Goal: Task Accomplishment & Management: Manage account settings

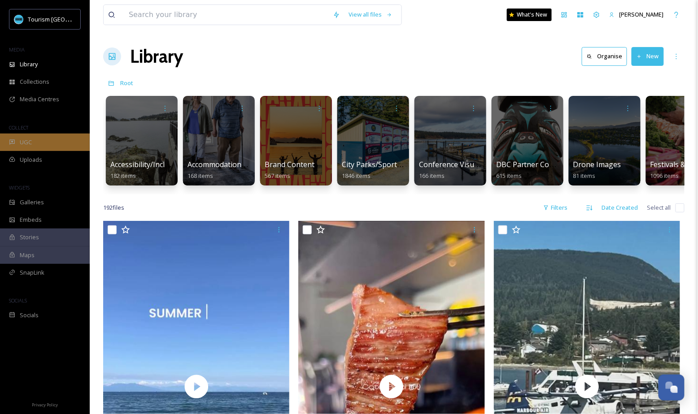
click at [71, 137] on div "UGC" at bounding box center [45, 142] width 90 height 17
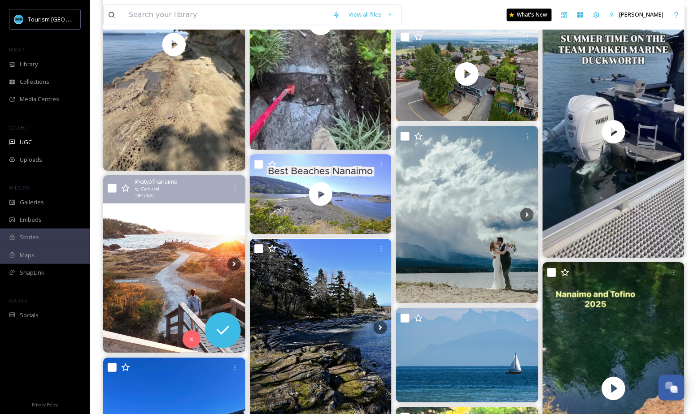
scroll to position [790, 0]
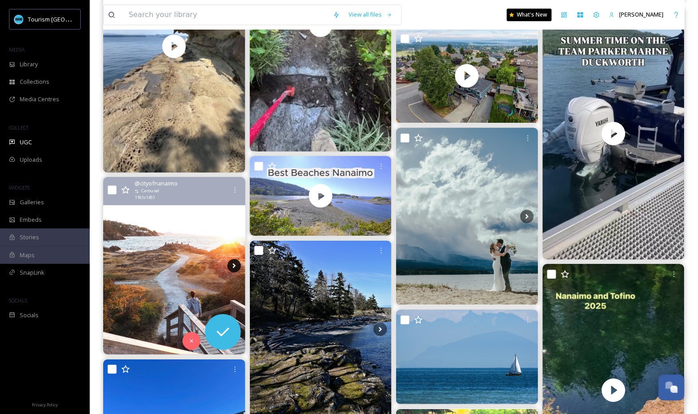
click at [232, 270] on icon at bounding box center [233, 265] width 13 height 13
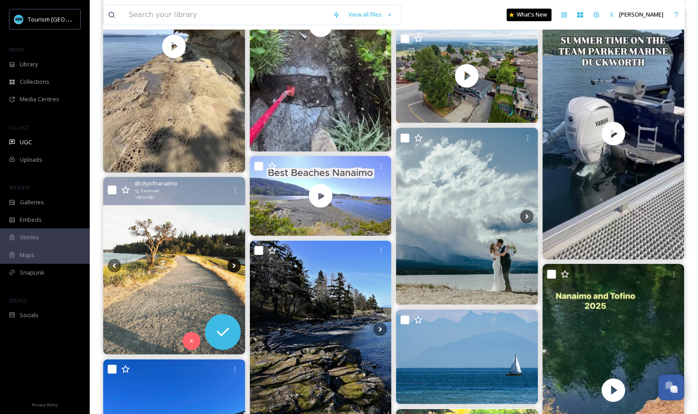
click at [232, 270] on icon at bounding box center [233, 265] width 13 height 13
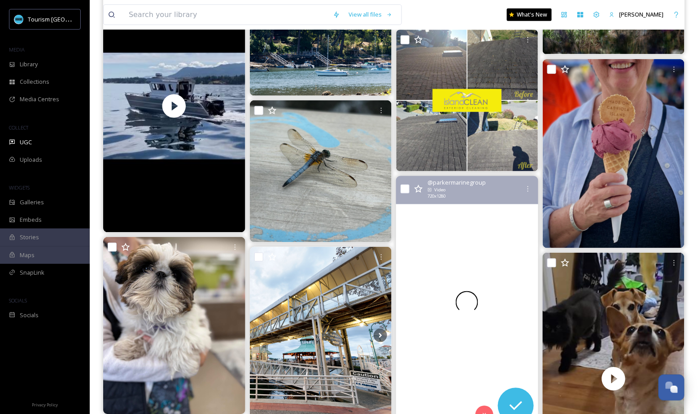
scroll to position [1370, 0]
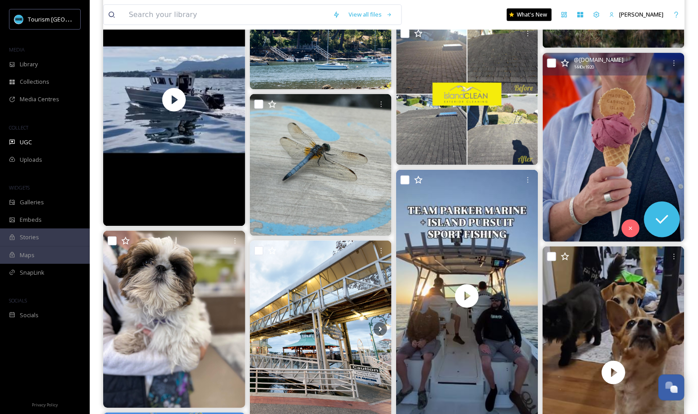
click at [654, 151] on img at bounding box center [614, 147] width 142 height 189
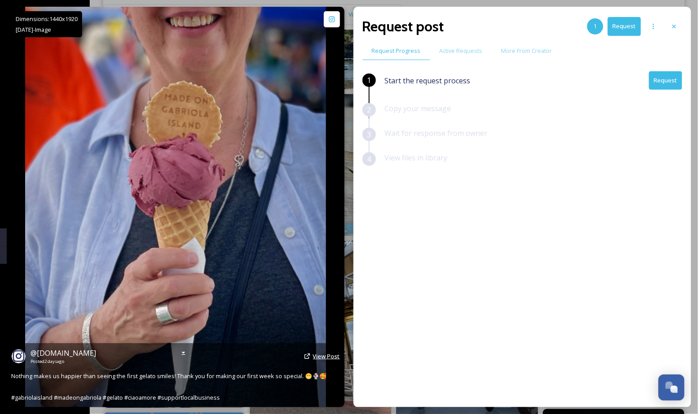
click at [321, 358] on span "View Post" at bounding box center [326, 357] width 27 height 8
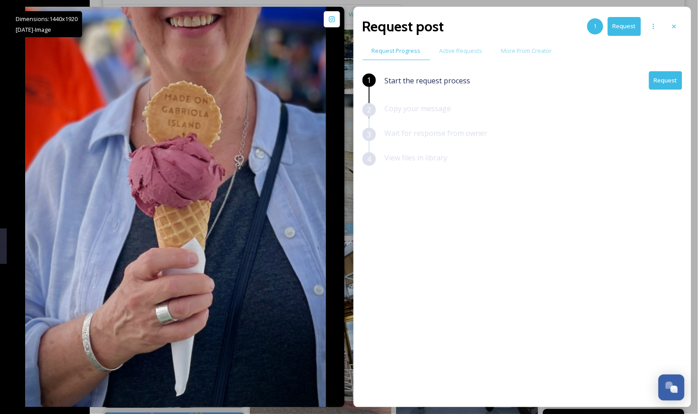
click at [449, 247] on div "1 Start the request process Request 2 Copy your message 3 Wait for response fro…" at bounding box center [522, 216] width 320 height 290
click at [667, 84] on button "Request" at bounding box center [665, 80] width 33 height 18
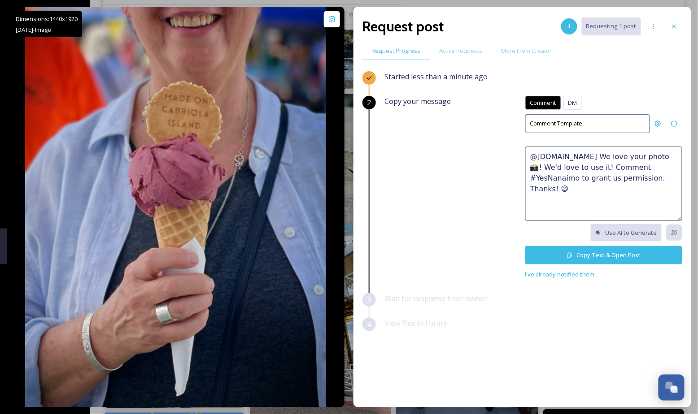
click at [582, 170] on textarea "@[DOMAIN_NAME] We love your photo 📸! We'd love to use it! Comment #YesNanaimo t…" at bounding box center [603, 184] width 157 height 74
paste textarea "Absolutely perfect! 😍 We'd love to feature this on our website or social networ…"
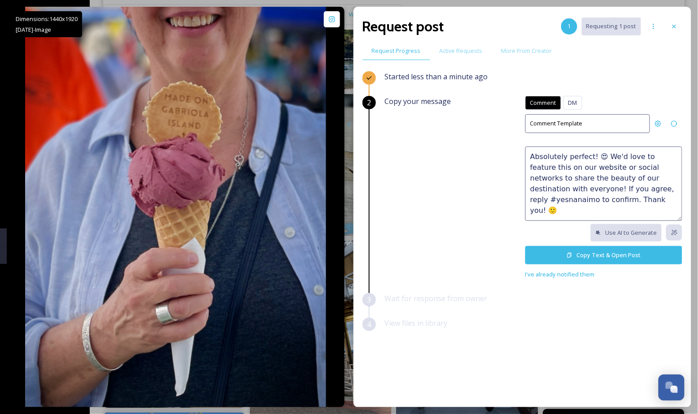
click at [606, 187] on textarea "Absolutely perfect! 😍 We'd love to feature this on our website or social networ…" at bounding box center [603, 184] width 157 height 74
click at [652, 187] on textarea "Absolutely perfect! 😍 We'd love to feature this on our website or social networ…" at bounding box center [603, 184] width 157 height 74
click at [539, 202] on textarea "Absolutely perfect! 😍 We'd love to feature this on our website or social networ…" at bounding box center [603, 184] width 157 height 74
click at [611, 202] on textarea "Absolutely perfect! 😍 We'd love to feature this on our website or social networ…" at bounding box center [603, 184] width 157 height 74
drag, startPoint x: 559, startPoint y: 189, endPoint x: 532, endPoint y: 176, distance: 29.7
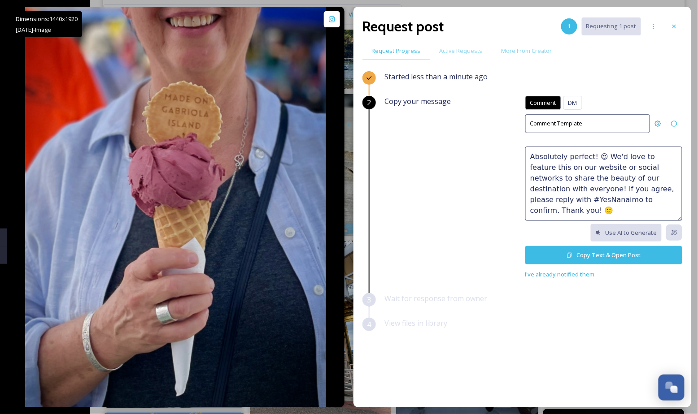
click at [532, 176] on textarea "Absolutely perfect! 😍 We'd love to feature this on our website or social networ…" at bounding box center [603, 184] width 157 height 74
click at [599, 192] on textarea "Absolutely perfect! 😍 We'd love to feature this on our website or social networ…" at bounding box center [603, 184] width 157 height 74
click at [601, 195] on textarea "Absolutely perfect! 😍 We'd love to feature this on our website or social networ…" at bounding box center [603, 184] width 157 height 74
type textarea "Absolutely perfect! 😍 We'd love to feature this on our website or social networ…"
click at [578, 253] on button "Copy Text & Open Post" at bounding box center [603, 255] width 157 height 18
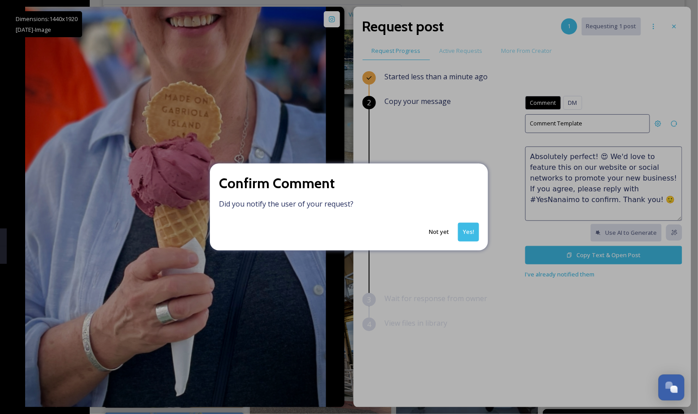
click at [470, 236] on button "Yes!" at bounding box center [468, 232] width 21 height 18
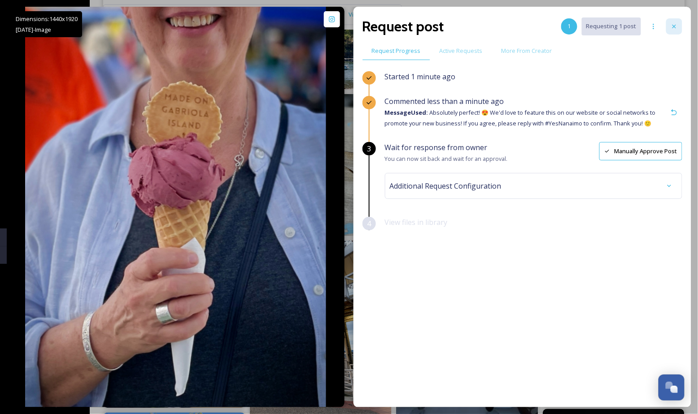
click at [677, 26] on icon at bounding box center [674, 26] width 7 height 7
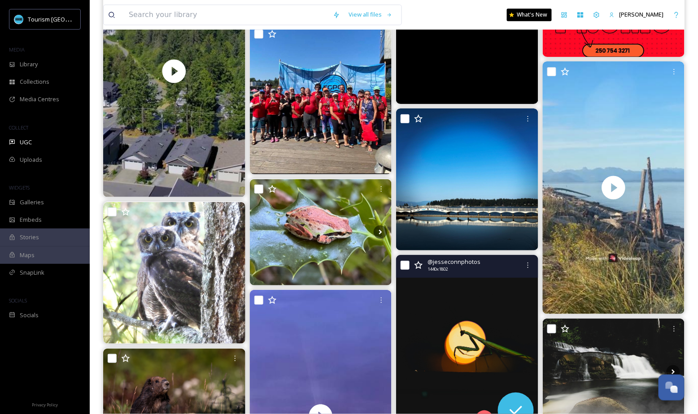
scroll to position [2911, 0]
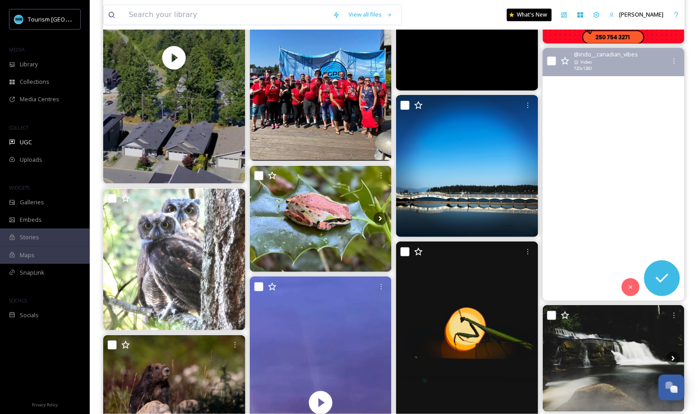
click at [609, 213] on video "“Endless blues and coastal views 🌊⛰️✨\aExploring the magic of Qualicum Beach & …" at bounding box center [613, 174] width 142 height 253
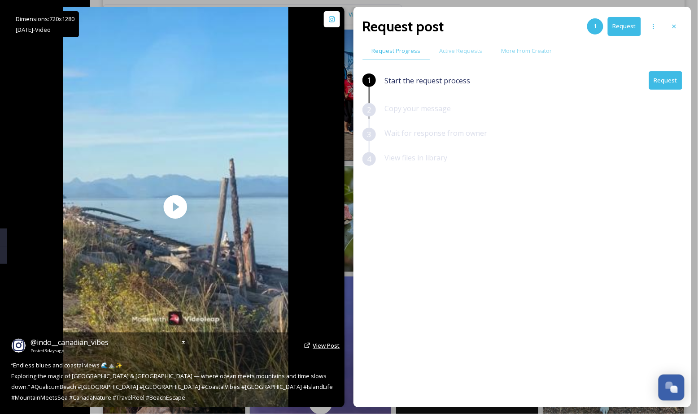
click at [325, 343] on span "View Post" at bounding box center [326, 346] width 27 height 8
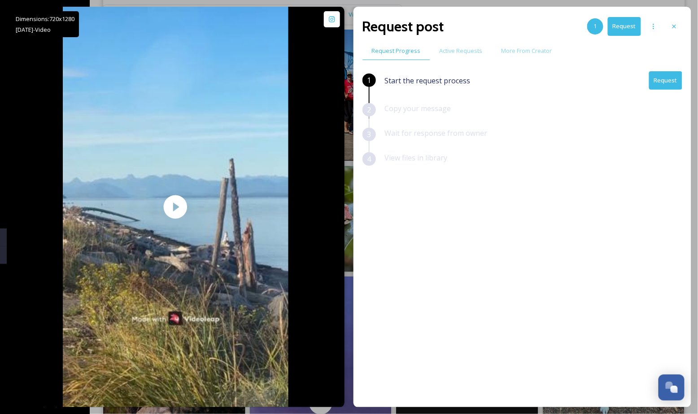
click at [668, 81] on button "Request" at bounding box center [665, 80] width 33 height 18
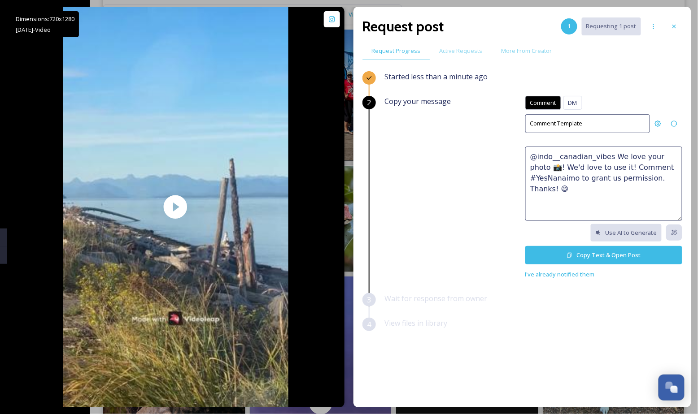
click at [576, 173] on textarea "@indo__canadian_vibes We love your photo 📸! We'd love to use it! Comment #YesNa…" at bounding box center [603, 184] width 157 height 74
paste textarea "Absolutely perfect! 😍 We'd love to feature this on our website or social networ…"
drag, startPoint x: 587, startPoint y: 157, endPoint x: 508, endPoint y: 149, distance: 79.4
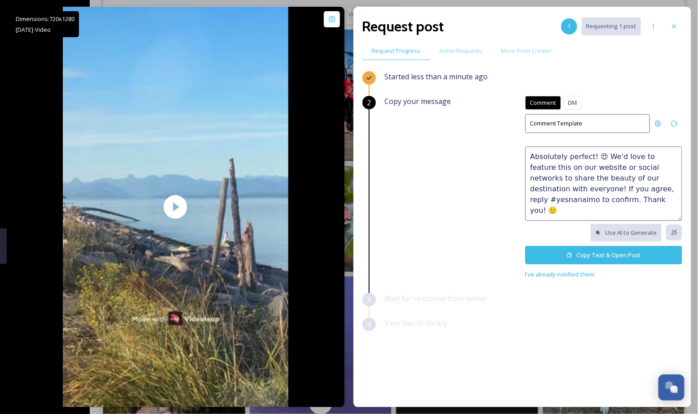
click at [508, 149] on div "Copy your message Comment DM Comment DM Comment Template Absolutely perfect! 😍 …" at bounding box center [533, 188] width 297 height 184
click at [614, 167] on textarea "So beautiful! 😍 We'd love to feature this on our website or social networks to …" at bounding box center [603, 184] width 157 height 74
click at [566, 189] on textarea "So beautiful! 😍 We'd love to feature this on our website or social networks to …" at bounding box center [603, 184] width 157 height 74
click at [604, 187] on textarea "So beautiful! 😍 We'd love to feature this on our website or social networks to …" at bounding box center [603, 184] width 157 height 74
click at [631, 189] on textarea "So beautiful! 😍 We'd love to feature this on our website or social networks to …" at bounding box center [603, 184] width 157 height 74
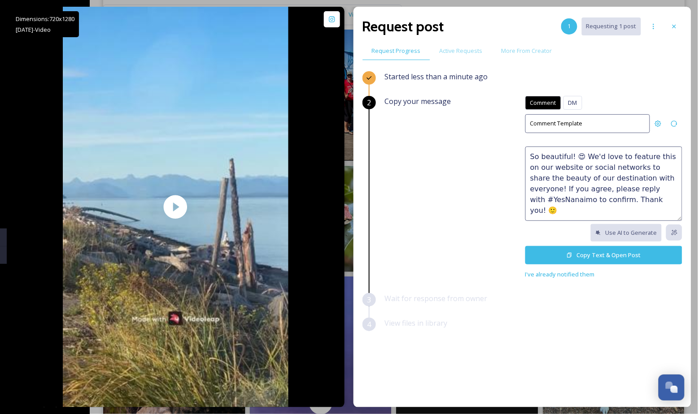
click at [617, 200] on textarea "So beautiful! 😍 We'd love to feature this on our website or social networks to …" at bounding box center [603, 184] width 157 height 74
drag, startPoint x: 629, startPoint y: 200, endPoint x: 659, endPoint y: 205, distance: 30.8
click at [659, 205] on textarea "So beautiful! 😍 We'd love to feature this on our website or social networks to …" at bounding box center [603, 184] width 157 height 74
type textarea "So beautiful! 😍 We'd love to feature this on our website or social networks to …"
click at [606, 255] on button "Copy Text & Open Post" at bounding box center [603, 255] width 157 height 18
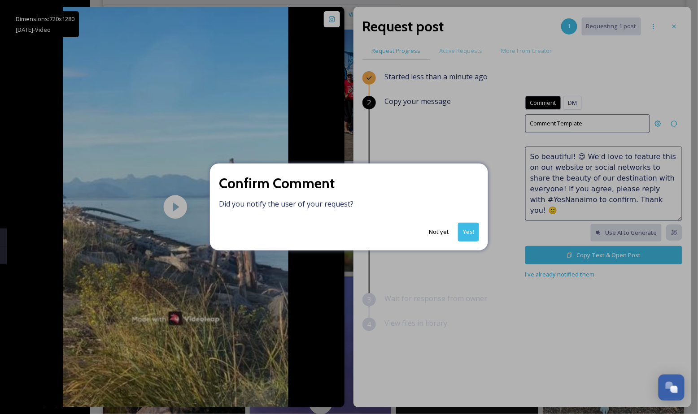
click at [466, 236] on button "Yes!" at bounding box center [468, 232] width 21 height 18
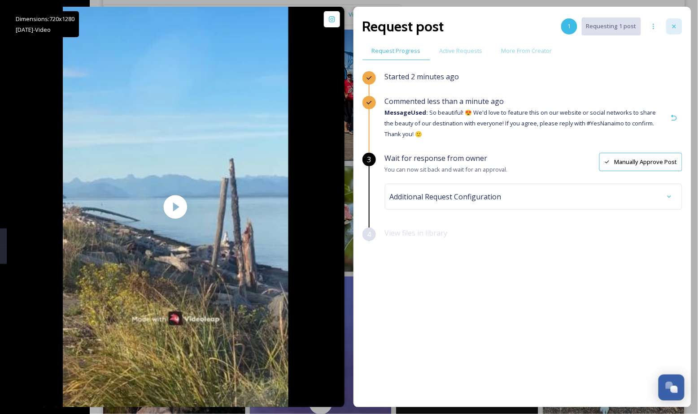
click at [673, 24] on icon at bounding box center [674, 26] width 7 height 7
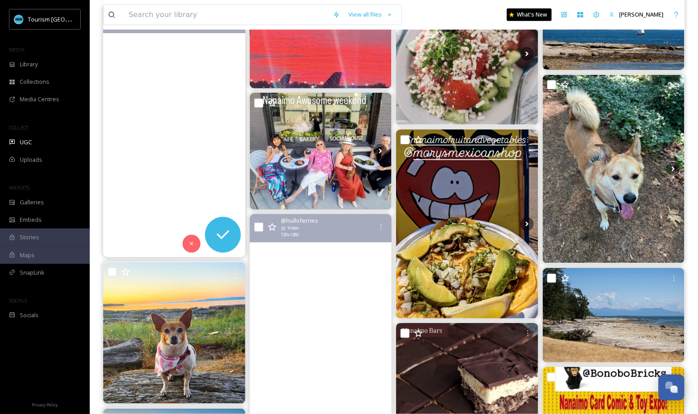
scroll to position [3347, 0]
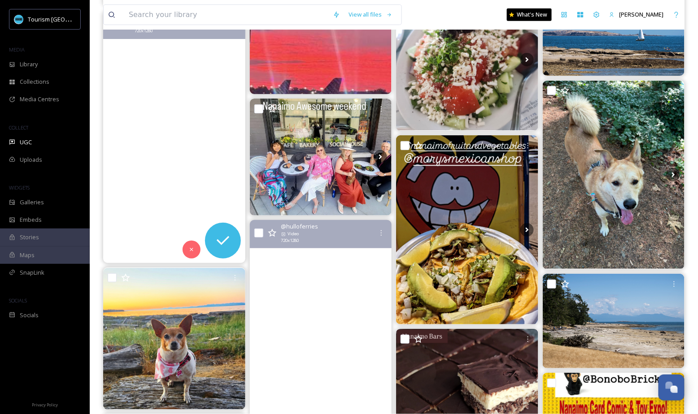
click at [217, 130] on video "📍The Vault Cafe| Nanaimo, Bc🤎\avaultcafe\a.\a.\a.\a#café #nanaimobc #coffee #co…" at bounding box center [174, 137] width 142 height 253
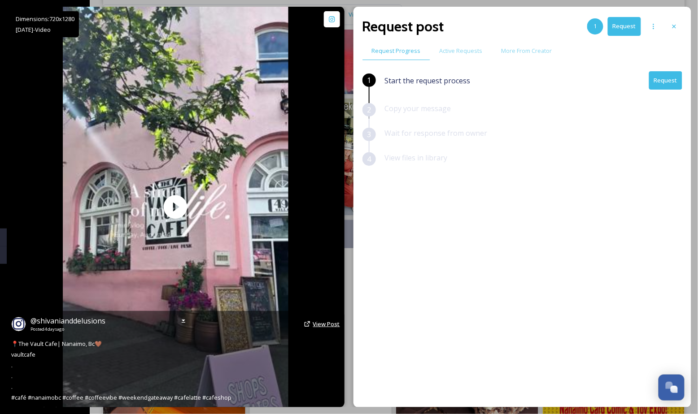
click at [318, 323] on span "View Post" at bounding box center [326, 324] width 27 height 8
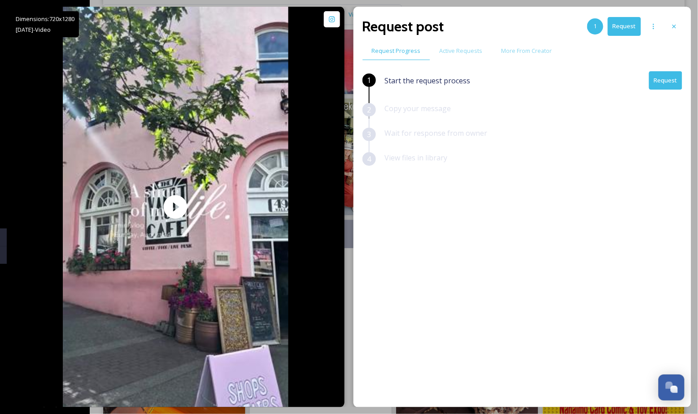
click at [662, 81] on button "Request" at bounding box center [665, 80] width 33 height 18
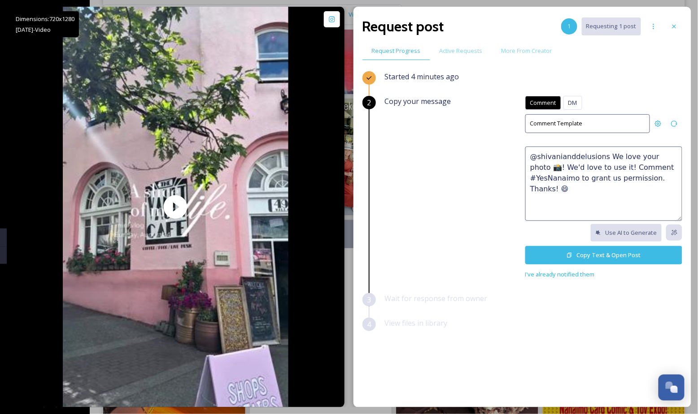
click at [449, 199] on div "Copy your message Comment DM Comment DM Comment Template @shivanianddelusions W…" at bounding box center [533, 188] width 297 height 184
click at [632, 160] on textarea "@shivanianddelusions We love your photo 📸! We'd love to use it! Comment #YesNan…" at bounding box center [603, 184] width 157 height 74
paste textarea "We LOVE this and would be honoured to feature it on our website or social chann…"
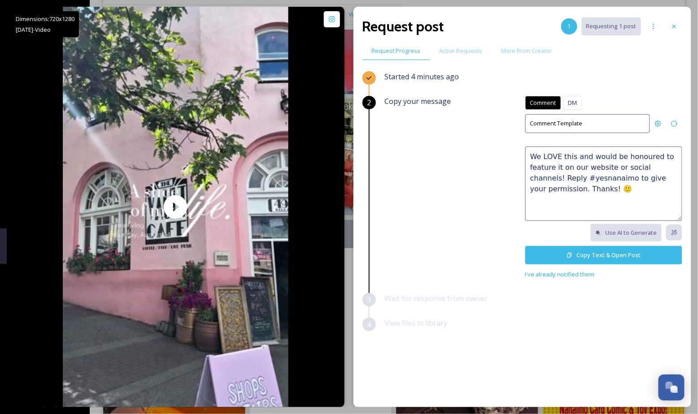
click at [531, 156] on textarea "We LOVE this and would be honoured to feature it on our website or social chann…" at bounding box center [603, 184] width 157 height 74
paste textarea "🤩"
click at [534, 176] on textarea "🤩🤩 We LOVE this and would be honoured to feature it on our website or social ch…" at bounding box center [603, 184] width 157 height 74
click at [571, 176] on textarea "🤩🤩 We LOVE this and would be honoured to feature it on our website or social ch…" at bounding box center [603, 184] width 157 height 74
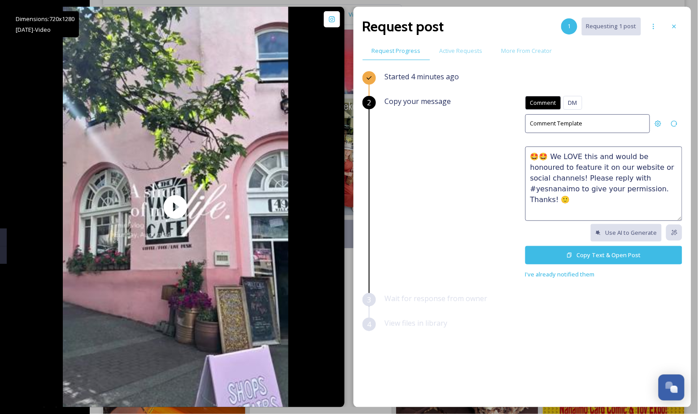
click at [597, 179] on textarea "🤩🤩 We LOVE this and would be honoured to feature it on our website or social ch…" at bounding box center [603, 184] width 157 height 74
type textarea "🤩🤩 We LOVE this and would be honoured to feature it on our website or social ch…"
click at [593, 257] on button "Copy Text & Open Post" at bounding box center [603, 255] width 157 height 18
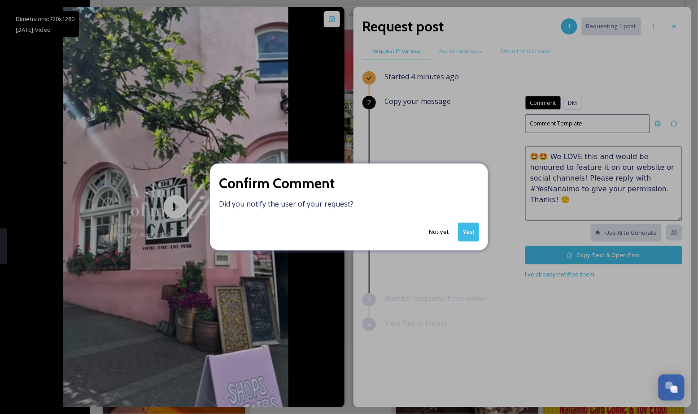
click at [474, 235] on button "Yes!" at bounding box center [468, 232] width 21 height 18
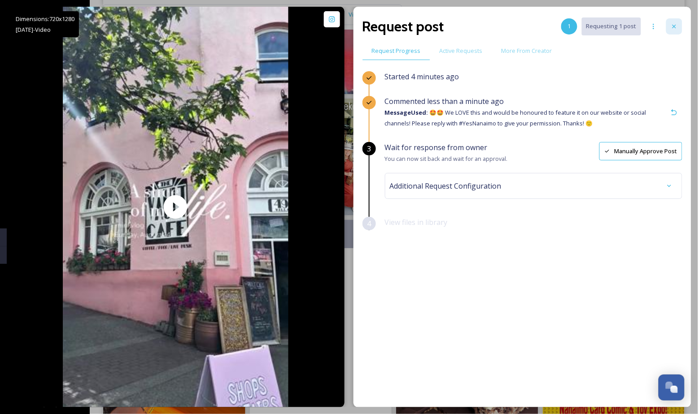
click at [678, 25] on div at bounding box center [674, 26] width 16 height 16
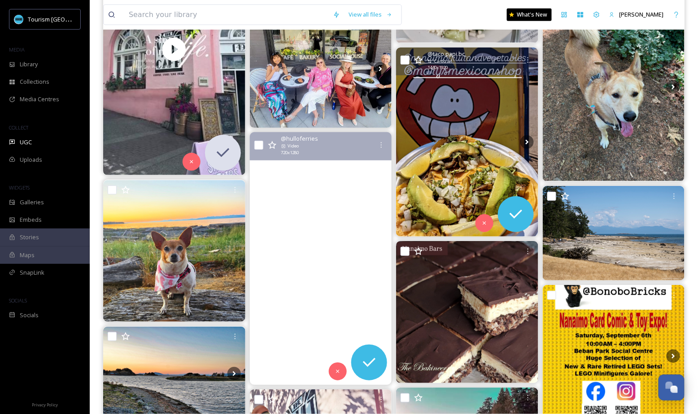
scroll to position [3439, 0]
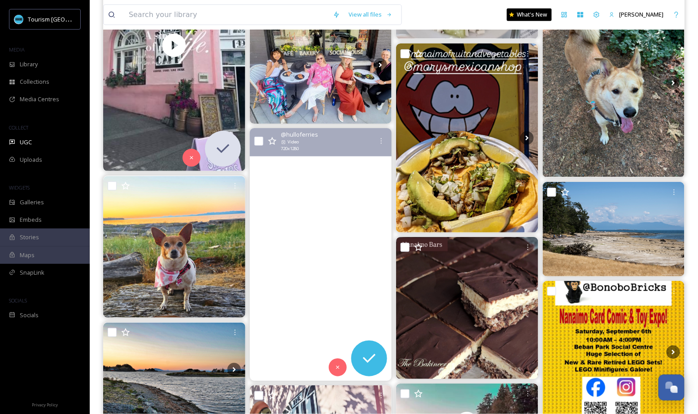
click at [346, 235] on video "big milestone coming soon… September is going to be an eventful month! 🏆\a\aTra…" at bounding box center [320, 254] width 142 height 253
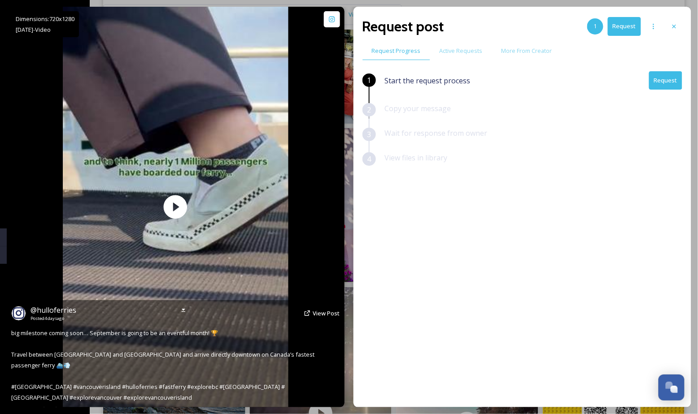
scroll to position [3439, 0]
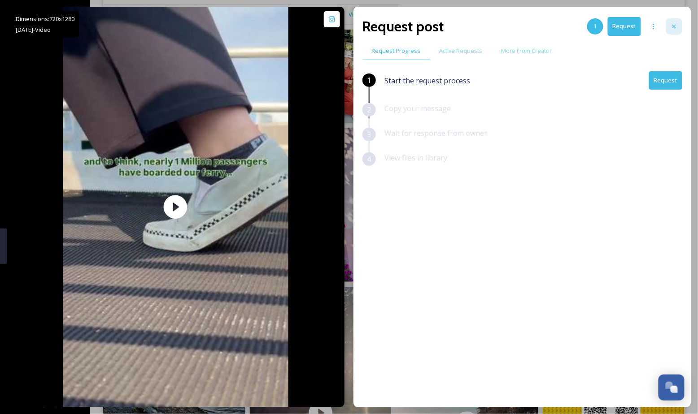
click at [673, 25] on icon at bounding box center [674, 26] width 7 height 7
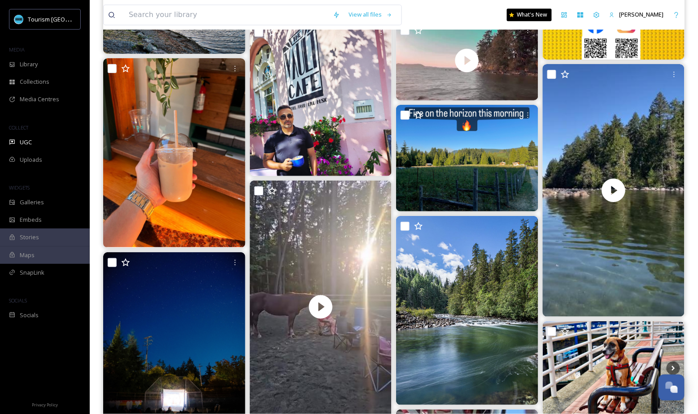
scroll to position [3828, 0]
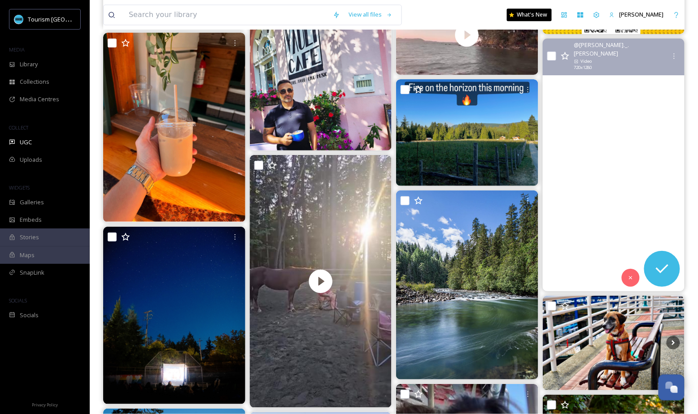
click at [619, 192] on video "No words needed 🥰🏞️🌿 \a\a#nanaimoriver #river #nanaimo #vancouverisland #vancou…" at bounding box center [613, 165] width 142 height 253
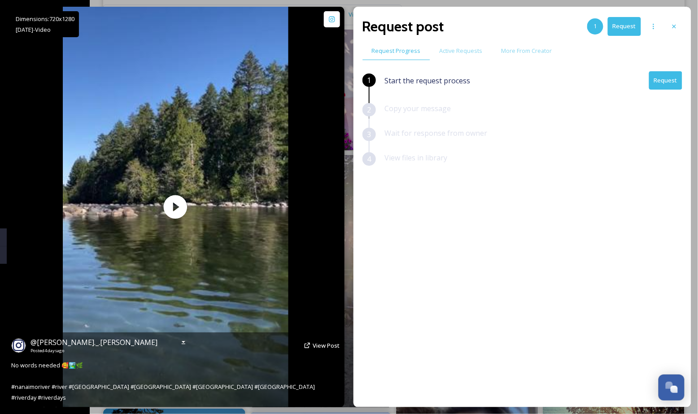
click at [328, 354] on div "@ [PERSON_NAME]._.[PERSON_NAME] Posted [DATE] View Post" at bounding box center [175, 345] width 329 height 17
click at [327, 350] on span "View Post" at bounding box center [326, 346] width 27 height 8
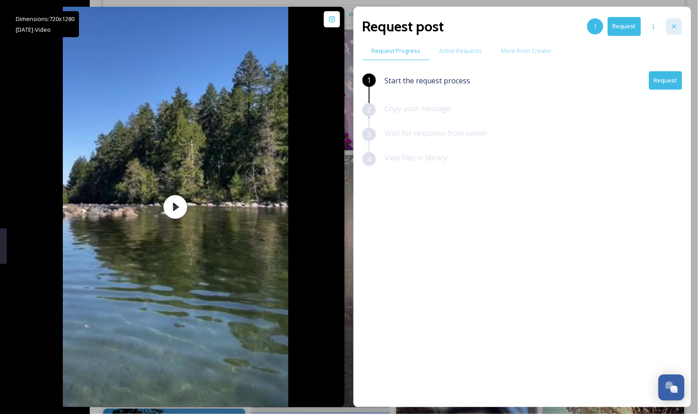
click at [675, 25] on icon at bounding box center [674, 26] width 7 height 7
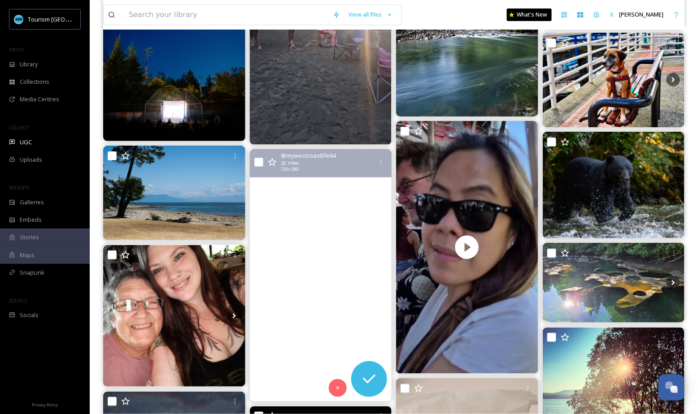
scroll to position [4098, 0]
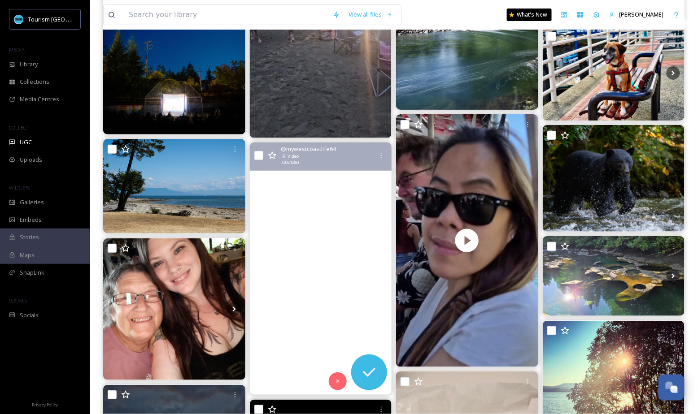
click at [331, 251] on video "Beautiful Vancouver Island, British Columbia, Canada 💕😊🙏👍🥰\a\a#britishcolumbia …" at bounding box center [320, 269] width 142 height 253
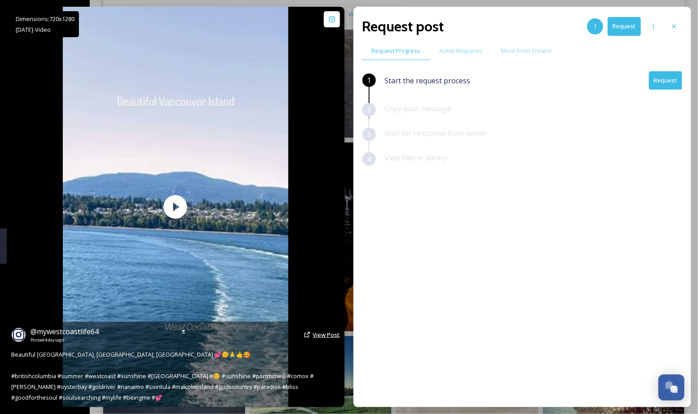
click at [328, 338] on span "View Post" at bounding box center [326, 335] width 27 height 8
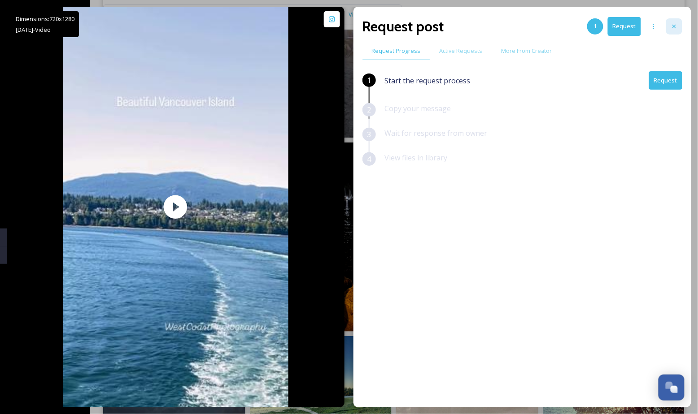
click at [678, 31] on div at bounding box center [674, 26] width 16 height 16
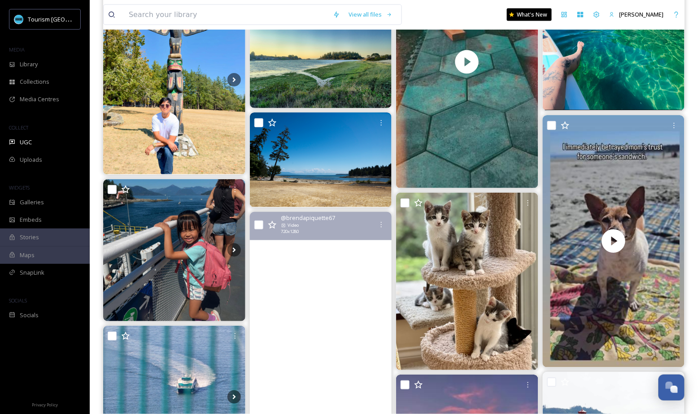
scroll to position [4618, 0]
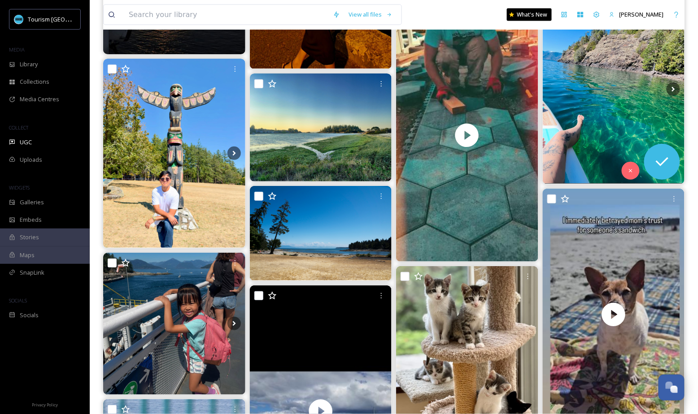
click at [649, 110] on img at bounding box center [614, 89] width 142 height 189
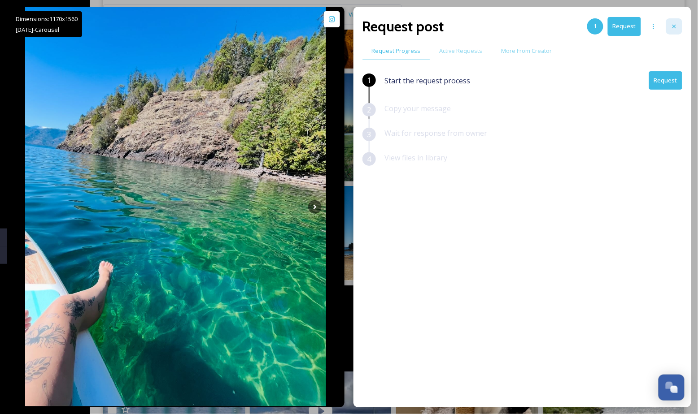
click at [675, 24] on icon at bounding box center [674, 26] width 7 height 7
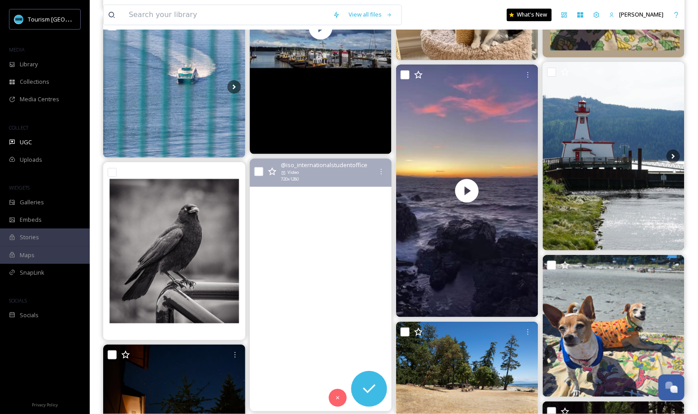
scroll to position [5034, 0]
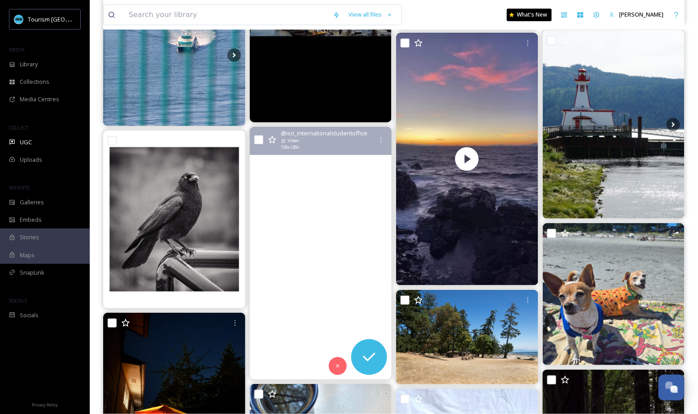
click at [350, 278] on video "Summer in Nanaimo hits different ☀️🇨🇦\aEnjoy the Canadian landscape during summ…" at bounding box center [320, 253] width 142 height 253
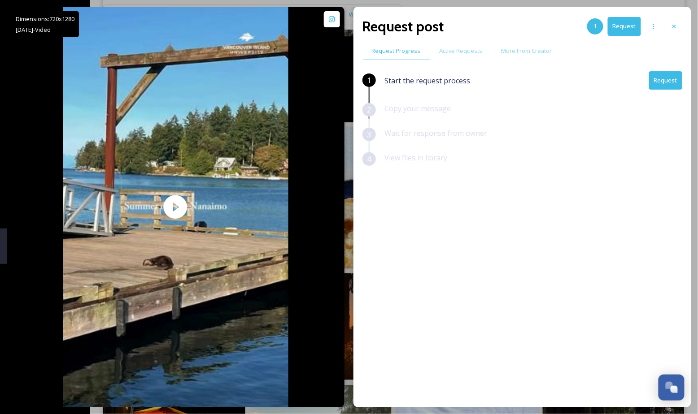
click at [662, 78] on button "Request" at bounding box center [665, 80] width 33 height 18
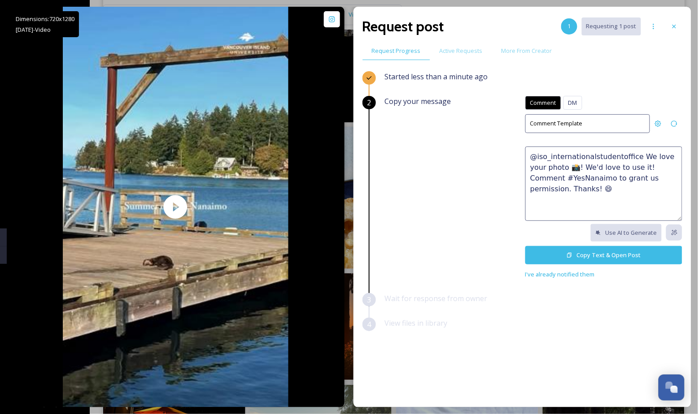
click at [576, 183] on textarea "@iso_internationalstudentoffice We love your photo 📸! We'd love to use it! Comm…" at bounding box center [603, 184] width 157 height 74
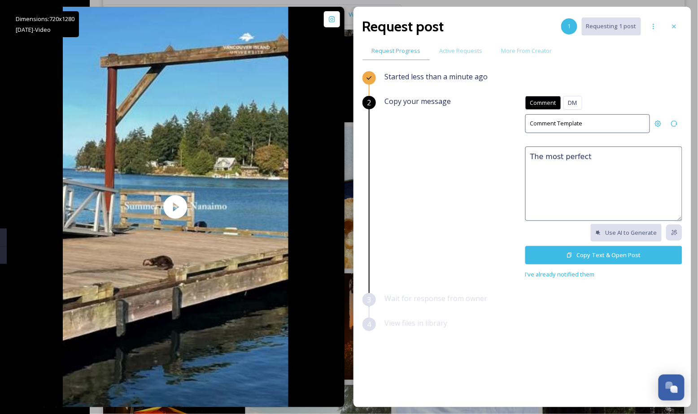
paste textarea "Absolutely perfect! 😍 We'd love to feature this on our website or social networ…"
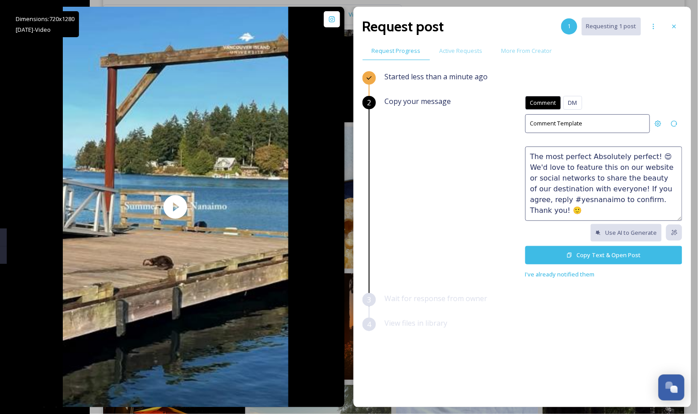
drag, startPoint x: 648, startPoint y: 155, endPoint x: 589, endPoint y: 157, distance: 58.3
click at [589, 157] on textarea "The most perfect Absolutely perfect! 😍 We'd love to feature this on our website…" at bounding box center [603, 184] width 157 height 74
click at [626, 171] on textarea "The most perfect summer in [GEOGRAPHIC_DATA]! 😍 We'd love to feature this on ou…" at bounding box center [603, 184] width 157 height 74
click at [538, 199] on textarea "The most perfect summer in [GEOGRAPHIC_DATA]! 😍 We'd love to feature this on ou…" at bounding box center [603, 184] width 157 height 74
click at [550, 199] on textarea "The most perfect summer in [GEOGRAPHIC_DATA]! 😍 We'd love to feature this on ou…" at bounding box center [603, 184] width 157 height 74
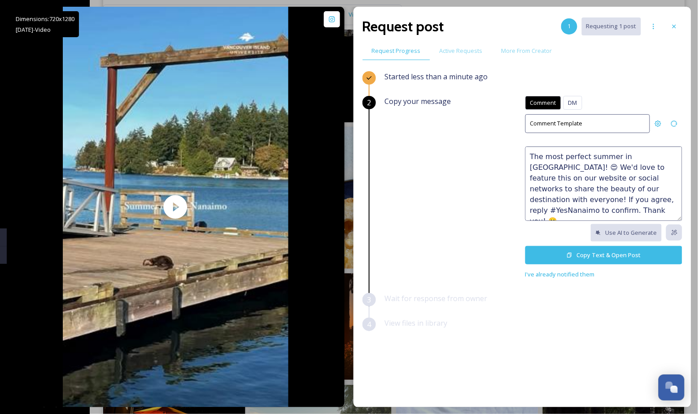
click at [659, 188] on textarea "The most perfect summer in [GEOGRAPHIC_DATA]! 😍 We'd love to feature this on ou…" at bounding box center [603, 184] width 157 height 74
click at [570, 200] on textarea "The most perfect summer in [GEOGRAPHIC_DATA]! 😍 We'd love to feature this on ou…" at bounding box center [603, 184] width 157 height 74
click at [623, 212] on textarea "The most perfect summer in [GEOGRAPHIC_DATA]! 😍 We'd love to feature this on ou…" at bounding box center [603, 184] width 157 height 74
type textarea "The most perfect summer in [GEOGRAPHIC_DATA]! 😍 We'd love to feature this on ou…"
click at [582, 255] on button "Copy Text & Open Post" at bounding box center [603, 255] width 157 height 18
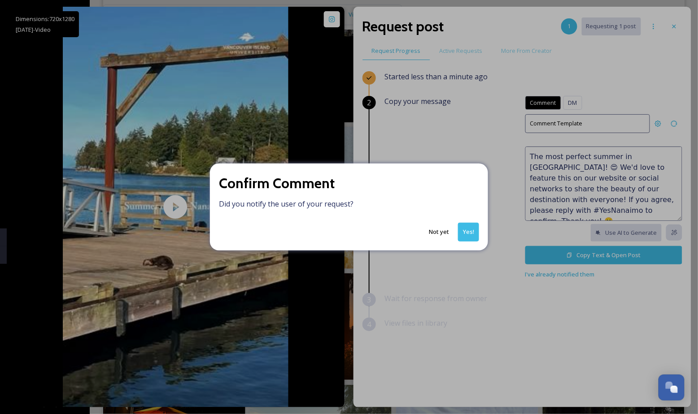
click at [475, 237] on button "Yes!" at bounding box center [468, 232] width 21 height 18
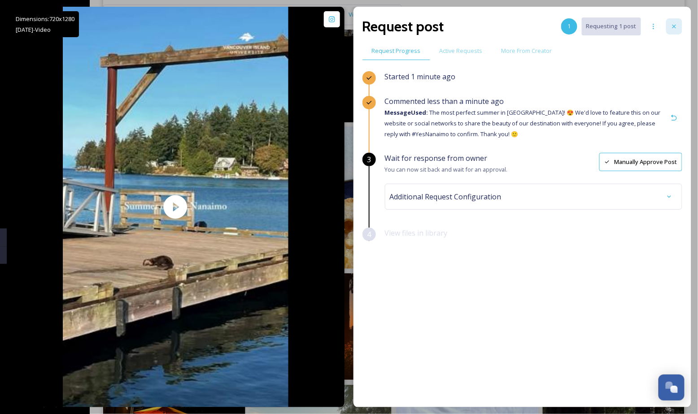
click at [674, 30] on div at bounding box center [674, 26] width 16 height 16
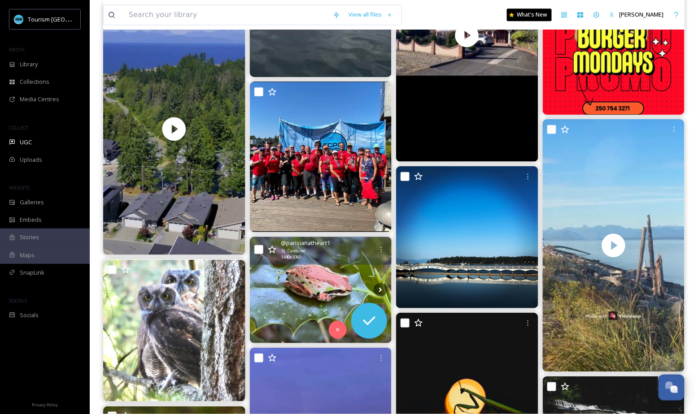
scroll to position [2835, 0]
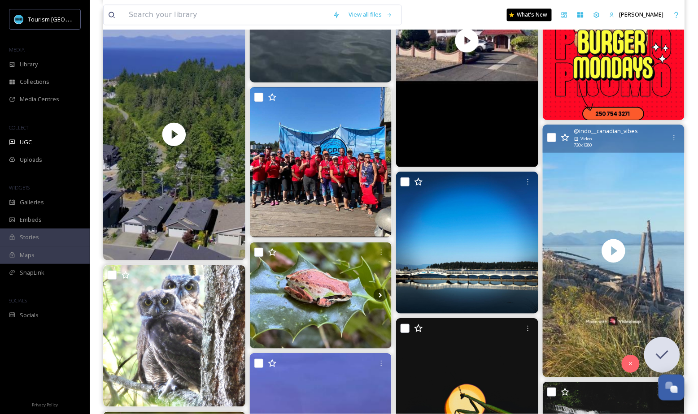
click at [560, 257] on icon at bounding box center [553, 250] width 13 height 13
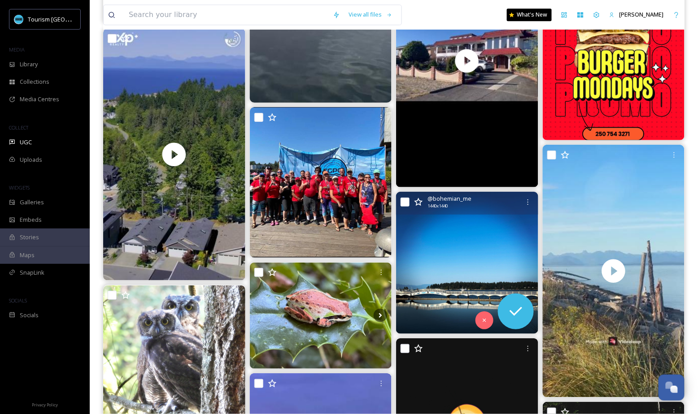
scroll to position [2785, 0]
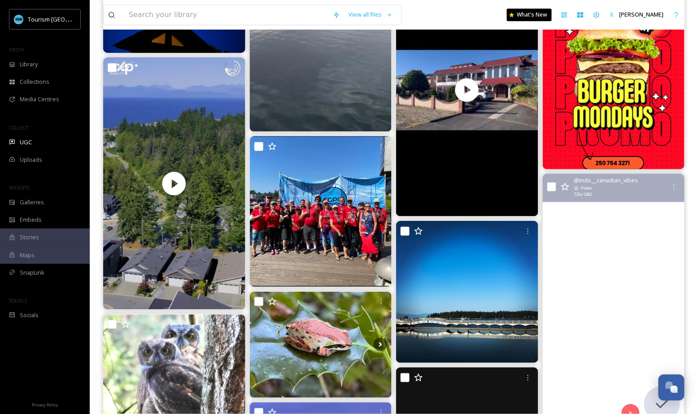
click at [634, 276] on video "“Endless blues and coastal views 🌊⛰️✨\aExploring the magic of Qualicum Beach & …" at bounding box center [613, 300] width 142 height 253
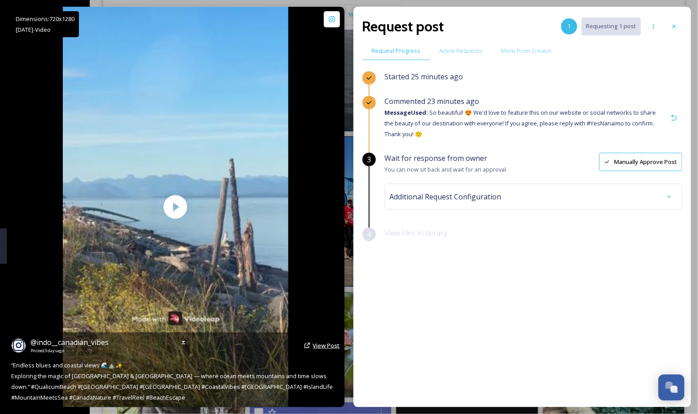
click at [323, 347] on span "View Post" at bounding box center [326, 346] width 27 height 8
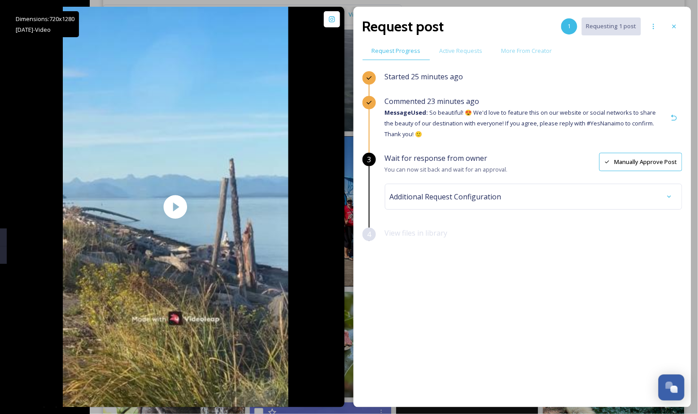
click at [673, 16] on div "Request post 1 Requesting 1 post" at bounding box center [522, 27] width 320 height 22
click at [674, 26] on icon at bounding box center [674, 27] width 4 height 4
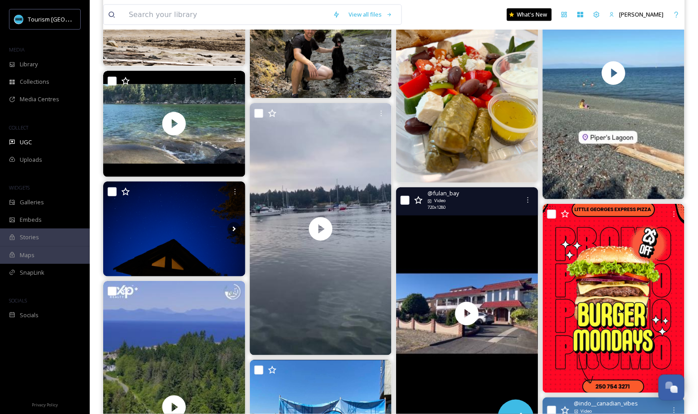
scroll to position [2515, 0]
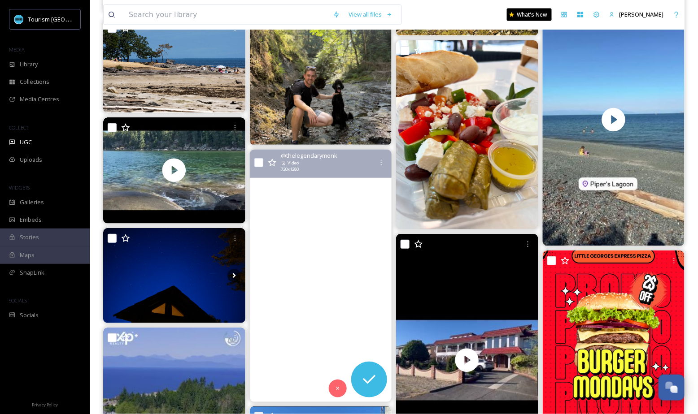
click at [340, 245] on video "Boating across the Strait of Georgia from Newcastle Island in Nanaimo to Vancou…" at bounding box center [320, 276] width 142 height 253
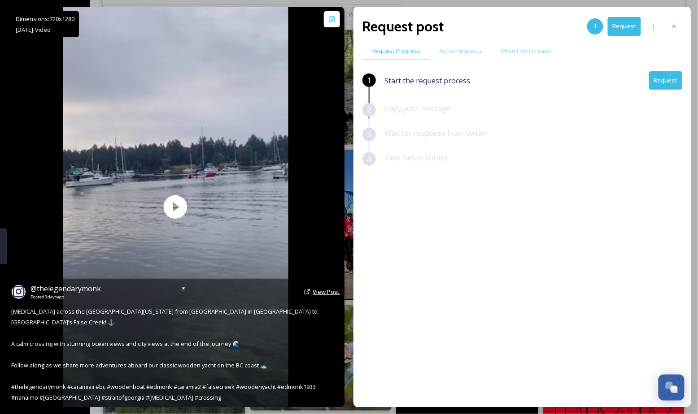
click at [326, 296] on span "View Post" at bounding box center [326, 292] width 27 height 8
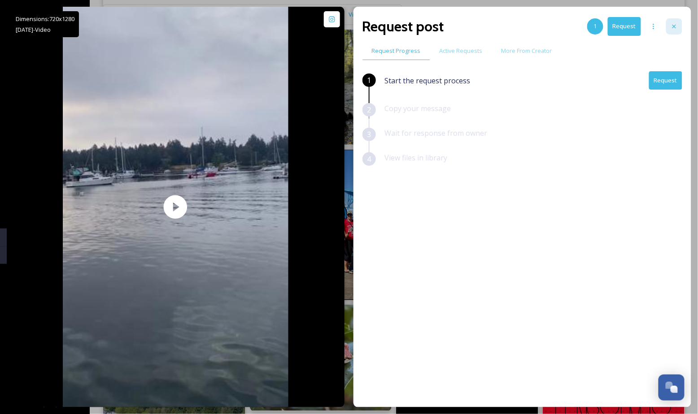
click at [677, 26] on icon at bounding box center [674, 26] width 7 height 7
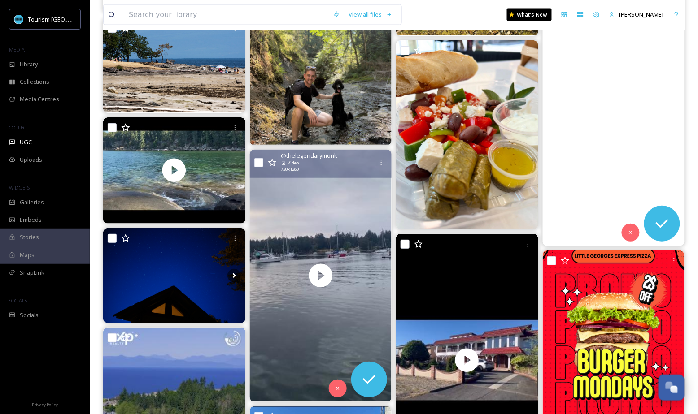
click at [604, 134] on video "Life’s a beach….#Nanaimo #beautifulbritishcolumbia" at bounding box center [613, 119] width 142 height 253
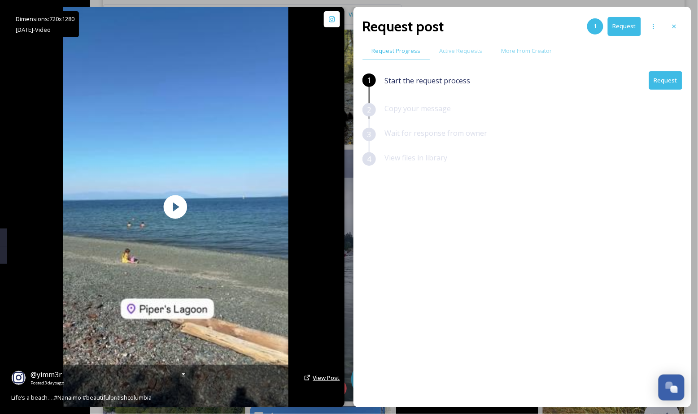
click at [323, 379] on span "View Post" at bounding box center [326, 378] width 27 height 8
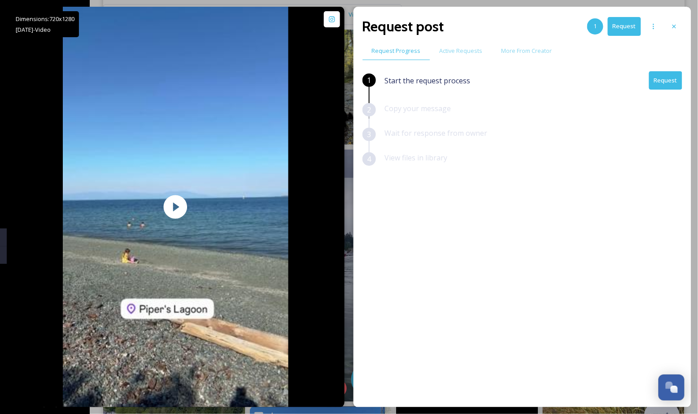
click at [668, 85] on button "Request" at bounding box center [665, 80] width 33 height 18
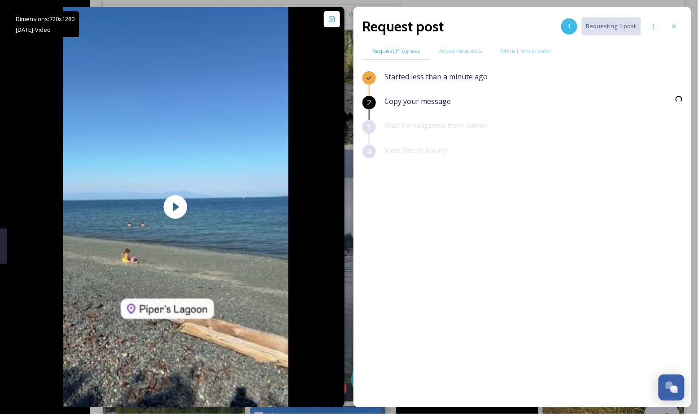
click at [663, 85] on div "Started less than a minute ago" at bounding box center [533, 83] width 297 height 25
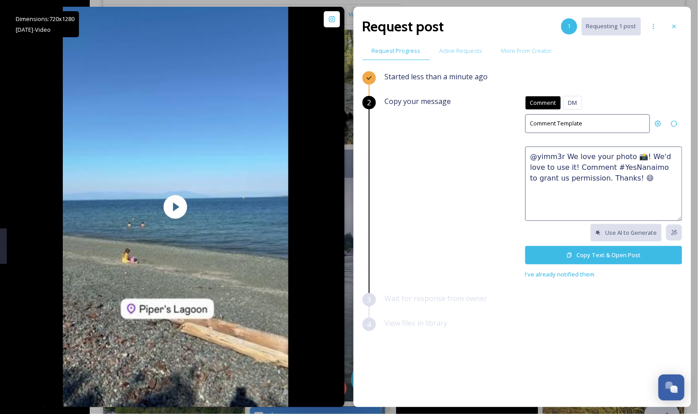
click at [622, 180] on textarea "@yimm3r We love your photo 📸! We'd love to use it! Comment #YesNanaimo to grant…" at bounding box center [603, 184] width 157 height 74
paste textarea "How stunning 🤩 This would make a great feature on our social channels or websit…"
type textarea "How stunning 🤩 This would make a great feature on our social channels or websit…"
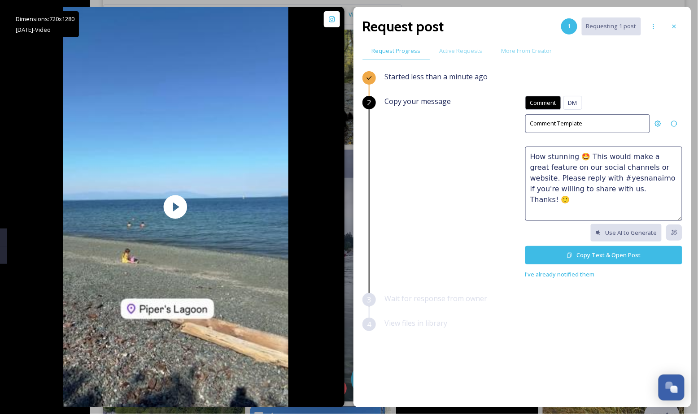
click at [609, 257] on button "Copy Text & Open Post" at bounding box center [603, 255] width 157 height 18
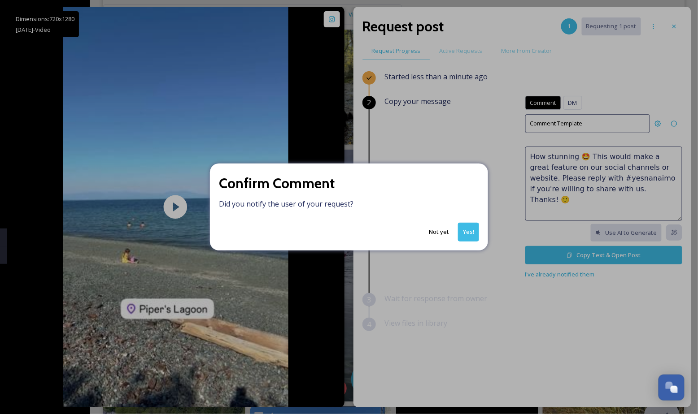
click at [469, 232] on button "Yes!" at bounding box center [468, 232] width 21 height 18
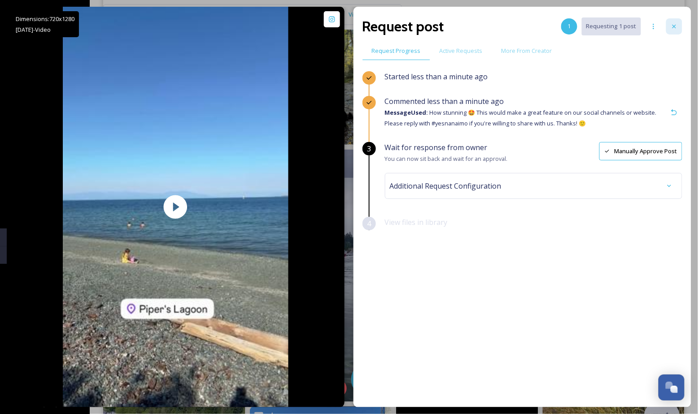
click at [672, 26] on icon at bounding box center [674, 26] width 7 height 7
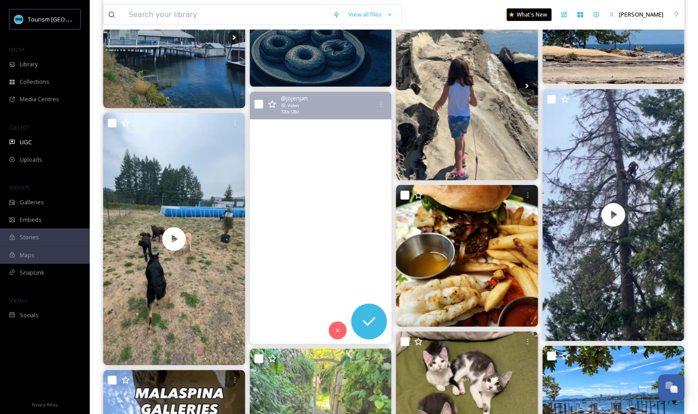
scroll to position [578, 0]
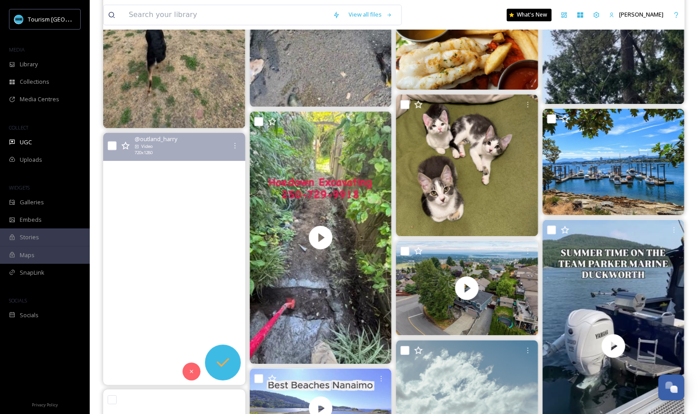
click at [227, 359] on icon at bounding box center [223, 362] width 13 height 9
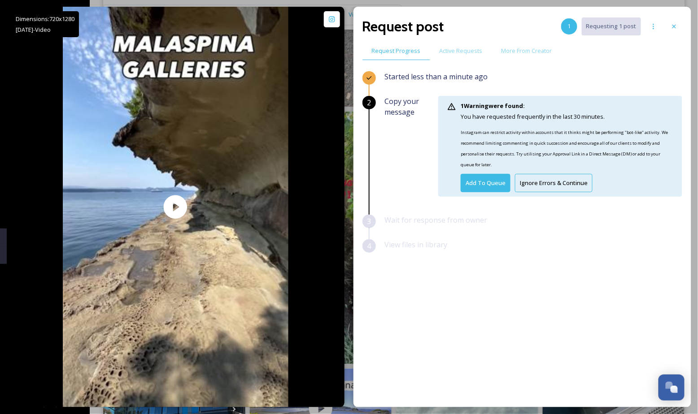
click at [539, 187] on button "Ignore Errors & Continue" at bounding box center [554, 183] width 78 height 18
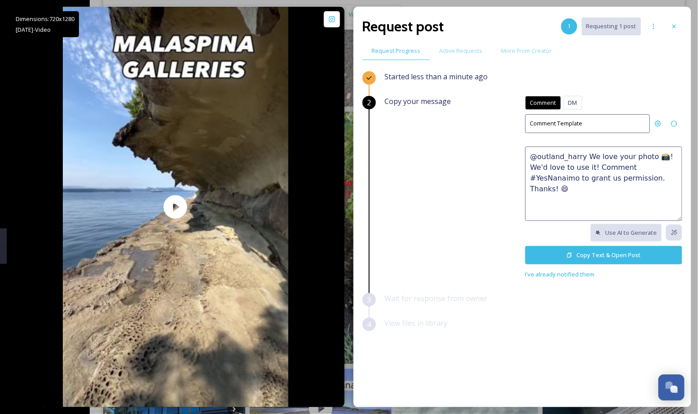
click at [550, 172] on textarea "@outland_harry We love your photo 📸! We'd love to use it! Comment #YesNanaimo t…" at bounding box center [603, 184] width 157 height 74
paste textarea "Absolutely perfect! 😍 We'd love to feature this on our website or social networ…"
click at [607, 187] on textarea "Absolutely perfect! 😍 We'd love to feature this on our website or social networ…" at bounding box center [603, 184] width 157 height 74
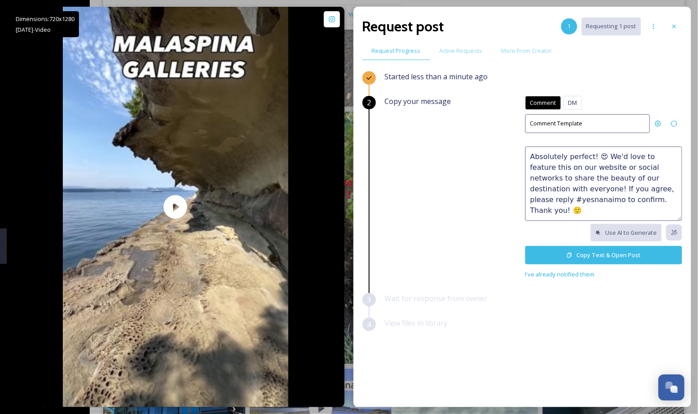
click at [652, 189] on textarea "Absolutely perfect! 😍 We'd love to feature this on our website or social networ…" at bounding box center [603, 184] width 157 height 74
click at [540, 199] on textarea "Absolutely perfect! 😍 We'd love to feature this on our website or social networ…" at bounding box center [603, 184] width 157 height 74
click at [557, 202] on textarea "Absolutely perfect! 😍 We'd love to feature this on our website or social networ…" at bounding box center [603, 184] width 157 height 74
click at [558, 214] on textarea "Absolutely perfect! 😍 We'd love to feature this on our website or social networ…" at bounding box center [603, 184] width 157 height 74
type textarea "Absolutely perfect! 😍 We'd love to feature this on our website or social networ…"
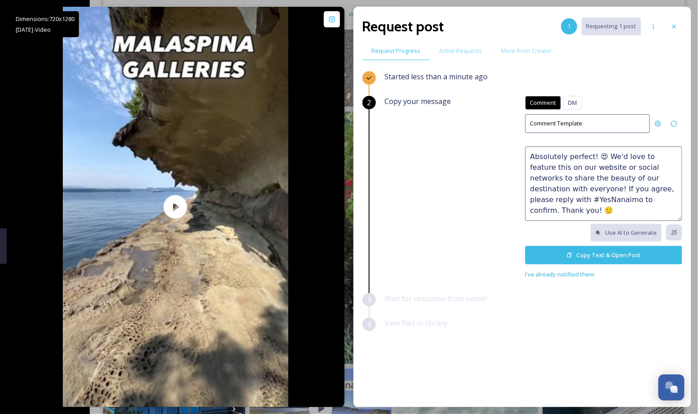
click at [579, 259] on button "Copy Text & Open Post" at bounding box center [603, 255] width 157 height 18
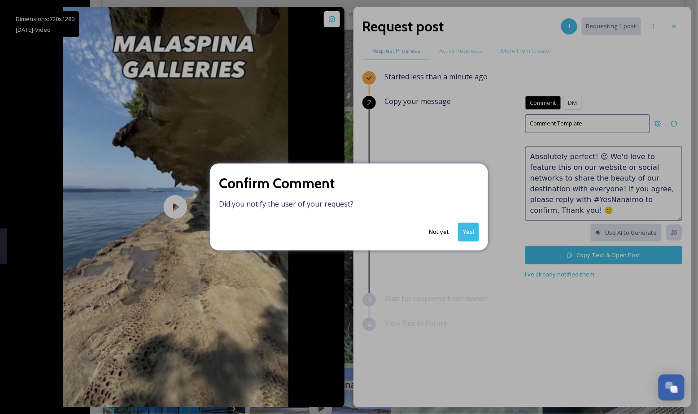
click at [468, 228] on button "Yes!" at bounding box center [468, 232] width 21 height 18
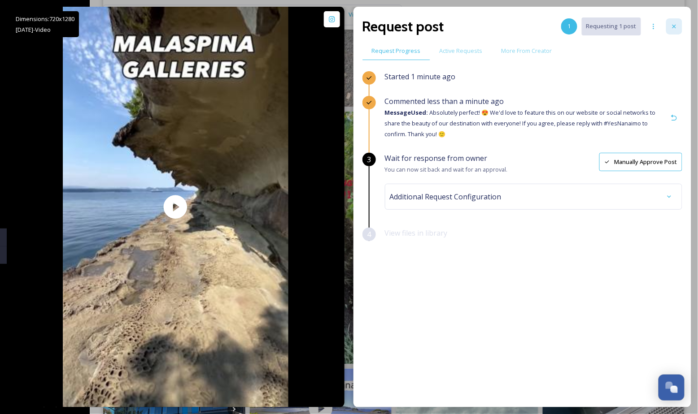
click at [680, 21] on div at bounding box center [674, 26] width 16 height 16
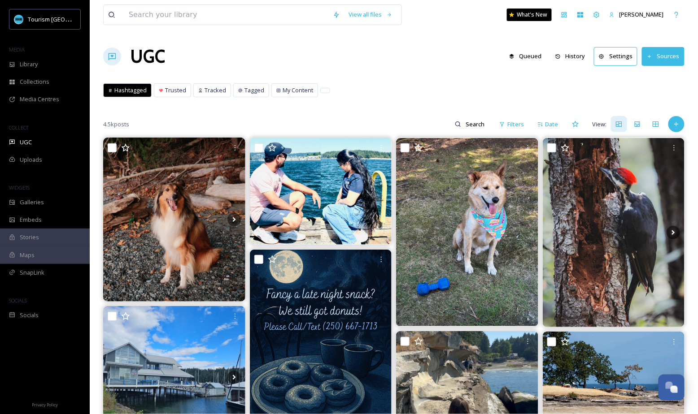
click at [347, 63] on div "UGC Queued History Settings Sources" at bounding box center [393, 56] width 581 height 27
click at [32, 143] on div "UGC" at bounding box center [45, 142] width 90 height 17
click at [52, 61] on div "Library" at bounding box center [45, 64] width 90 height 17
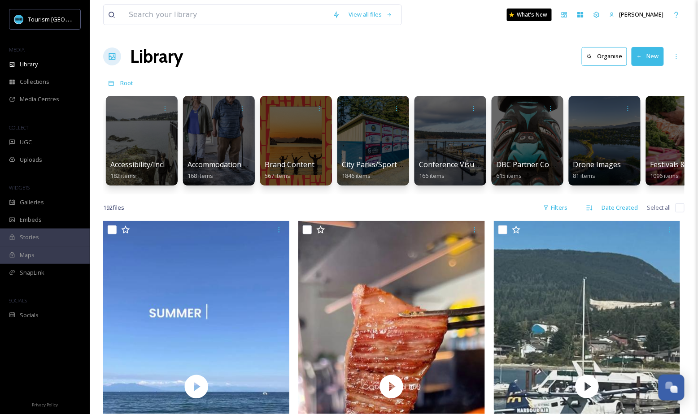
click at [276, 55] on div "Library Organise New" at bounding box center [393, 56] width 581 height 27
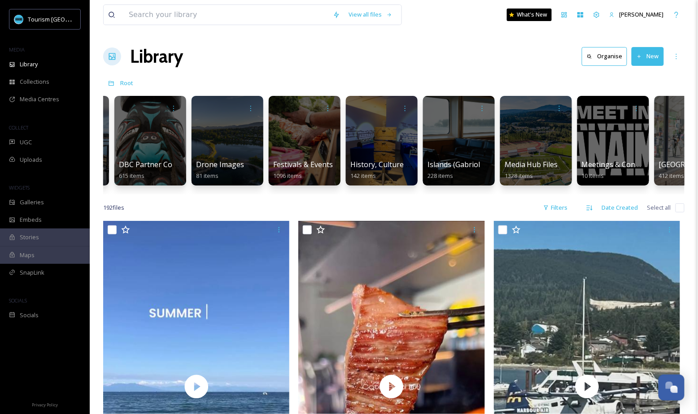
scroll to position [0, 402]
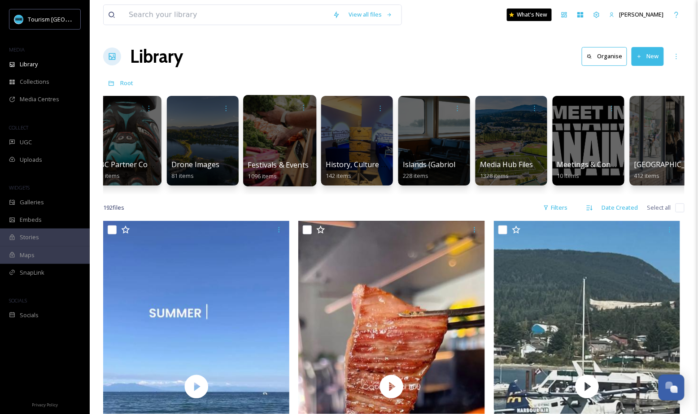
click at [283, 150] on div at bounding box center [279, 140] width 73 height 91
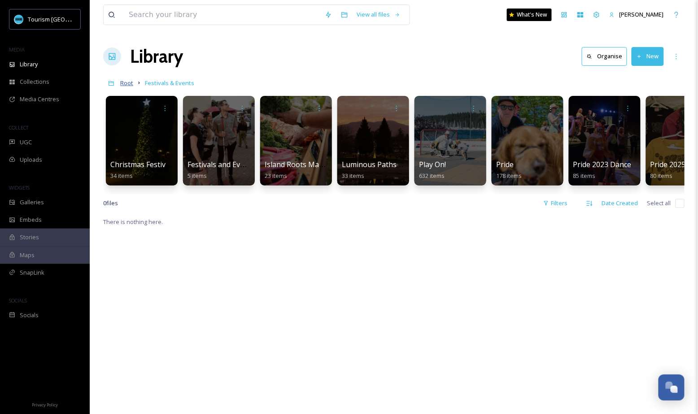
click at [130, 83] on span "Root" at bounding box center [126, 83] width 13 height 8
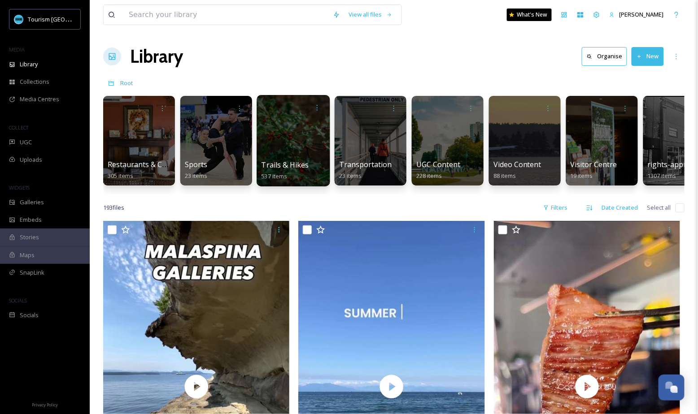
scroll to position [0, 1239]
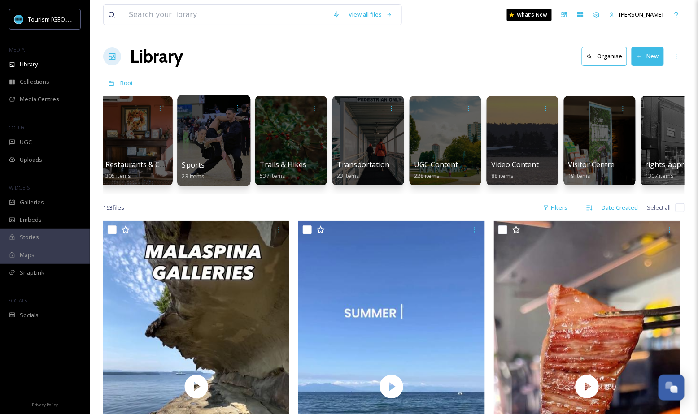
click at [213, 153] on div at bounding box center [213, 140] width 73 height 91
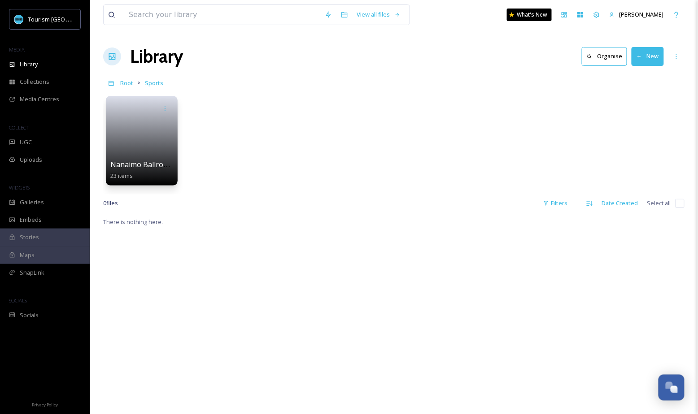
click at [396, 112] on div "Nanaimo Ballroom Dance Society 23 items" at bounding box center [393, 142] width 581 height 103
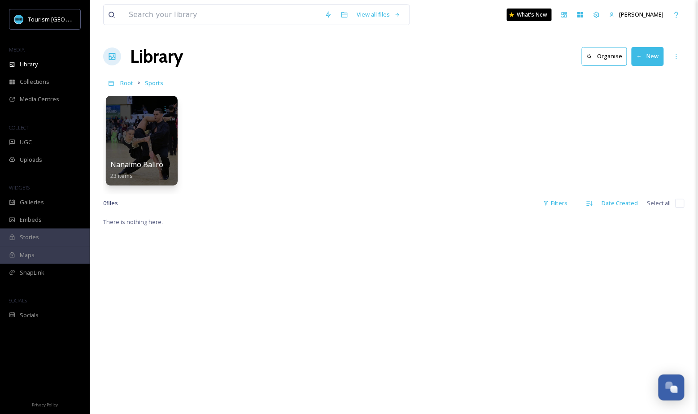
click at [179, 85] on div "Root Sports" at bounding box center [393, 82] width 581 height 17
click at [675, 57] on icon at bounding box center [676, 56] width 7 height 7
click at [435, 148] on div "Nanaimo Ballroom Dance Society 23 items" at bounding box center [393, 142] width 581 height 103
click at [129, 82] on span "Root" at bounding box center [126, 83] width 13 height 8
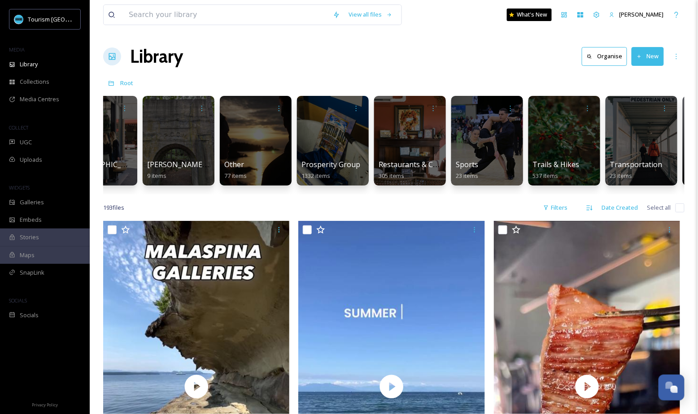
scroll to position [0, 982]
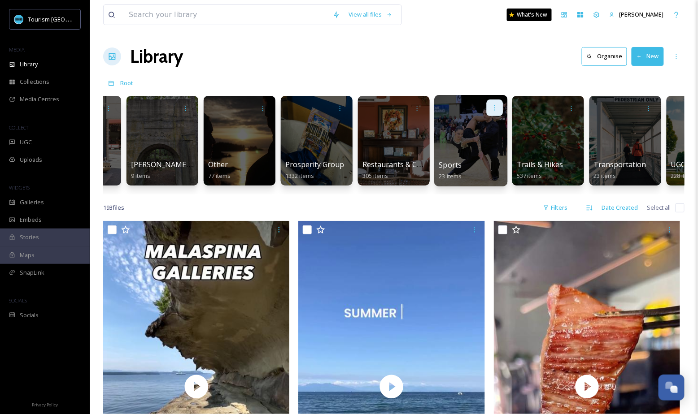
click at [497, 107] on icon at bounding box center [494, 107] width 7 height 7
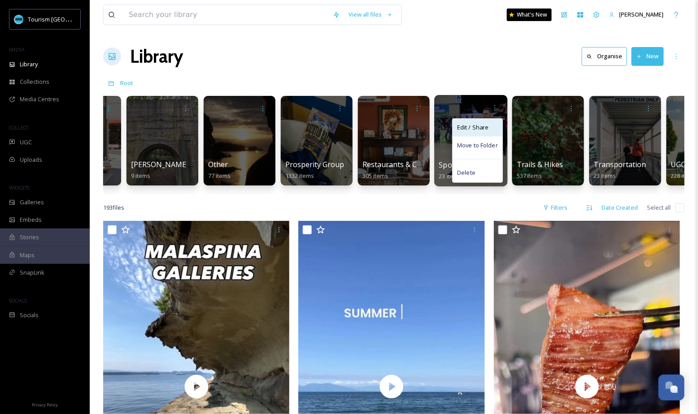
click at [486, 129] on span "Edit / Share" at bounding box center [472, 127] width 31 height 9
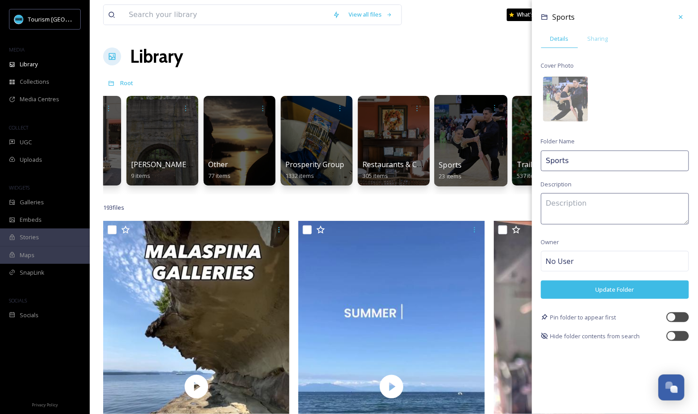
click at [592, 158] on input "Sports" at bounding box center [615, 161] width 148 height 21
type input "Sport Events"
click at [616, 289] on button "Update Folder" at bounding box center [615, 290] width 148 height 18
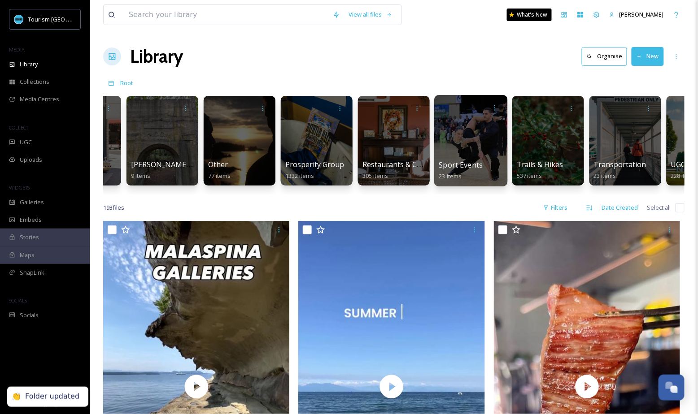
click at [483, 164] on div "Sport Events 23 items" at bounding box center [471, 171] width 64 height 22
click at [477, 157] on div at bounding box center [470, 140] width 73 height 91
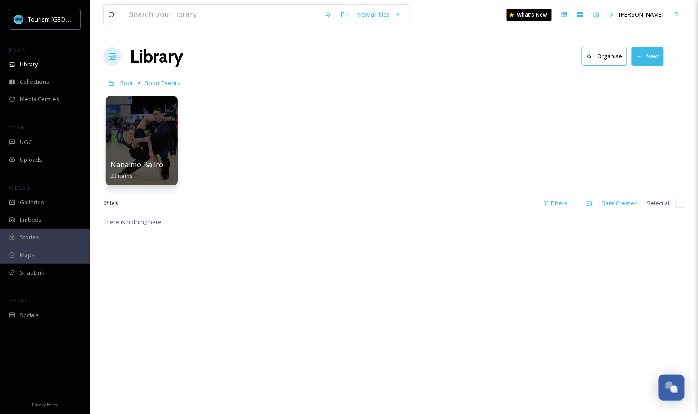
click at [644, 57] on button "New" at bounding box center [648, 56] width 32 height 18
click at [625, 81] on div "File Upload" at bounding box center [638, 77] width 51 height 17
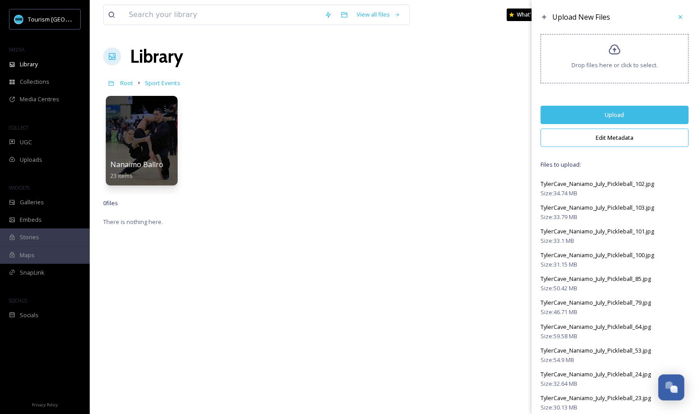
click at [615, 137] on button "Edit Metadata" at bounding box center [615, 138] width 148 height 18
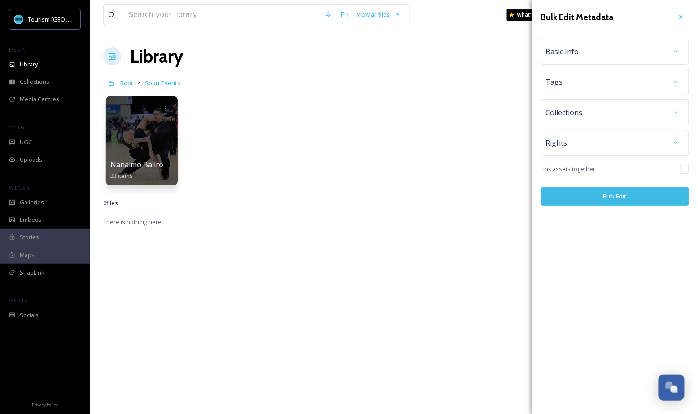
click at [611, 52] on div "Basic Info" at bounding box center [615, 52] width 138 height 16
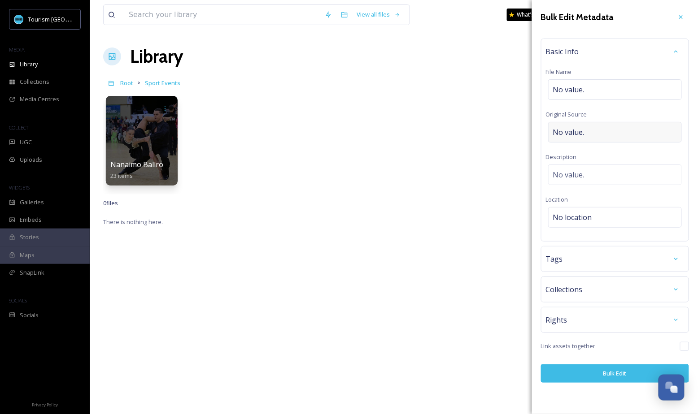
click at [591, 133] on div "No value." at bounding box center [615, 132] width 134 height 21
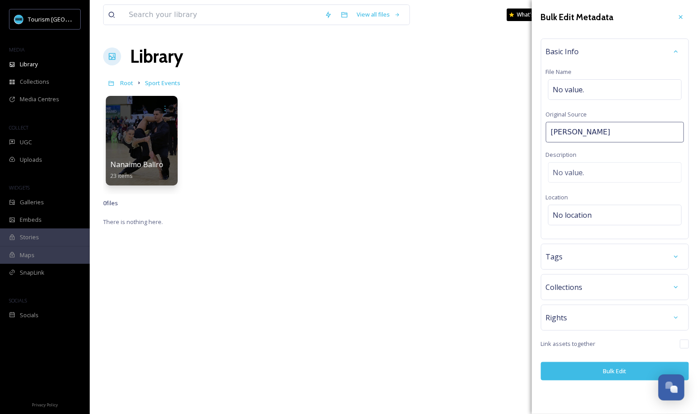
type input "[PERSON_NAME]"
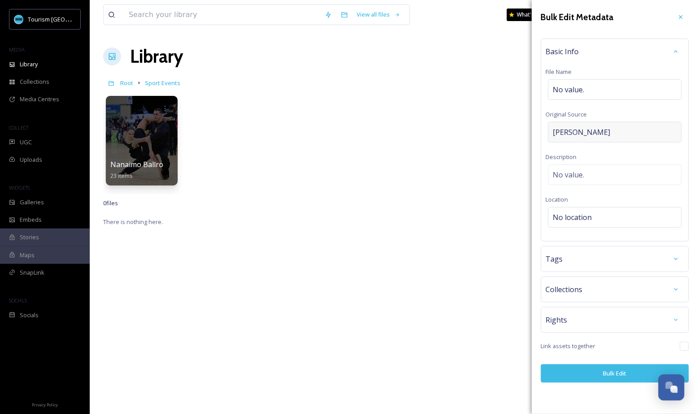
click at [577, 129] on span "[PERSON_NAME]" at bounding box center [581, 132] width 57 height 11
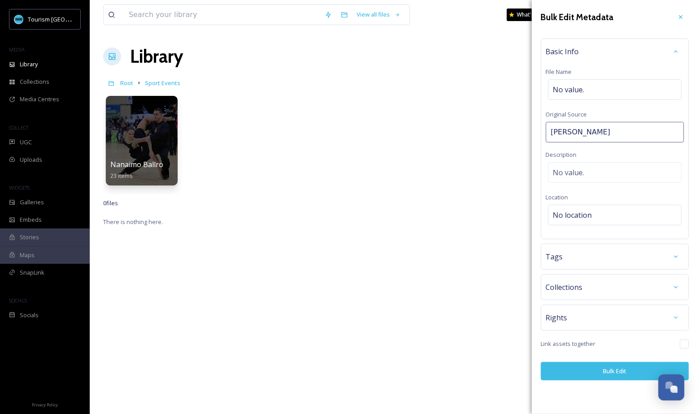
click at [578, 131] on input "[PERSON_NAME]" at bounding box center [615, 132] width 138 height 21
click at [591, 132] on input "[PERSON_NAME]" at bounding box center [615, 132] width 138 height 21
type input "[PERSON_NAME] Productions"
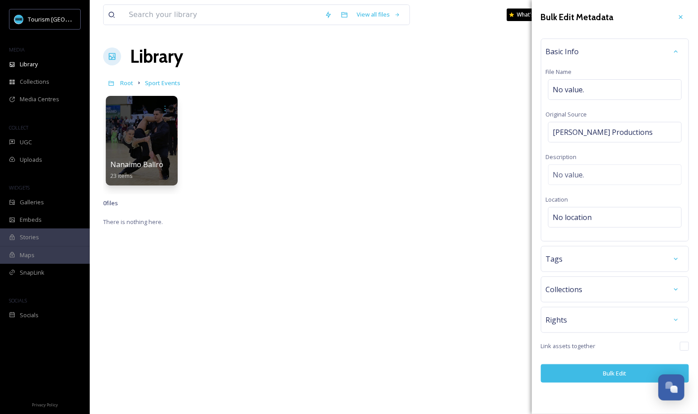
click at [642, 148] on div "Basic Info File Name No value. Original Source [PERSON_NAME] Productions Descri…" at bounding box center [615, 140] width 148 height 203
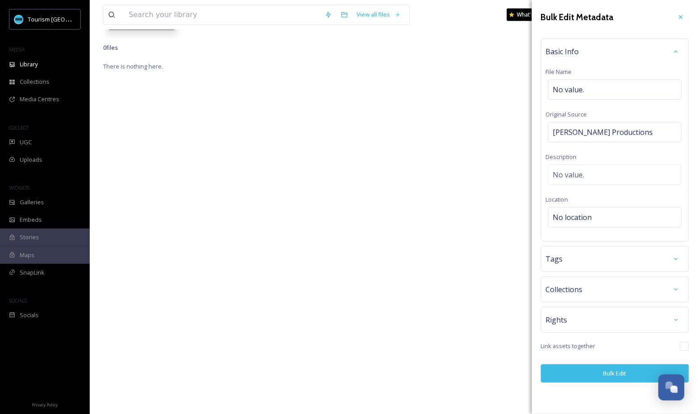
scroll to position [216, 0]
click at [593, 369] on button "Bulk Edit" at bounding box center [615, 374] width 148 height 18
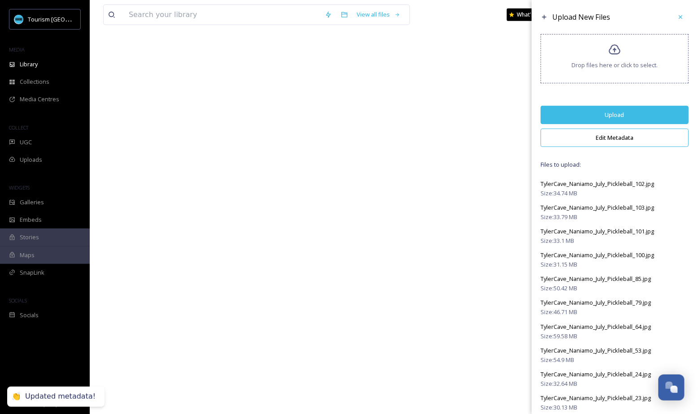
click at [640, 113] on button "Upload" at bounding box center [615, 115] width 148 height 18
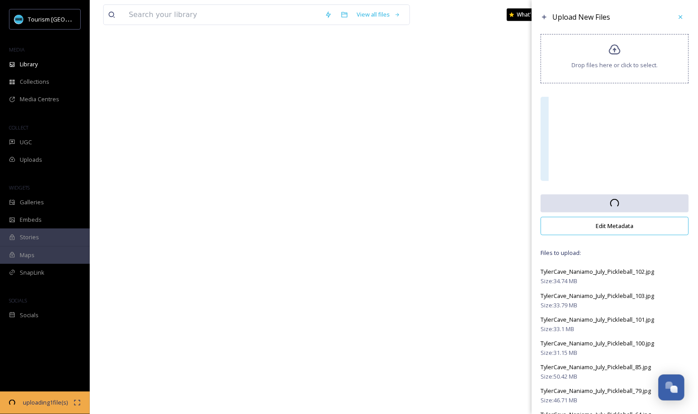
scroll to position [211, 0]
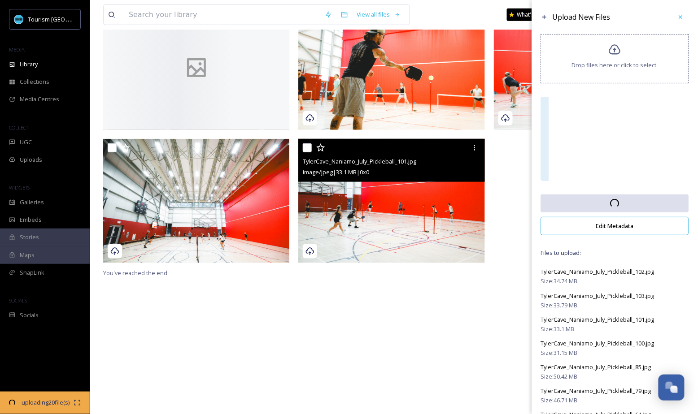
click at [312, 337] on div "TylerCave_Naniamo_July_Pickleball_101.jpg image/jpeg | 33.1 MB | 0 x 0 You've r…" at bounding box center [393, 212] width 581 height 414
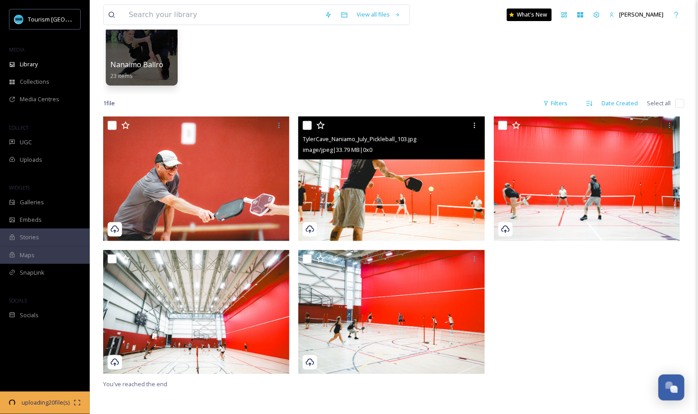
scroll to position [0, 0]
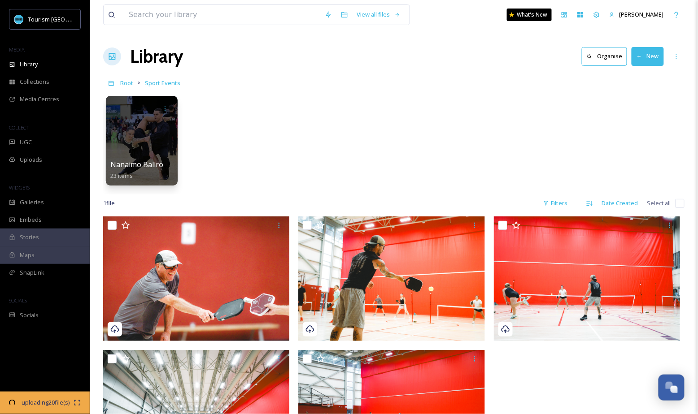
click at [274, 143] on div "Nanaimo Ballroom Dance Society 23 items" at bounding box center [393, 142] width 581 height 103
click at [640, 52] on button "New" at bounding box center [648, 56] width 32 height 18
click at [631, 113] on span "Folder" at bounding box center [637, 112] width 17 height 9
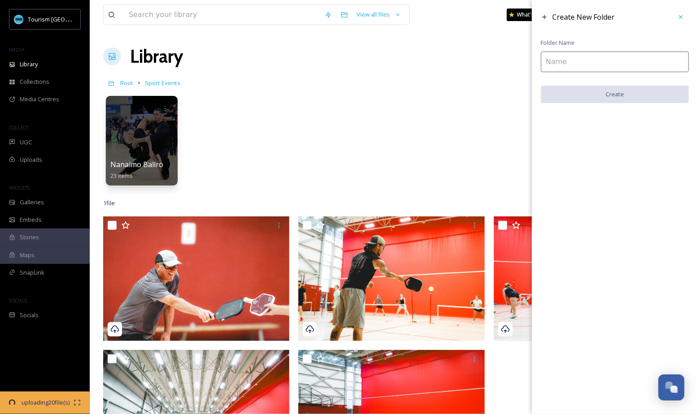
click at [617, 60] on input at bounding box center [615, 62] width 148 height 21
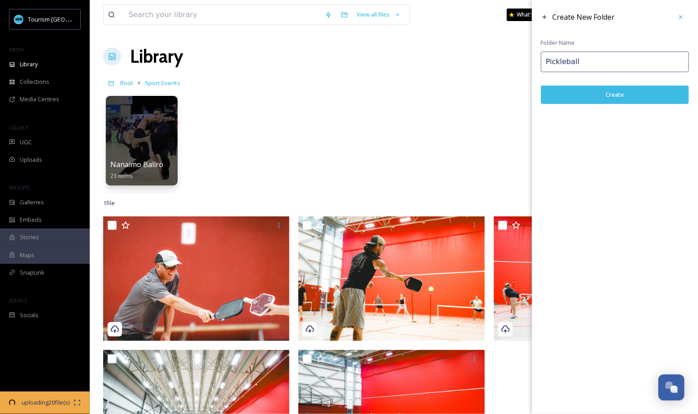
type input "Pickleball"
click at [632, 89] on button "Create" at bounding box center [615, 95] width 148 height 18
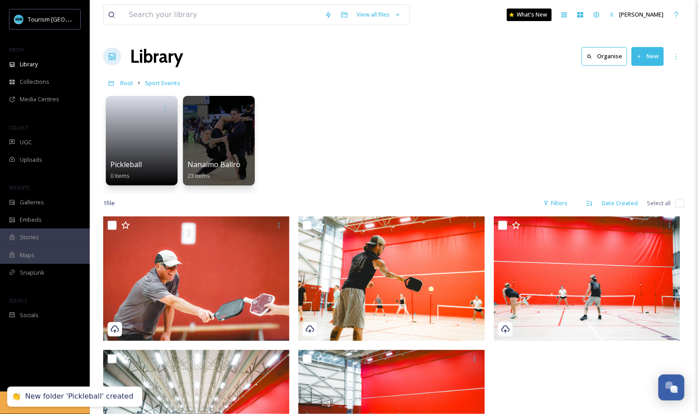
click at [407, 141] on div "Pickleball 0 items Nanaimo Ballroom Dance Society 23 items" at bounding box center [393, 142] width 581 height 103
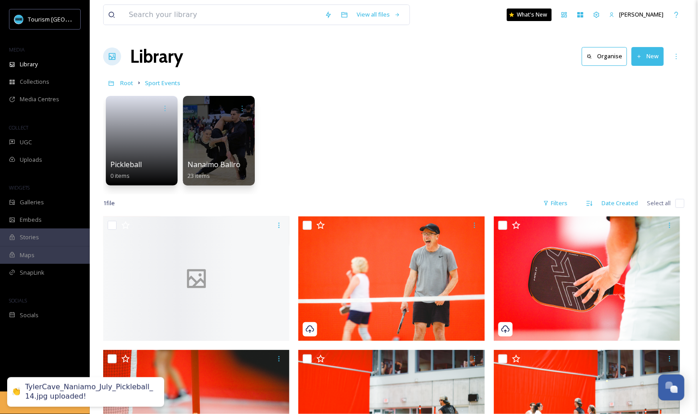
click at [643, 55] on button "New" at bounding box center [648, 56] width 32 height 18
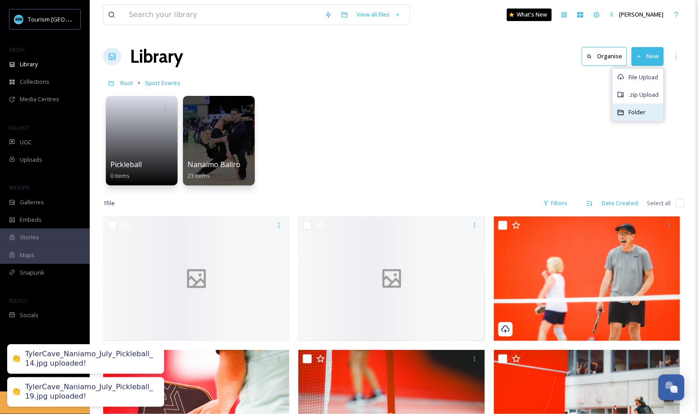
click at [632, 108] on span "Folder" at bounding box center [637, 112] width 17 height 9
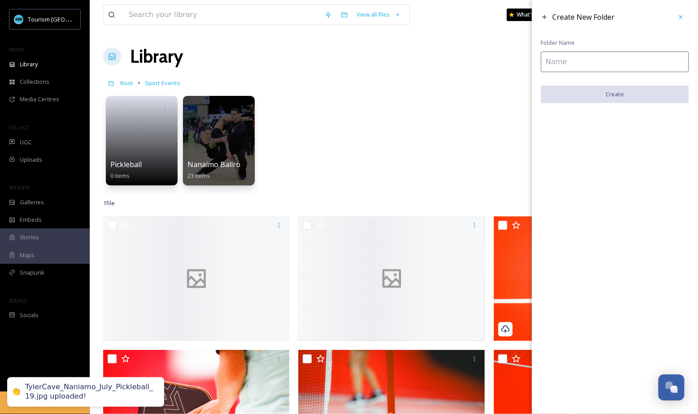
click at [569, 67] on input at bounding box center [615, 62] width 148 height 21
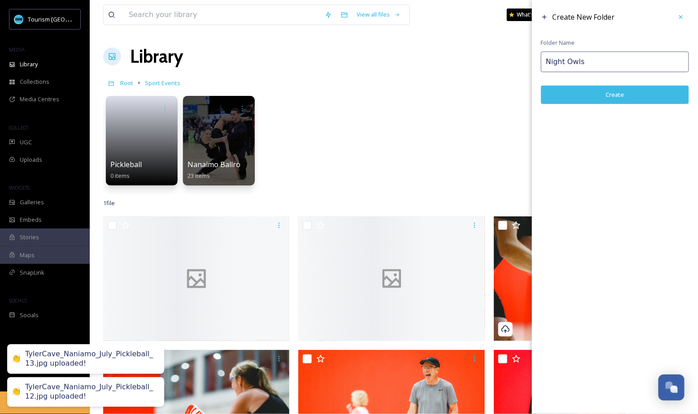
type input "Night Owls"
click at [605, 92] on button "Create" at bounding box center [615, 95] width 148 height 18
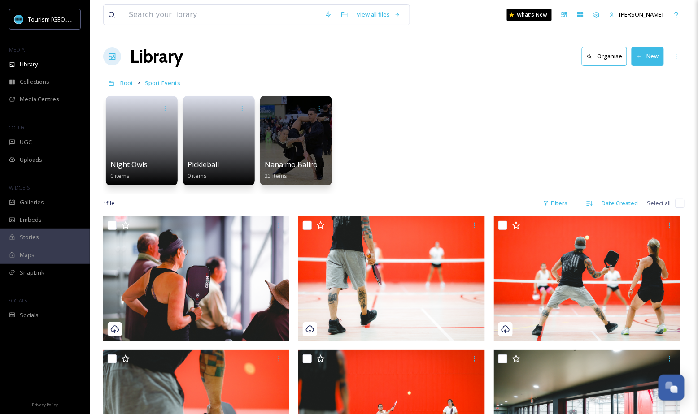
click at [681, 205] on input "checkbox" at bounding box center [679, 203] width 9 height 9
checkbox input "true"
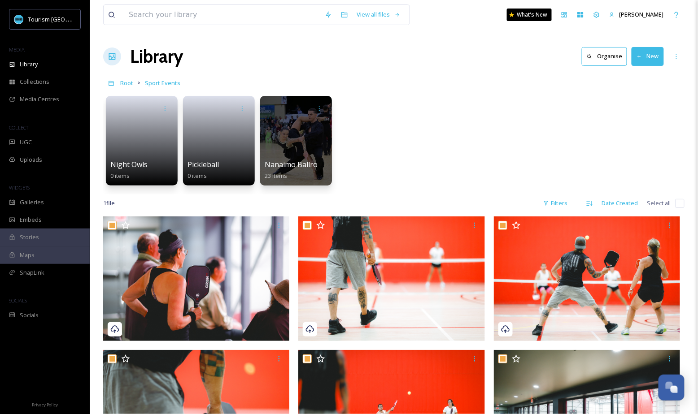
checkbox input "true"
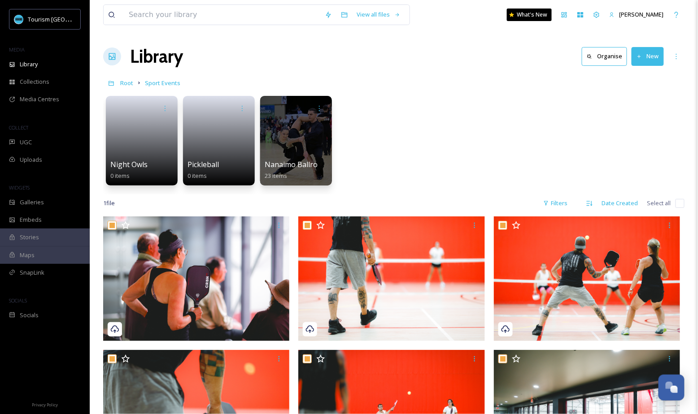
checkbox input "true"
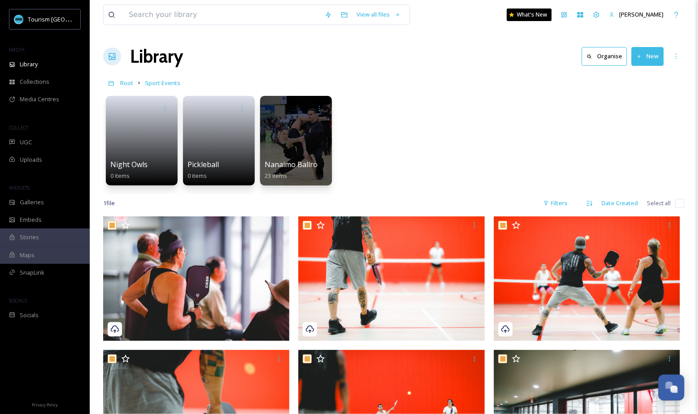
checkbox input "true"
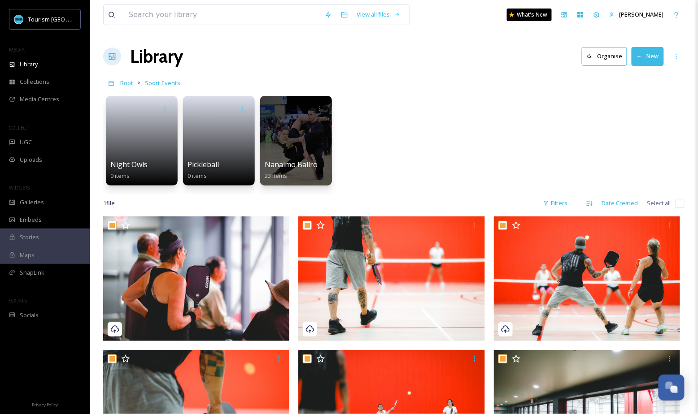
checkbox input "true"
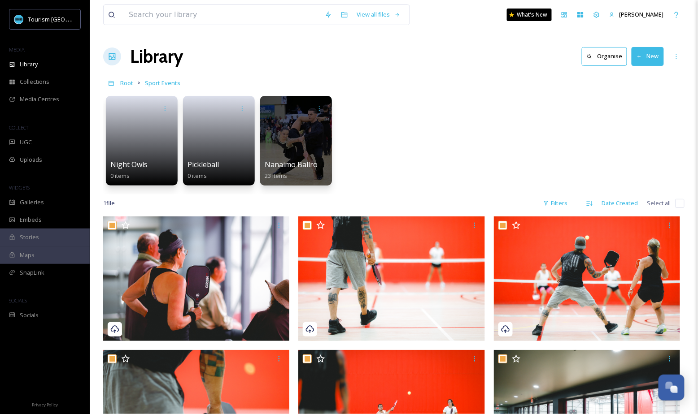
checkbox input "true"
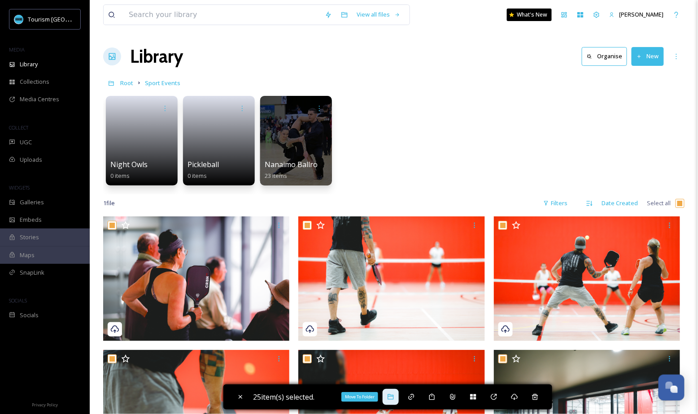
click at [394, 401] on icon at bounding box center [390, 397] width 7 height 7
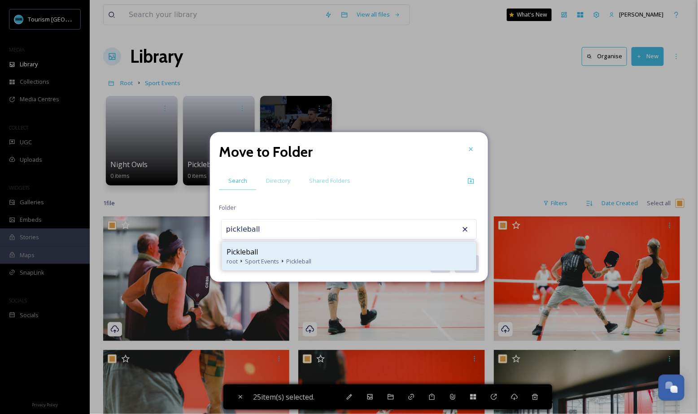
click at [364, 254] on div "Pickleball" at bounding box center [349, 252] width 245 height 11
type input "Pickleball"
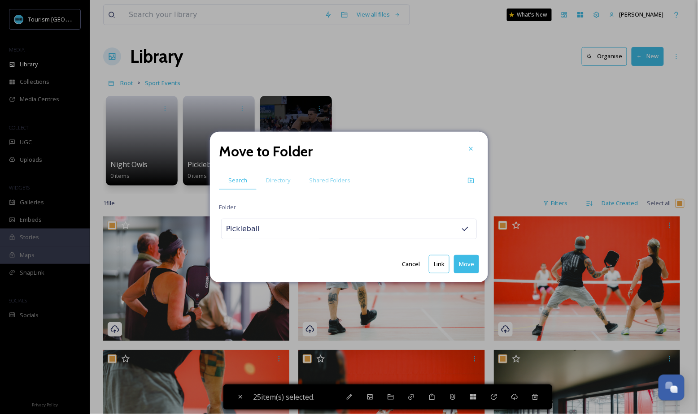
click at [465, 265] on button "Move" at bounding box center [466, 264] width 25 height 18
checkbox input "false"
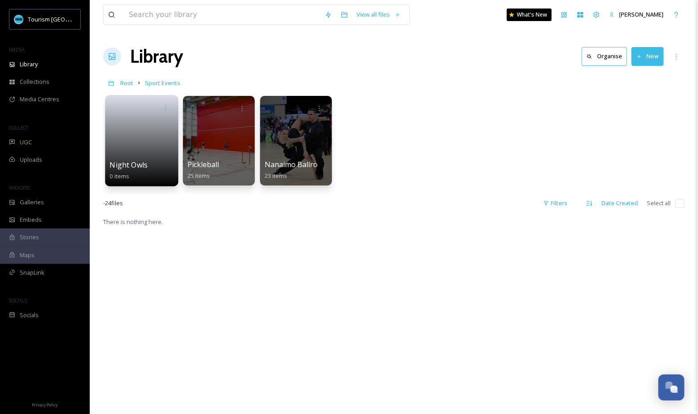
click at [153, 163] on div "Night Owls 0 items" at bounding box center [142, 171] width 64 height 22
click at [649, 59] on button "New" at bounding box center [648, 56] width 32 height 18
click at [640, 77] on span "File Upload" at bounding box center [644, 77] width 30 height 9
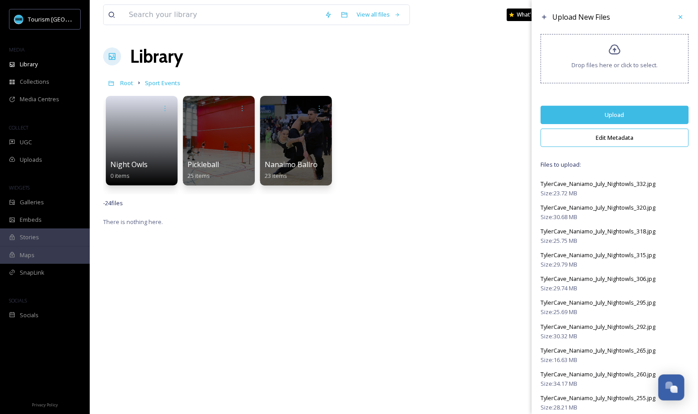
click at [601, 142] on button "Edit Metadata" at bounding box center [615, 138] width 148 height 18
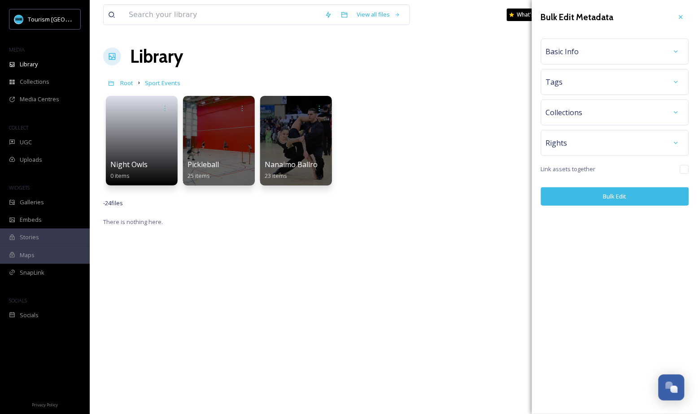
click at [606, 57] on div "Basic Info" at bounding box center [615, 52] width 138 height 16
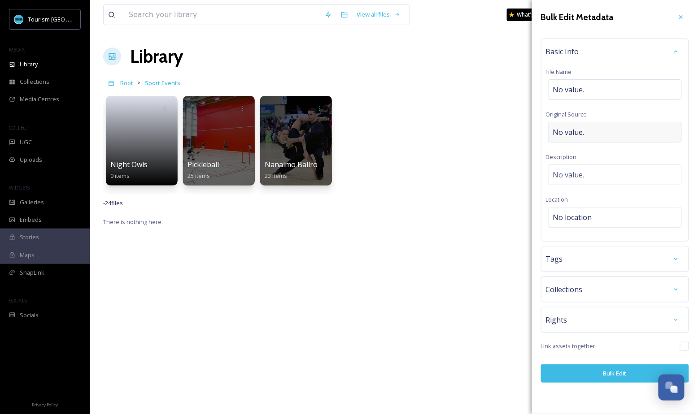
click at [579, 132] on span "No value." at bounding box center [568, 132] width 31 height 11
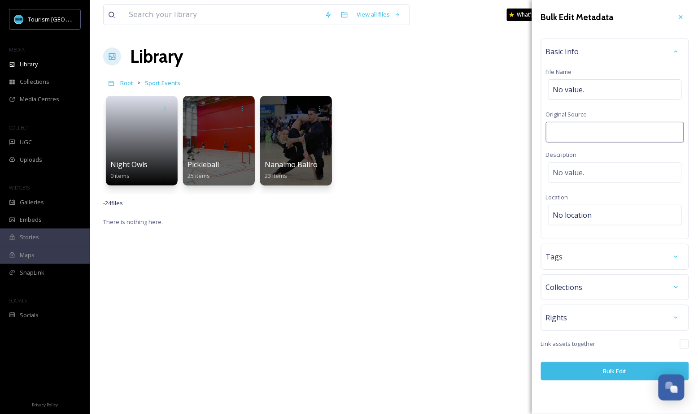
type input "[PERSON_NAME] Productions"
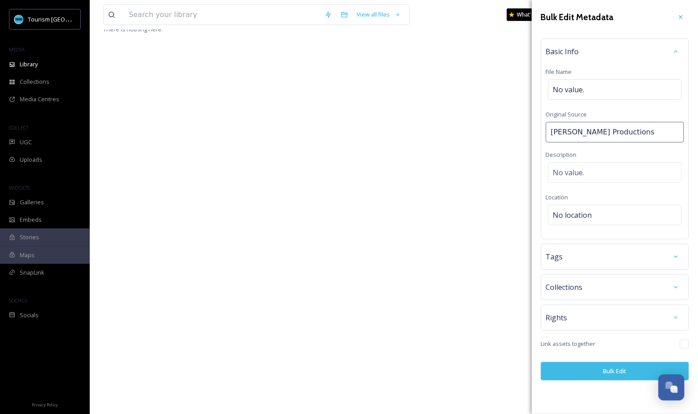
scroll to position [216, 0]
click at [603, 368] on button "Bulk Edit" at bounding box center [615, 371] width 148 height 18
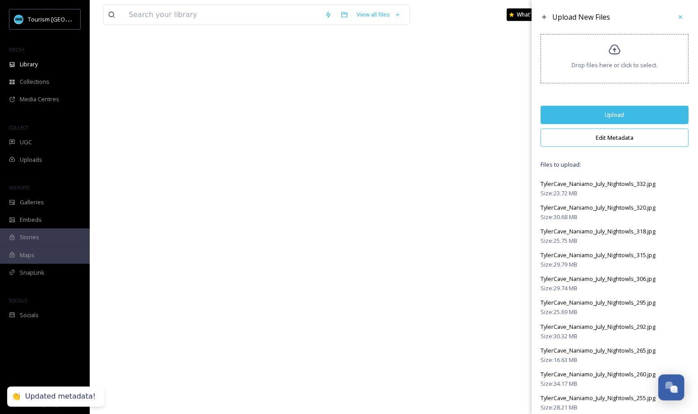
click at [641, 112] on button "Upload" at bounding box center [615, 115] width 148 height 18
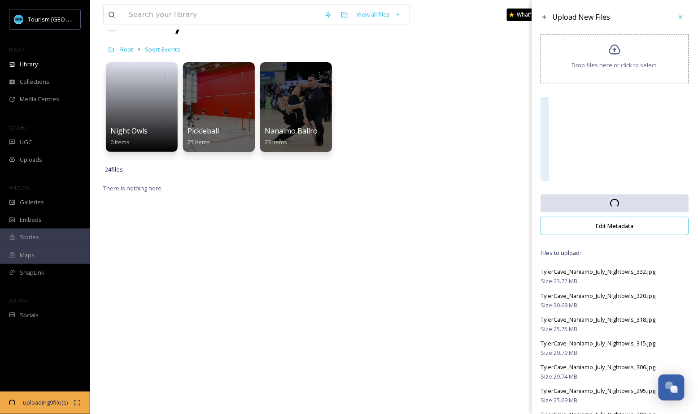
scroll to position [0, 0]
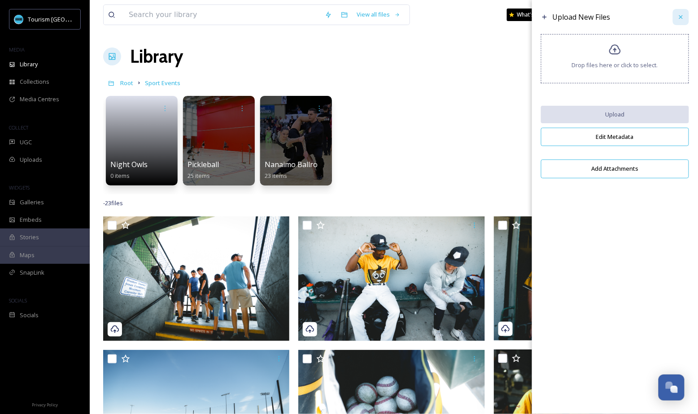
click at [686, 19] on div at bounding box center [681, 17] width 16 height 16
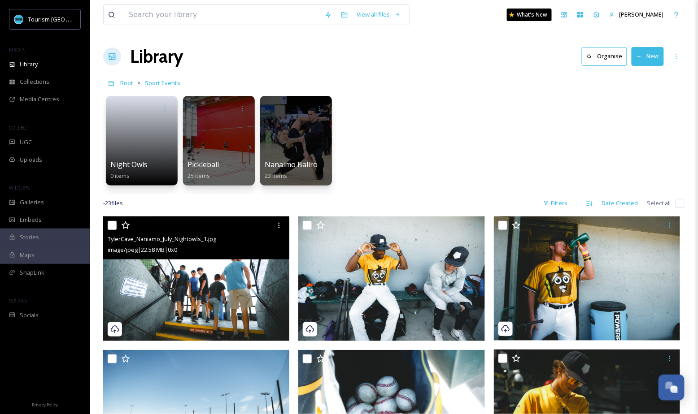
click at [112, 227] on input "checkbox" at bounding box center [112, 225] width 9 height 9
checkbox input "true"
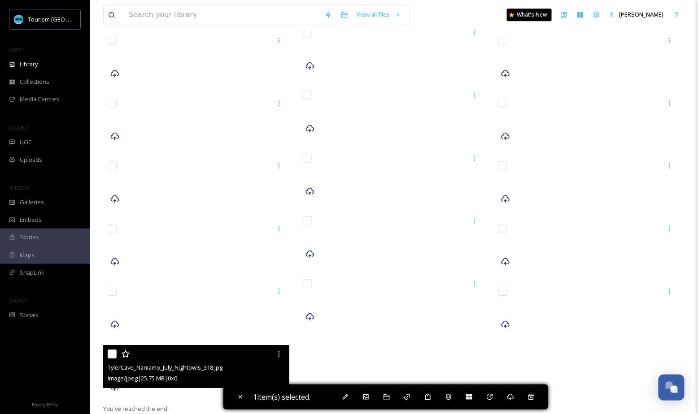
scroll to position [2931, 0]
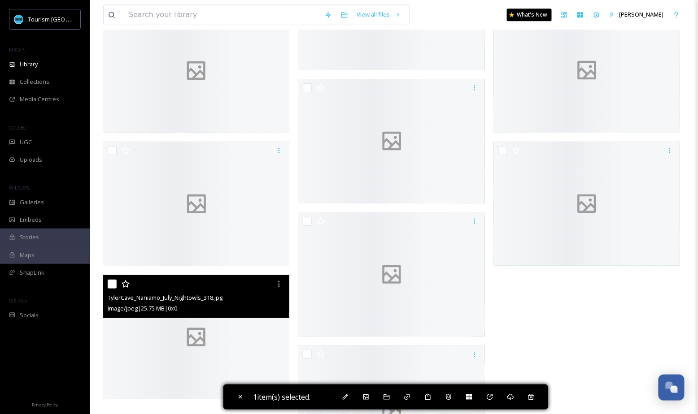
click at [110, 287] on input "checkbox" at bounding box center [112, 284] width 9 height 9
checkbox input "true"
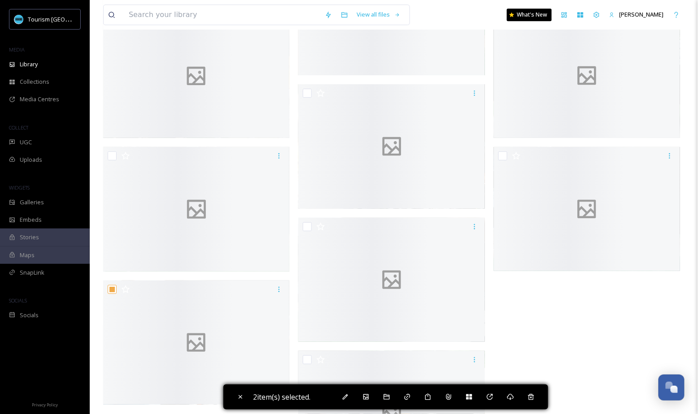
scroll to position [0, 0]
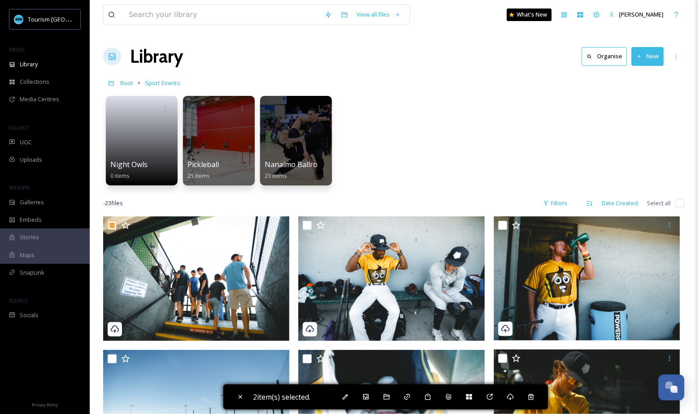
click at [437, 142] on div "Night Owls 0 items Pickleball 25 items Nanaimo Ballroom Dance Society 23 items" at bounding box center [393, 142] width 581 height 103
click at [684, 203] on input "checkbox" at bounding box center [679, 203] width 9 height 9
checkbox input "true"
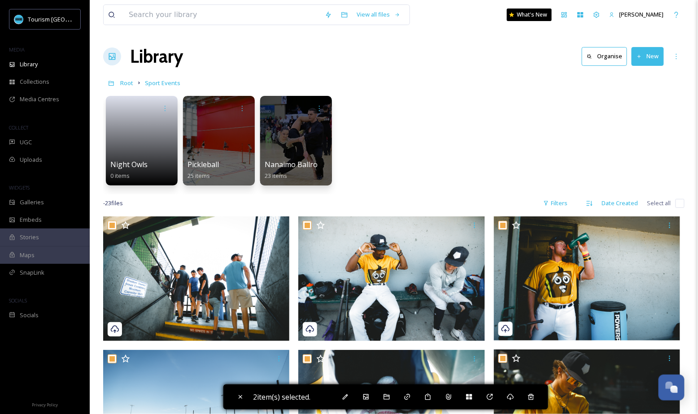
checkbox input "true"
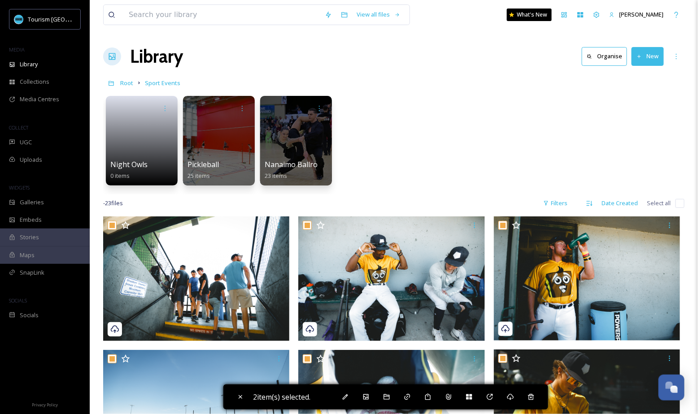
checkbox input "true"
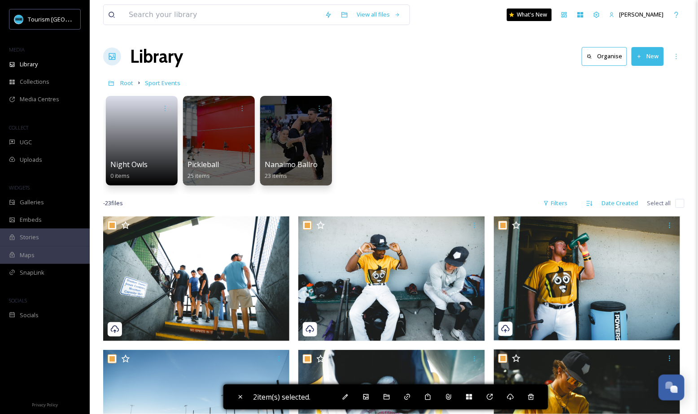
checkbox input "true"
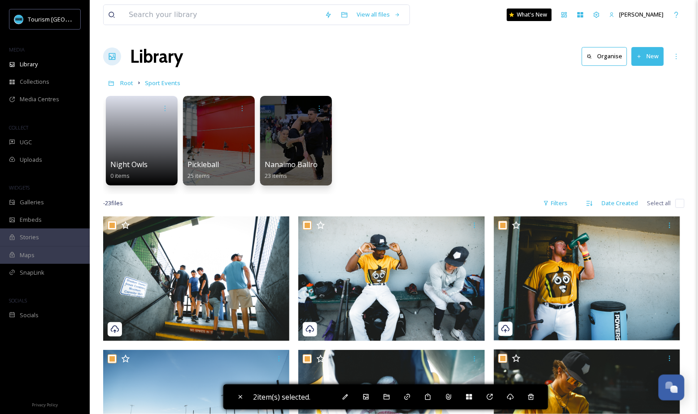
checkbox input "true"
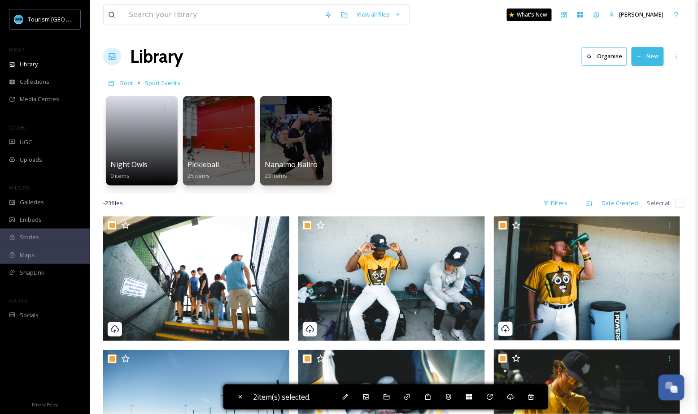
checkbox input "true"
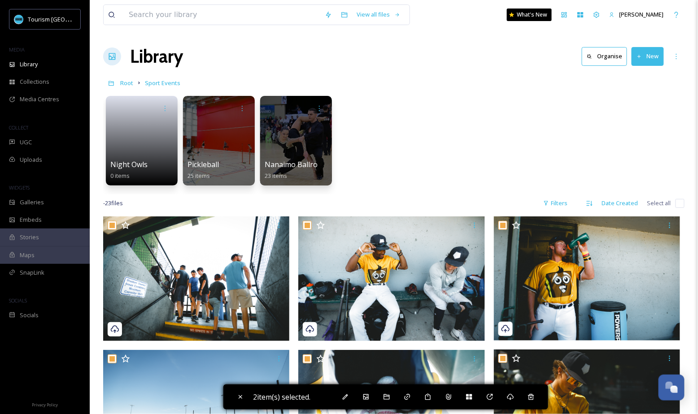
checkbox input "true"
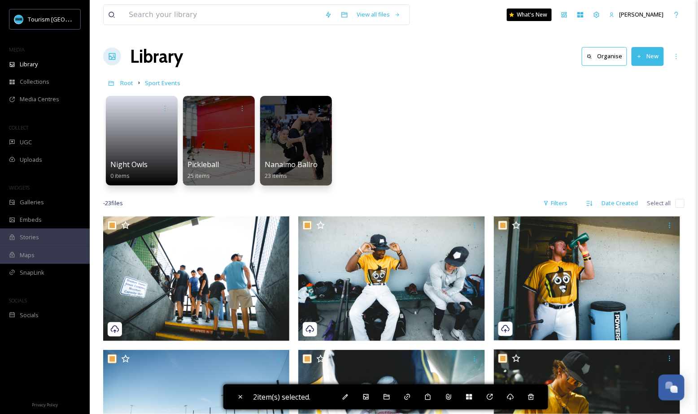
checkbox input "true"
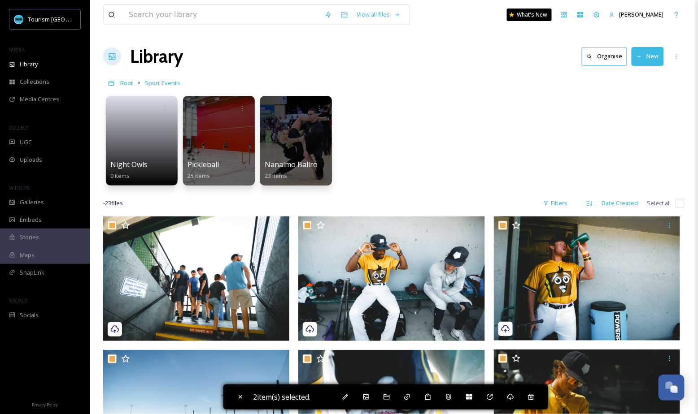
checkbox input "true"
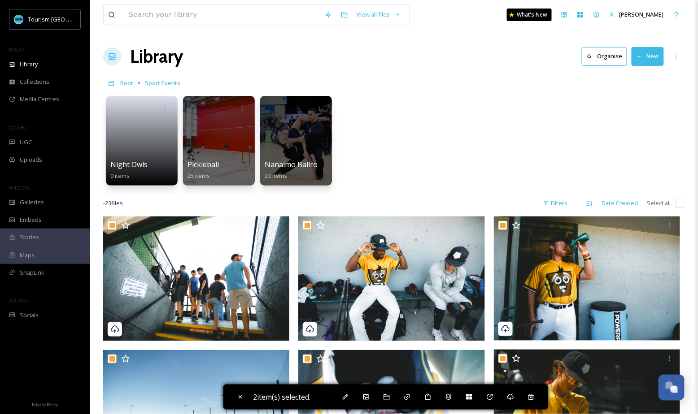
checkbox input "true"
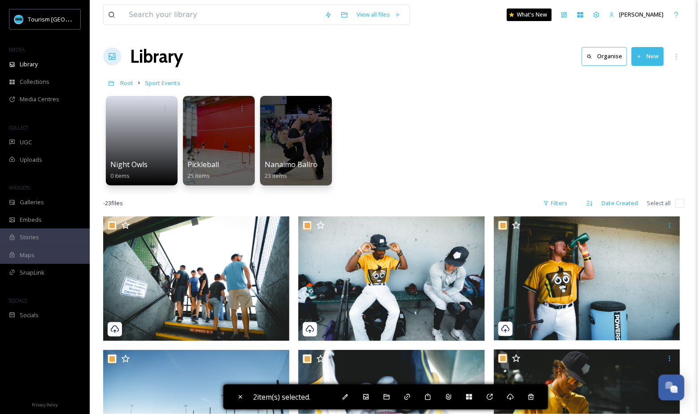
checkbox input "true"
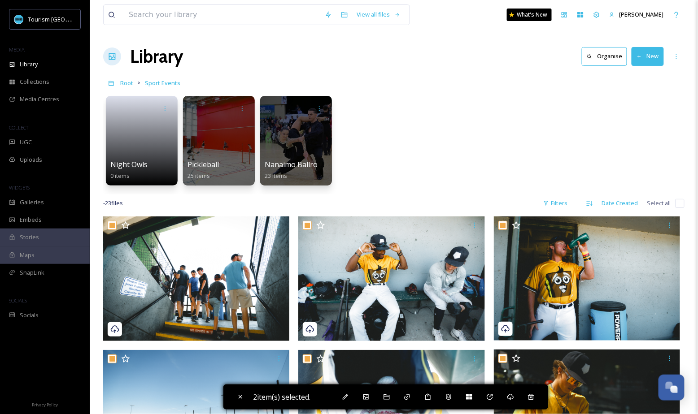
checkbox input "true"
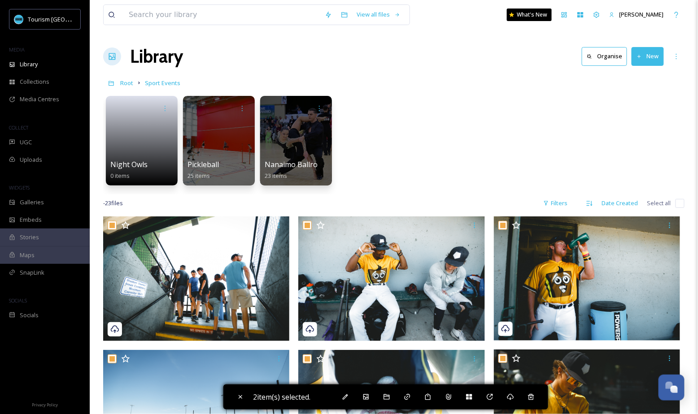
checkbox input "true"
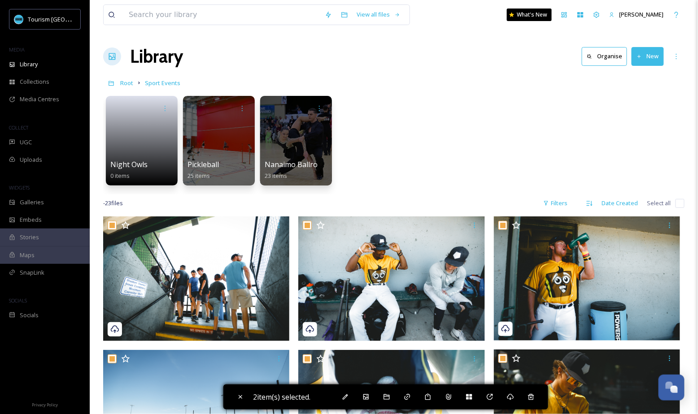
checkbox input "true"
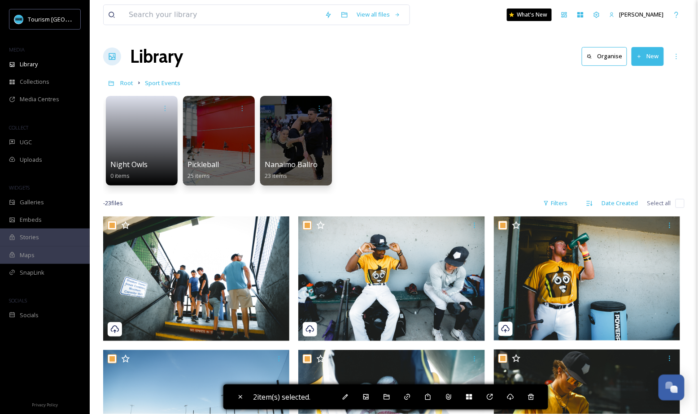
checkbox input "true"
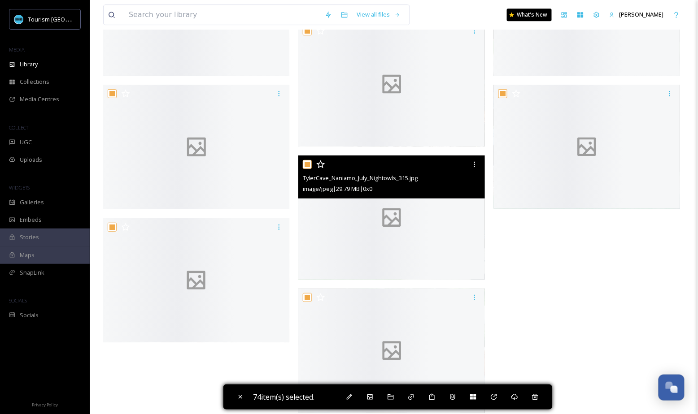
scroll to position [3002, 0]
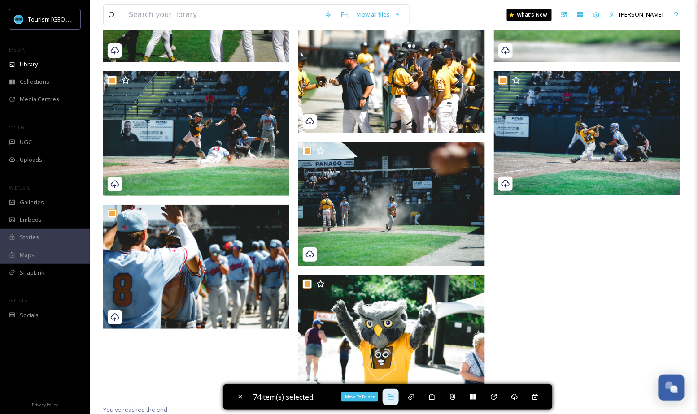
click at [390, 400] on icon at bounding box center [390, 397] width 7 height 7
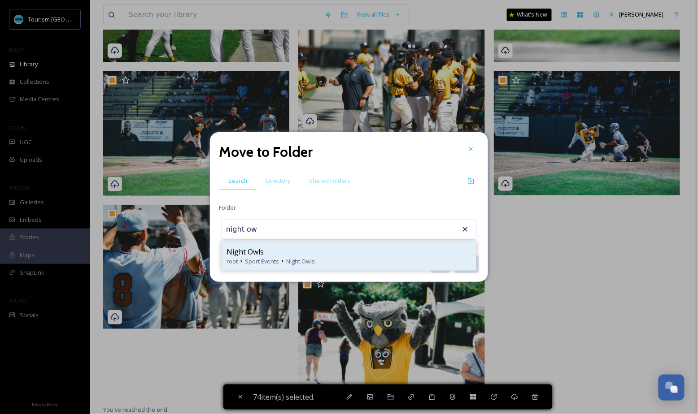
click at [317, 254] on div "Night Owls" at bounding box center [349, 252] width 245 height 11
type input "Night Owls"
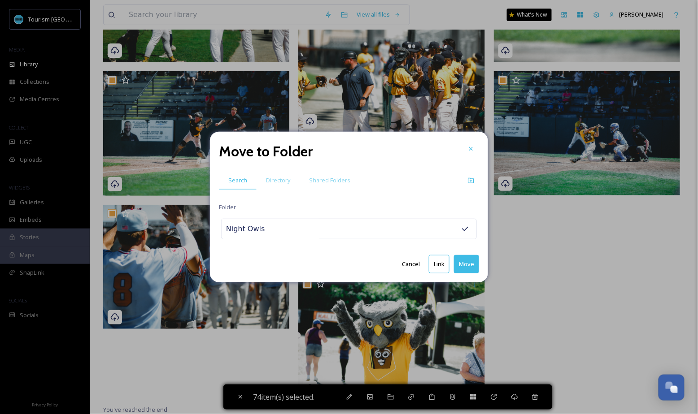
click at [465, 266] on button "Move" at bounding box center [466, 264] width 25 height 18
checkbox input "false"
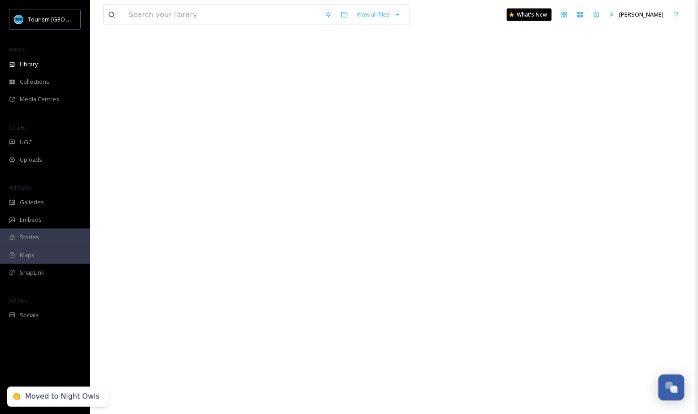
scroll to position [0, 0]
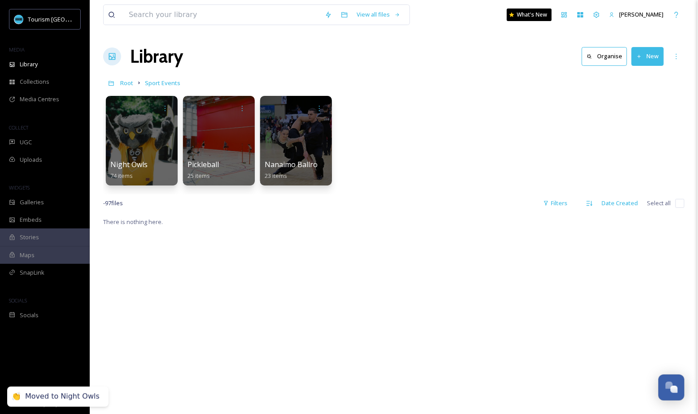
click at [653, 59] on button "New" at bounding box center [648, 56] width 32 height 18
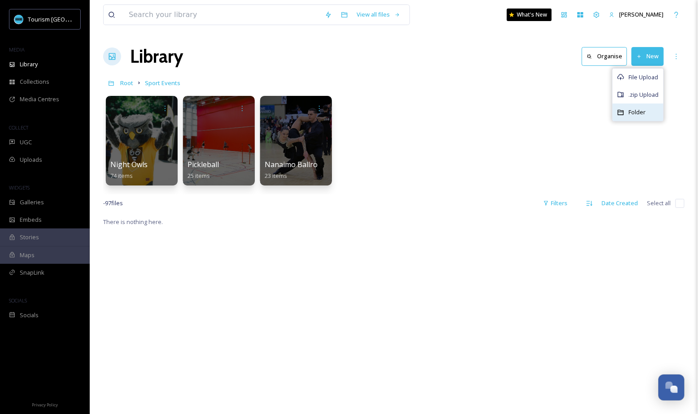
click at [636, 107] on div "Folder" at bounding box center [638, 112] width 51 height 17
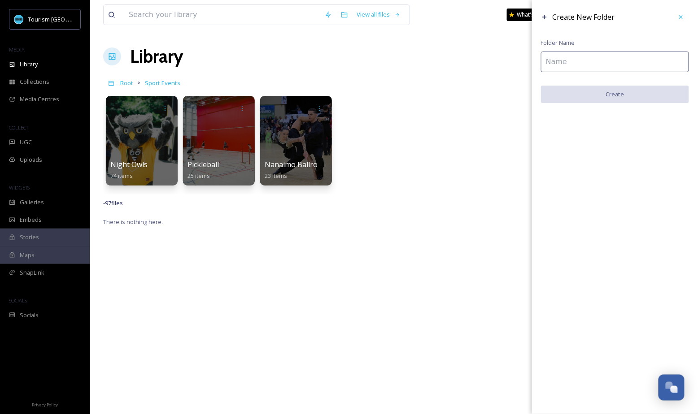
click at [598, 64] on input at bounding box center [615, 62] width 148 height 21
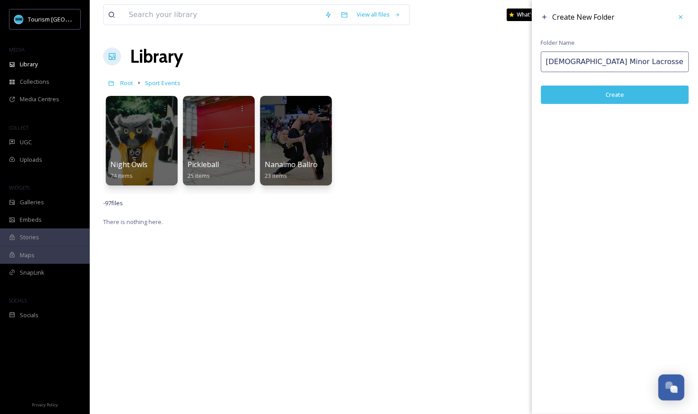
type input "[DEMOGRAPHIC_DATA] Minor Lacrosse"
click at [634, 95] on button "Create" at bounding box center [615, 95] width 148 height 18
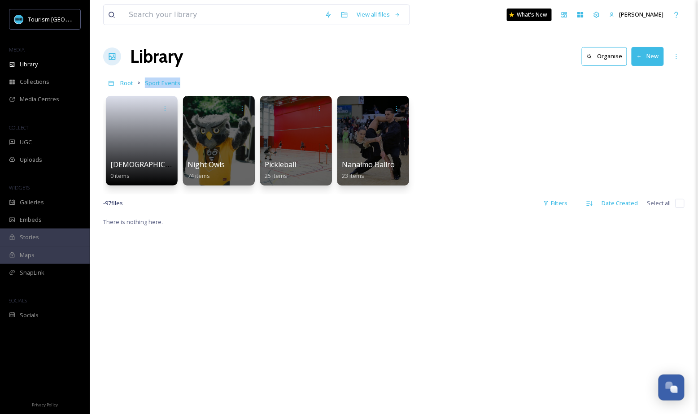
click at [646, 57] on button "New" at bounding box center [648, 56] width 32 height 18
click at [641, 78] on span "File Upload" at bounding box center [644, 77] width 30 height 9
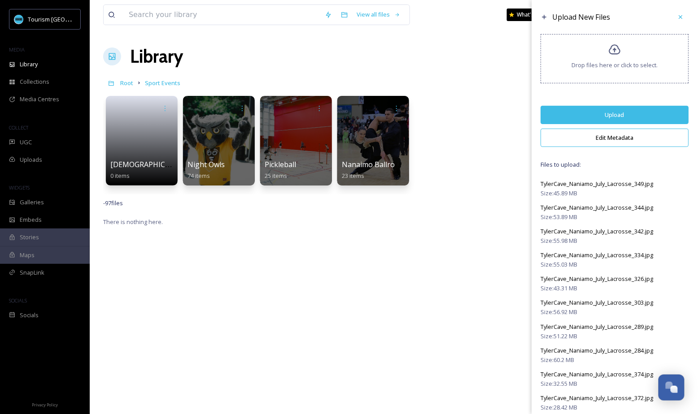
click at [604, 137] on button "Edit Metadata" at bounding box center [615, 138] width 148 height 18
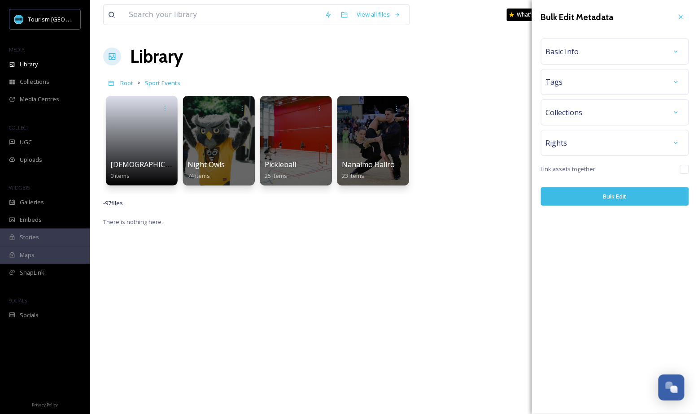
click at [596, 52] on div "Basic Info" at bounding box center [615, 52] width 138 height 16
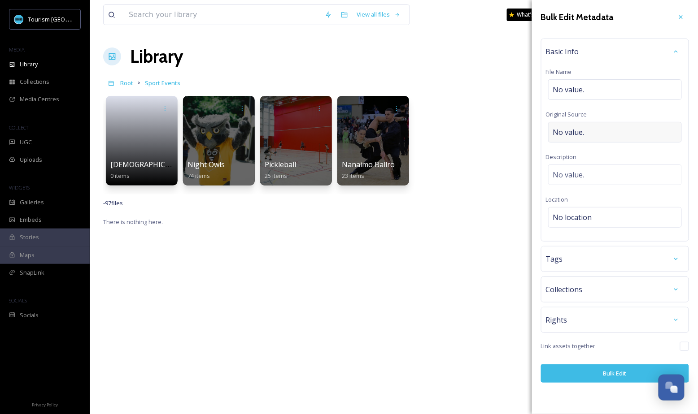
click at [581, 134] on span "No value." at bounding box center [568, 132] width 31 height 11
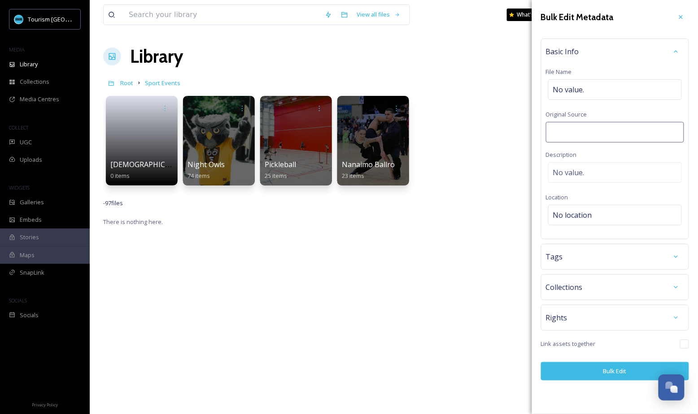
type input "[PERSON_NAME] Productions"
click at [588, 375] on button "Bulk Edit" at bounding box center [615, 371] width 148 height 18
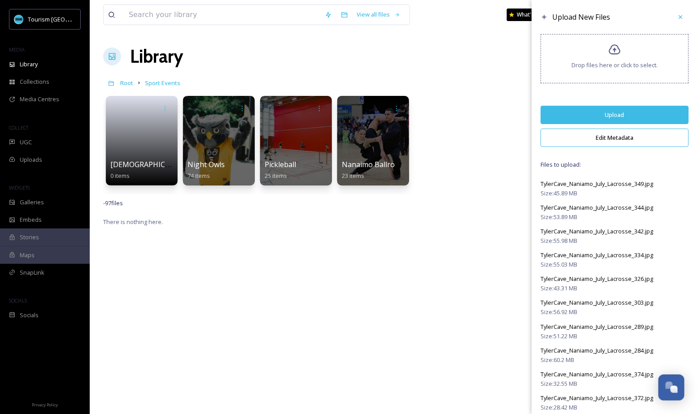
click at [620, 118] on button "Upload" at bounding box center [615, 115] width 148 height 18
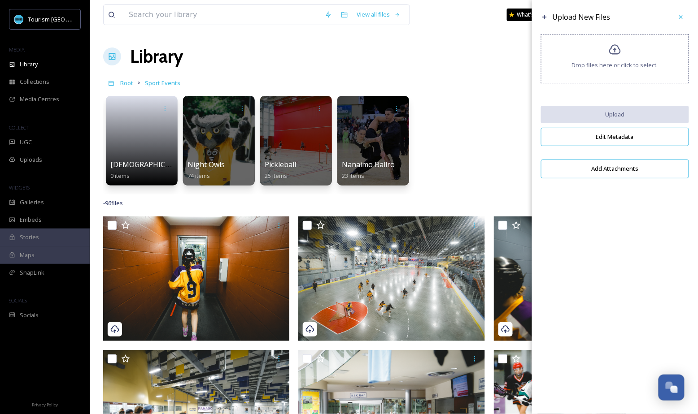
click at [469, 171] on div "[DEMOGRAPHIC_DATA] Minor Lacrosse 0 items Night Owls 74 items Pickleball 25 ite…" at bounding box center [393, 142] width 581 height 103
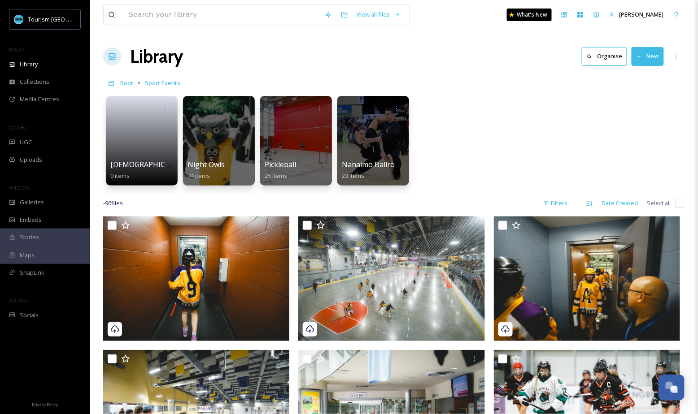
click at [678, 203] on input "checkbox" at bounding box center [679, 203] width 9 height 9
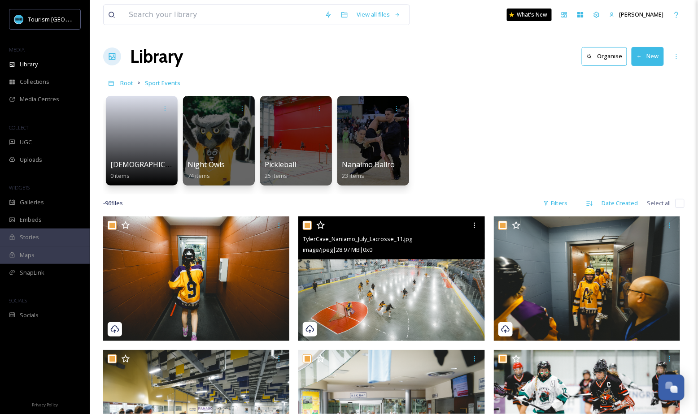
checkbox input "true"
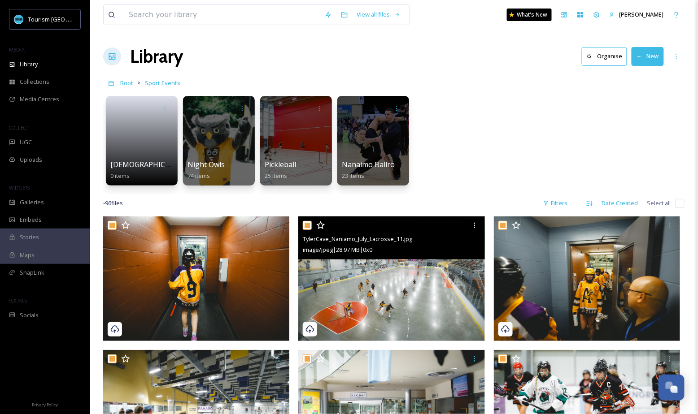
checkbox input "true"
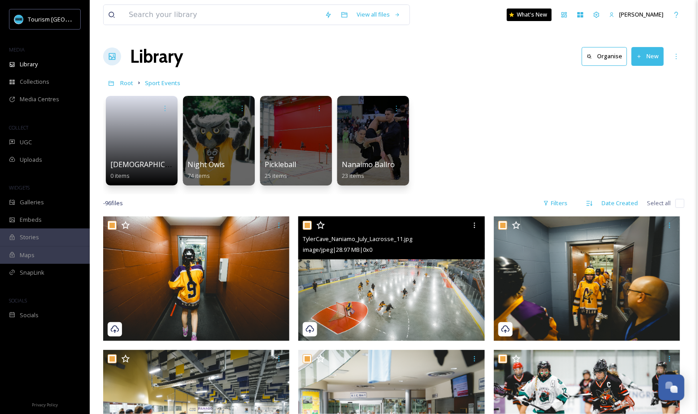
checkbox input "true"
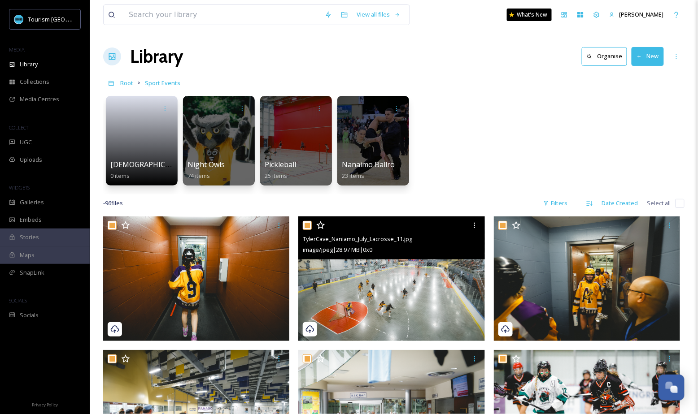
checkbox input "true"
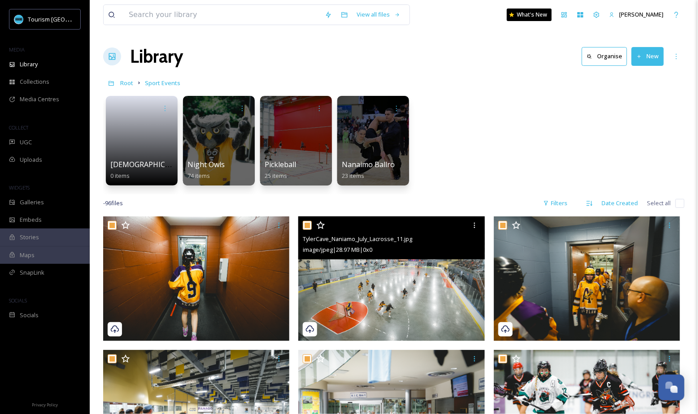
checkbox input "true"
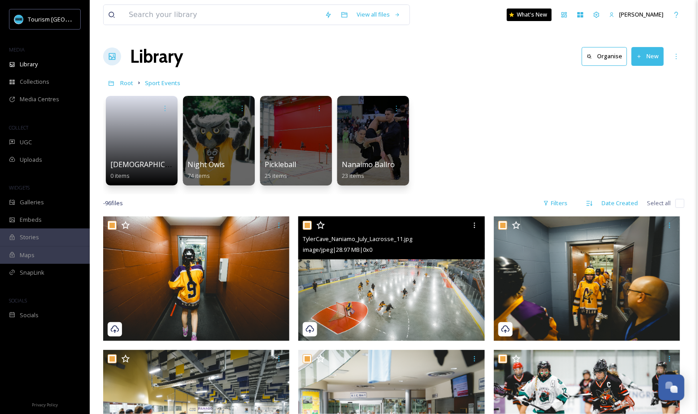
checkbox input "true"
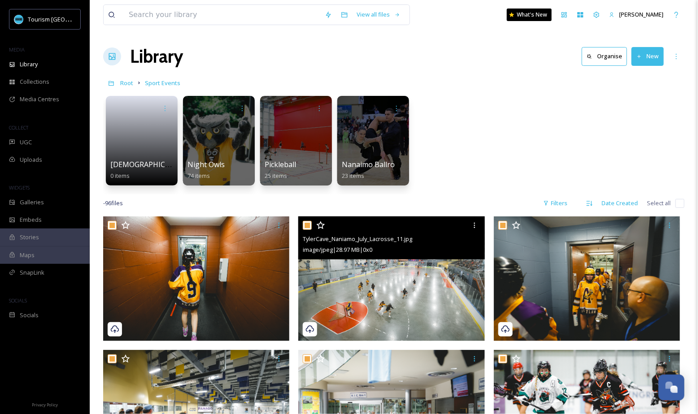
checkbox input "true"
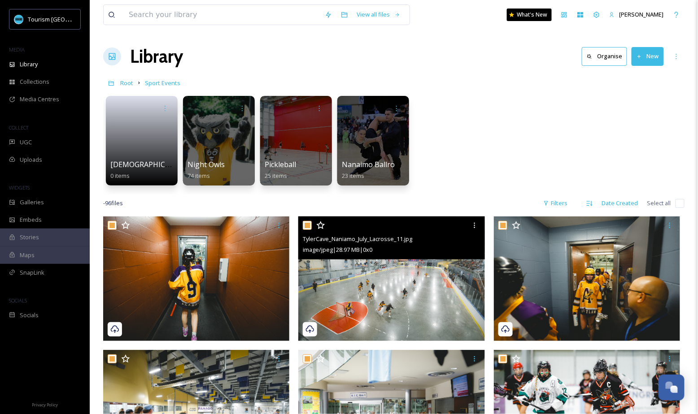
checkbox input "true"
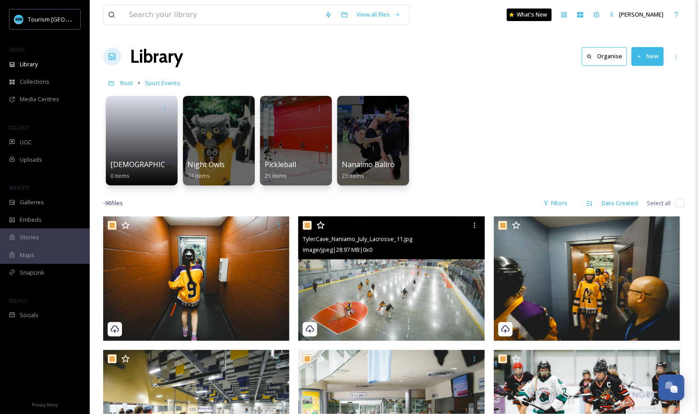
checkbox input "true"
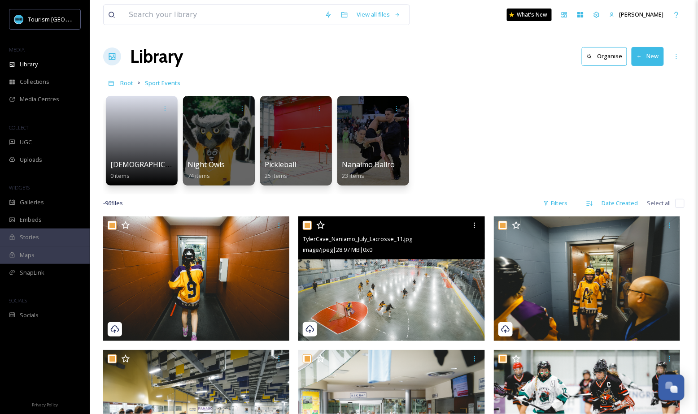
checkbox input "true"
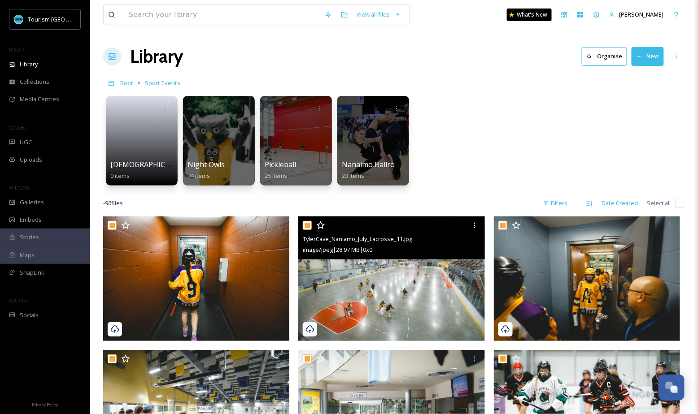
checkbox input "true"
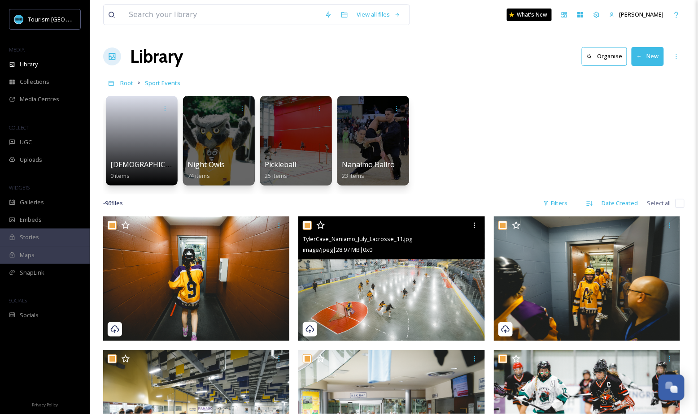
checkbox input "true"
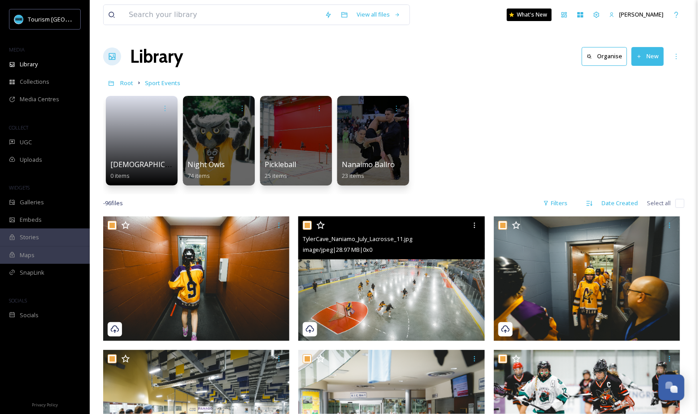
checkbox input "true"
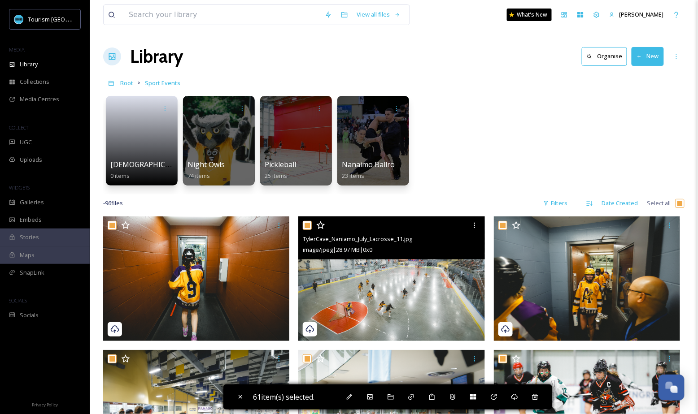
scroll to position [10, 0]
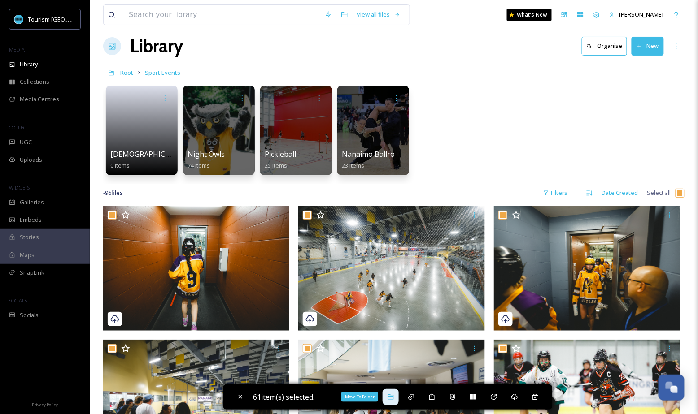
click at [390, 402] on div "Move To Folder" at bounding box center [391, 397] width 16 height 16
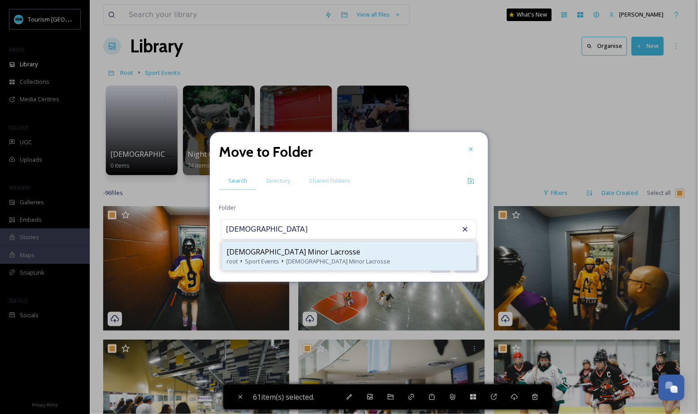
click at [291, 256] on span "[DEMOGRAPHIC_DATA] Minor Lacrosse" at bounding box center [294, 252] width 134 height 11
type input "[DEMOGRAPHIC_DATA] Minor Lacrosse"
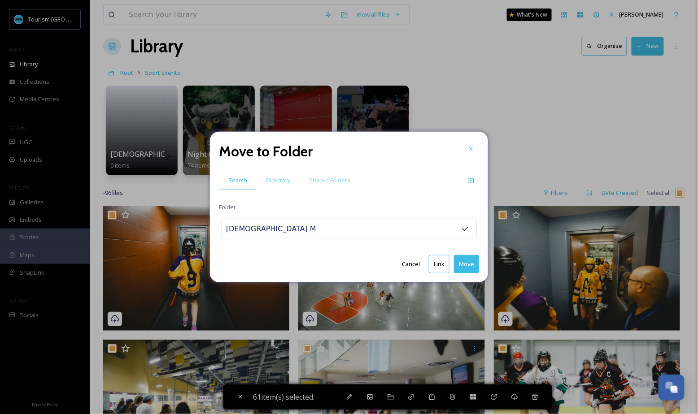
click at [464, 265] on button "Move" at bounding box center [466, 264] width 25 height 18
checkbox input "false"
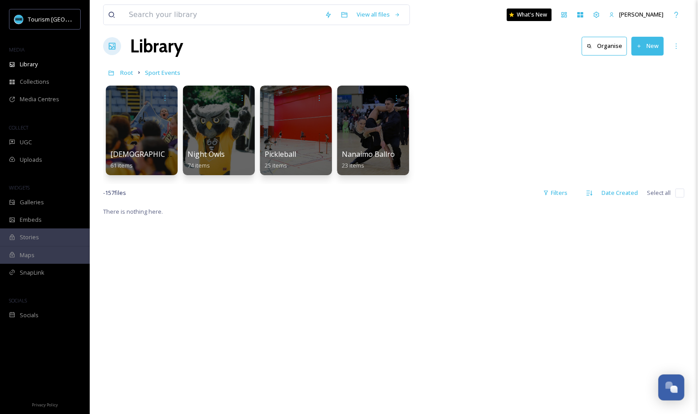
click at [478, 95] on div "[DEMOGRAPHIC_DATA] Minor Lacrosse 61 items Night Owls 74 items Pickleball 25 it…" at bounding box center [393, 132] width 581 height 103
click at [680, 46] on div "More Options" at bounding box center [676, 46] width 16 height 16
click at [541, 133] on div "[DEMOGRAPHIC_DATA] Minor Lacrosse 61 items Night Owls 74 items Pickleball 25 it…" at bounding box center [393, 132] width 581 height 103
click at [642, 56] on div "Library Organise New" at bounding box center [393, 46] width 581 height 27
click at [646, 46] on button "New" at bounding box center [648, 46] width 32 height 18
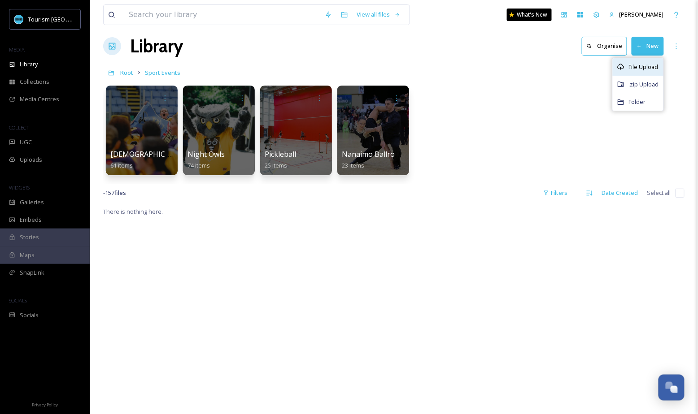
click at [636, 64] on span "File Upload" at bounding box center [644, 67] width 30 height 9
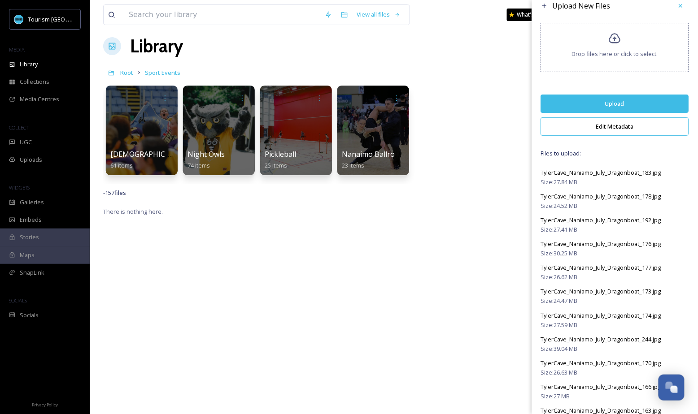
scroll to position [15, 0]
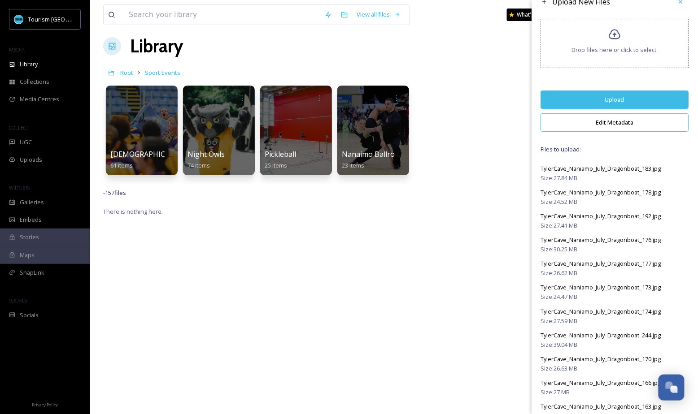
click at [612, 125] on button "Edit Metadata" at bounding box center [615, 122] width 148 height 18
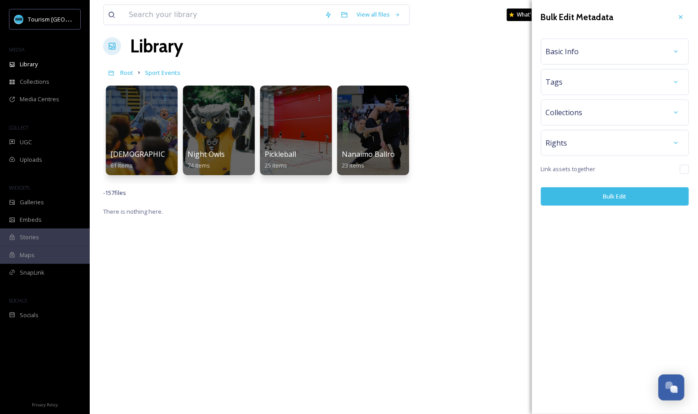
scroll to position [0, 0]
click at [605, 48] on div "Basic Info" at bounding box center [615, 52] width 138 height 16
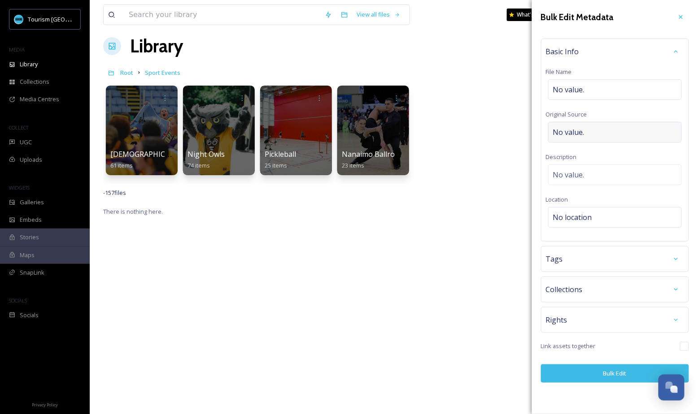
click at [597, 128] on div "No value." at bounding box center [615, 132] width 134 height 21
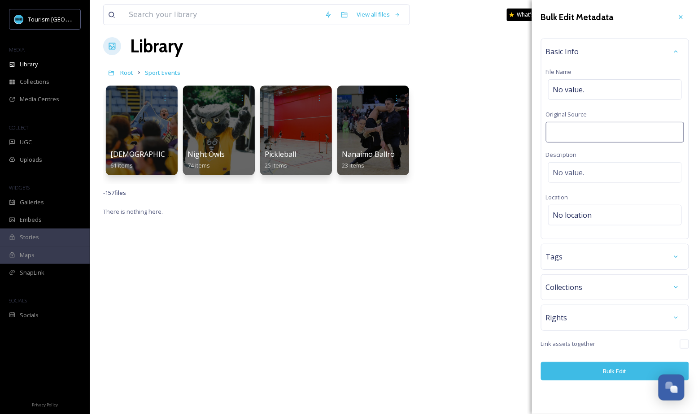
type input "[PERSON_NAME] Productions"
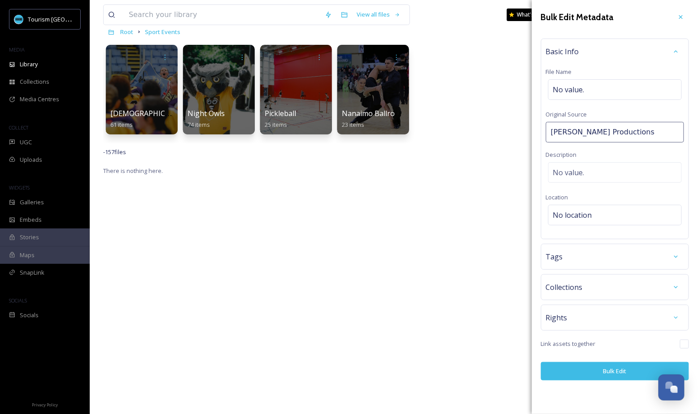
scroll to position [104, 0]
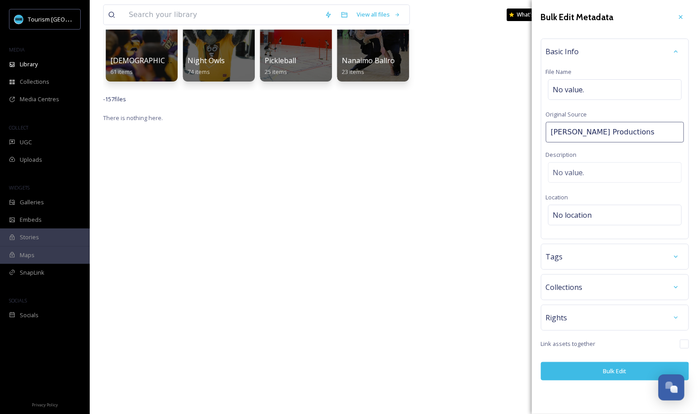
click at [598, 363] on button "Bulk Edit" at bounding box center [615, 371] width 148 height 18
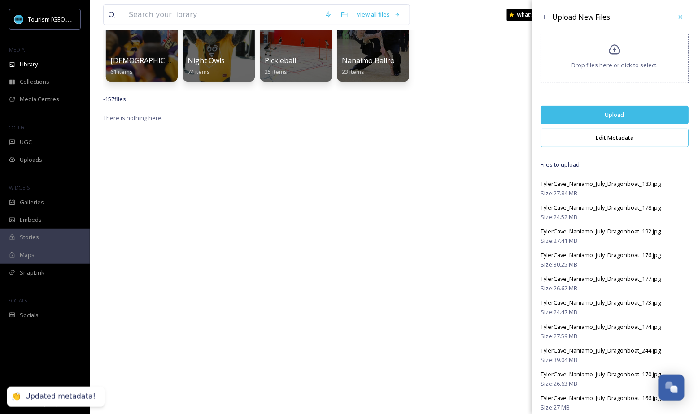
click at [625, 113] on button "Upload" at bounding box center [615, 115] width 148 height 18
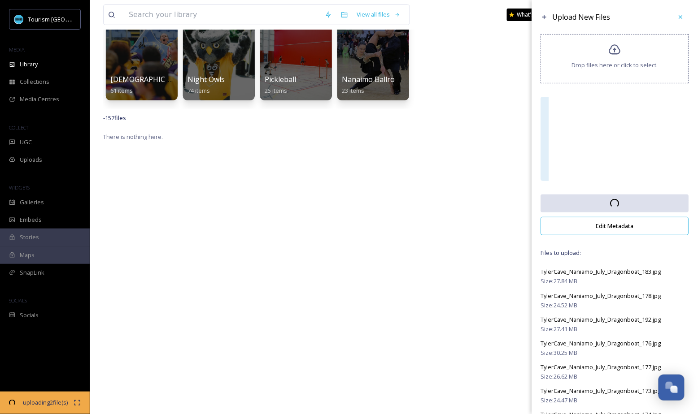
scroll to position [56, 0]
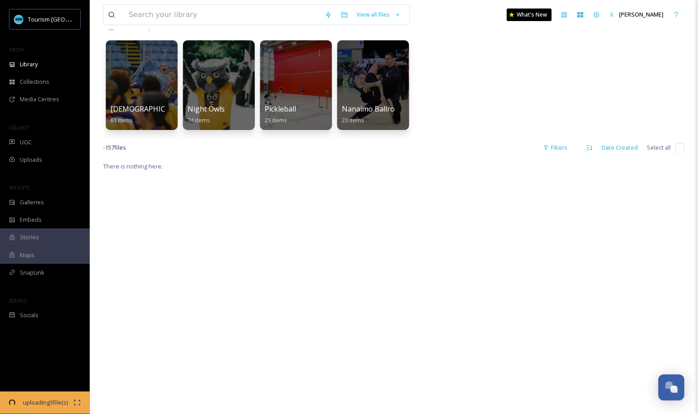
click at [473, 176] on div "There is nothing here." at bounding box center [393, 368] width 581 height 414
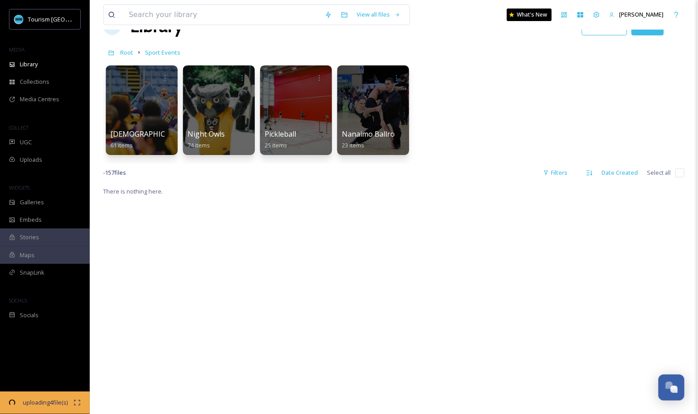
scroll to position [0, 0]
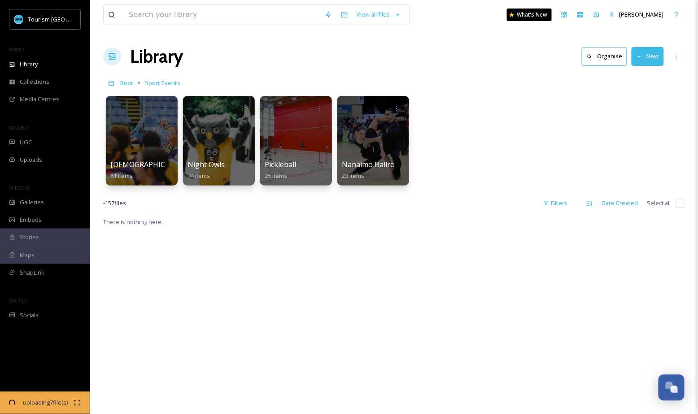
click at [646, 57] on button "New" at bounding box center [648, 56] width 32 height 18
click at [631, 113] on span "Folder" at bounding box center [637, 112] width 17 height 9
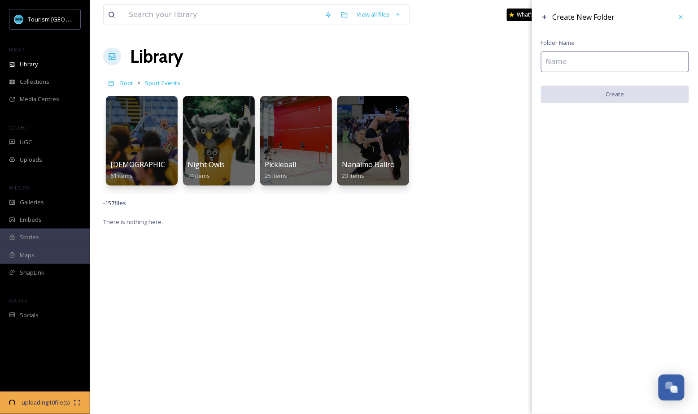
click at [585, 63] on input at bounding box center [615, 62] width 148 height 21
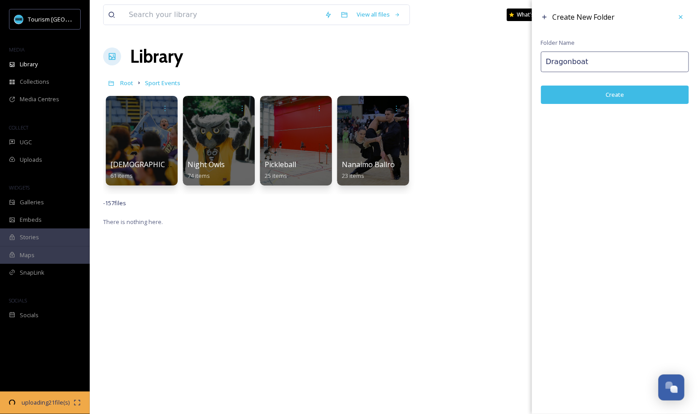
type input "Dragonboat"
click at [603, 96] on button "Create" at bounding box center [615, 95] width 148 height 18
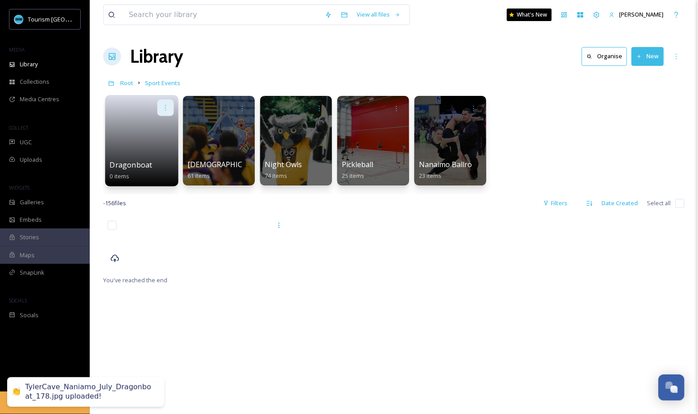
click at [168, 107] on icon at bounding box center [165, 107] width 7 height 7
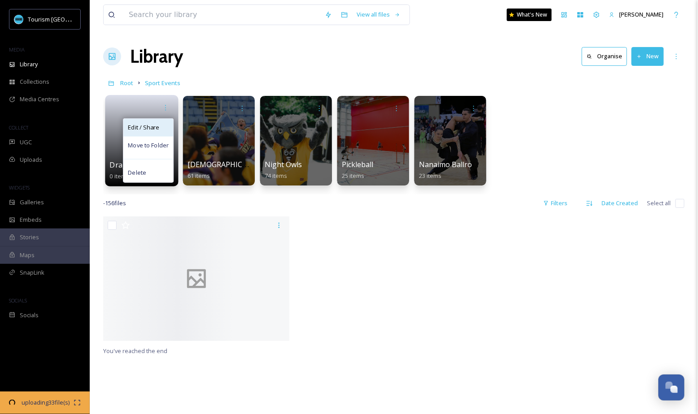
click at [161, 128] on div "Edit / Share" at bounding box center [148, 128] width 50 height 18
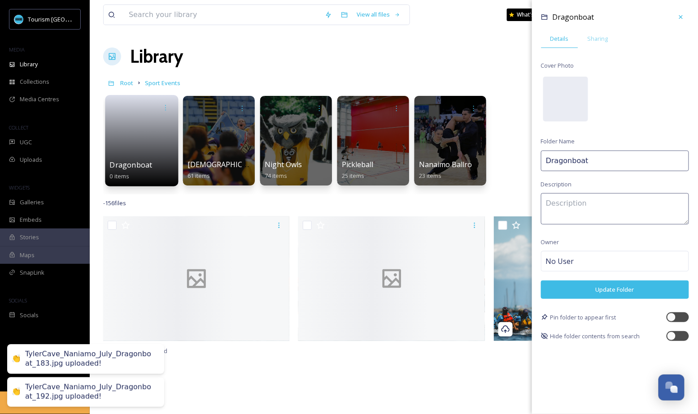
click at [573, 159] on input "Dragonboat" at bounding box center [615, 161] width 148 height 21
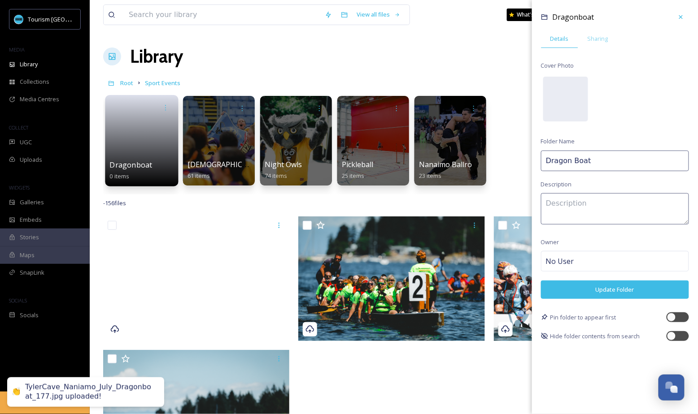
click at [601, 159] on input "Dragon Boat" at bounding box center [615, 161] width 148 height 21
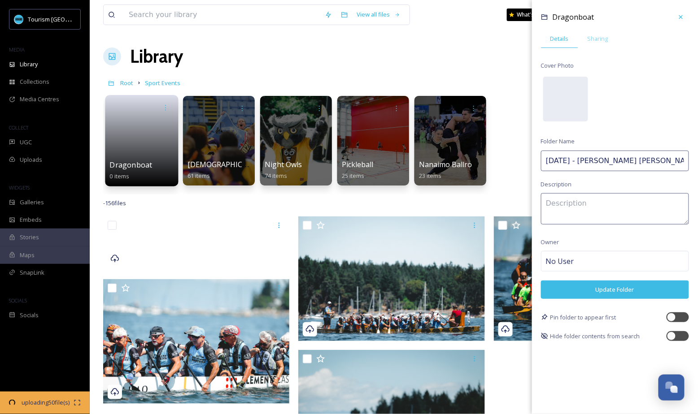
type input "[DATE] - [PERSON_NAME] [PERSON_NAME]"
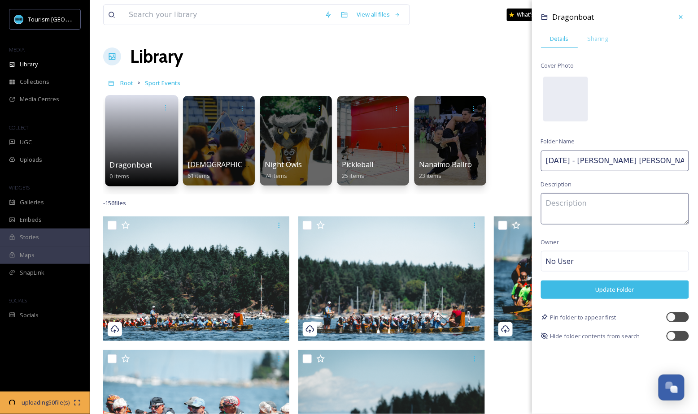
click at [602, 292] on button "Update Folder" at bounding box center [615, 290] width 148 height 18
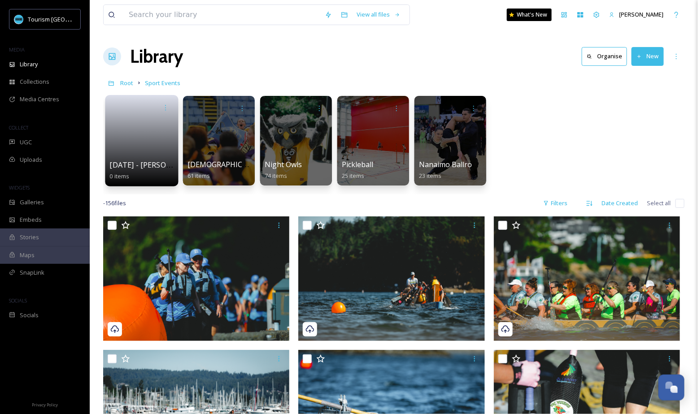
click at [681, 204] on input "checkbox" at bounding box center [679, 203] width 9 height 9
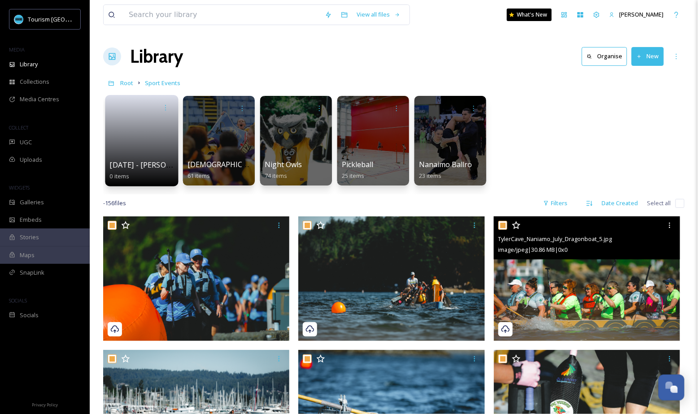
checkbox input "true"
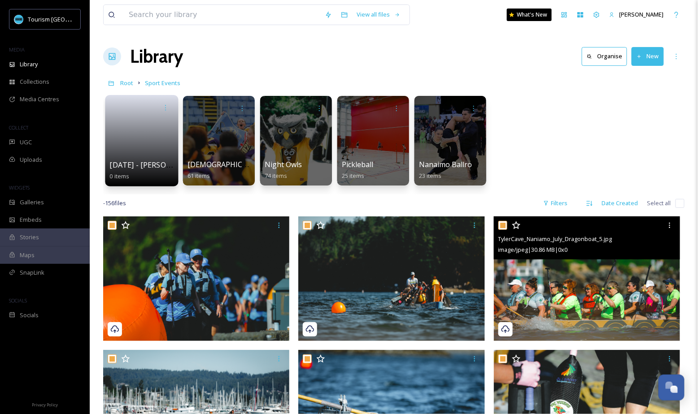
checkbox input "true"
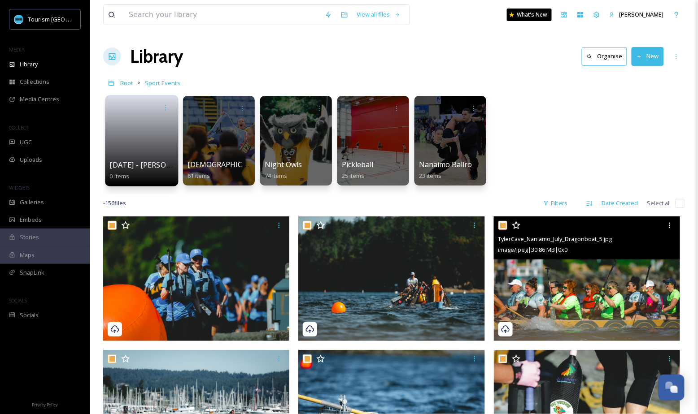
checkbox input "true"
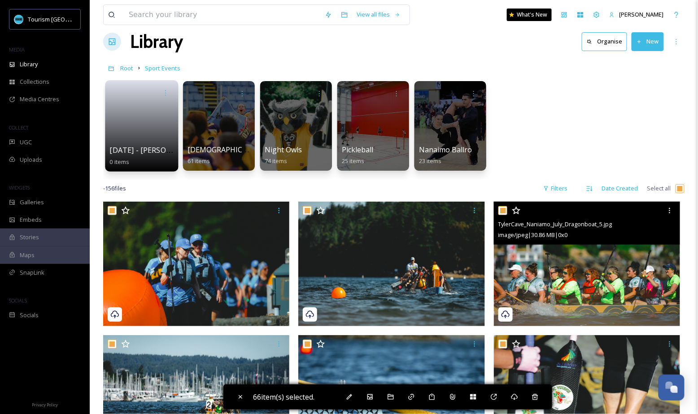
scroll to position [16, 0]
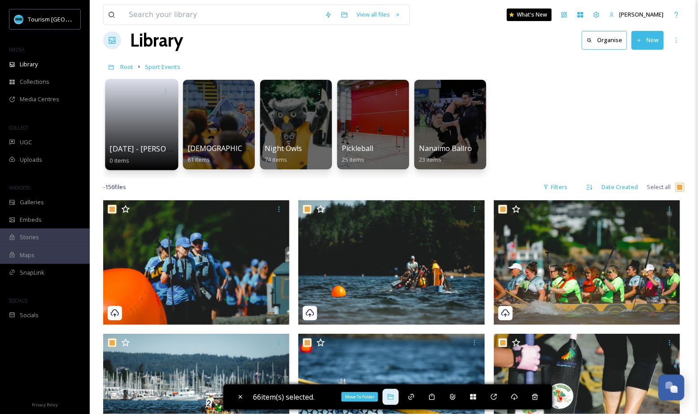
click at [391, 398] on icon at bounding box center [390, 397] width 7 height 7
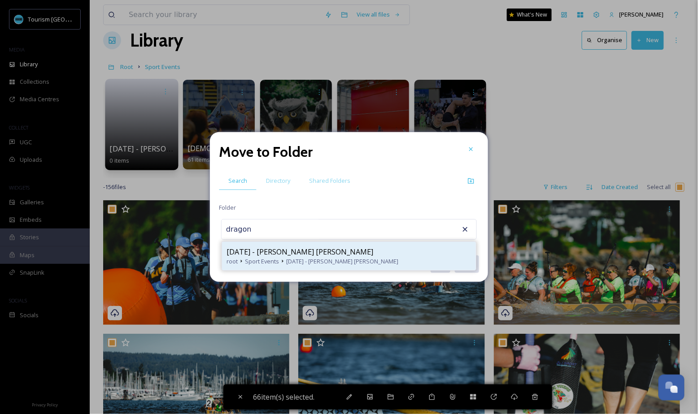
click at [290, 253] on span "[DATE] - [PERSON_NAME] [PERSON_NAME]" at bounding box center [300, 252] width 147 height 11
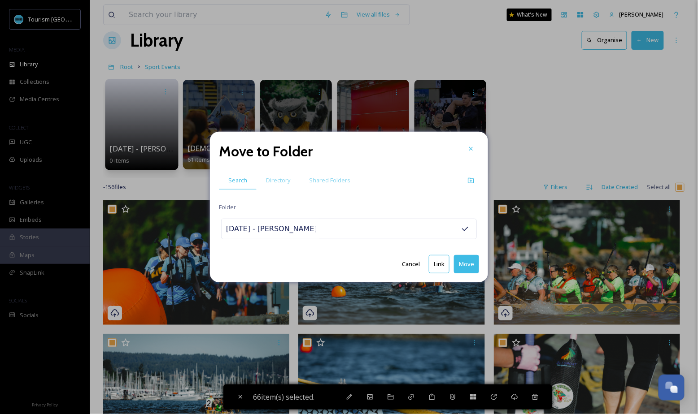
click at [464, 266] on button "Move" at bounding box center [466, 264] width 25 height 18
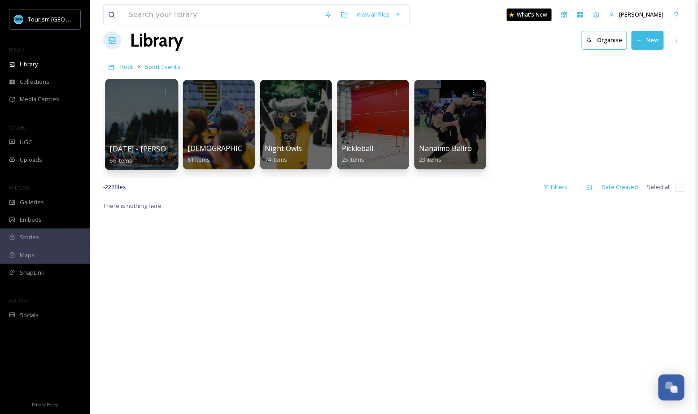
click at [569, 119] on div "[DATE] - [PERSON_NAME] [PERSON_NAME] 66 items [DEMOGRAPHIC_DATA] Minor Lacrosse…" at bounding box center [393, 126] width 581 height 103
click at [603, 85] on div "[DATE] - [PERSON_NAME] [PERSON_NAME] 66 items [DEMOGRAPHIC_DATA] Minor Lacrosse…" at bounding box center [393, 126] width 581 height 103
click at [638, 44] on button "New" at bounding box center [648, 40] width 32 height 18
click at [536, 149] on div "[DATE] - [PERSON_NAME] [PERSON_NAME] 66 items [DEMOGRAPHIC_DATA] Minor Lacrosse…" at bounding box center [393, 126] width 581 height 103
click at [655, 33] on button "New" at bounding box center [648, 40] width 32 height 18
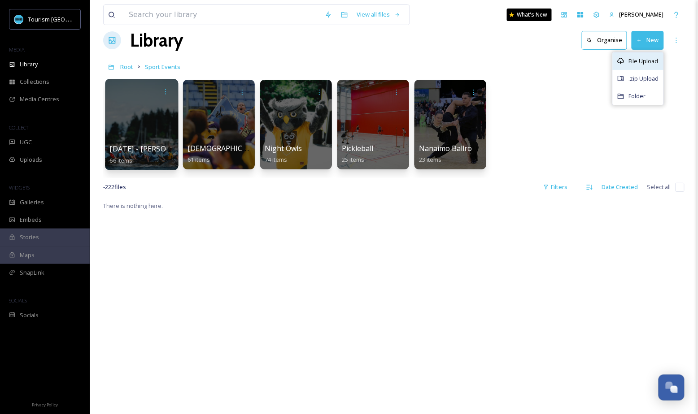
click at [630, 57] on span "File Upload" at bounding box center [644, 61] width 30 height 9
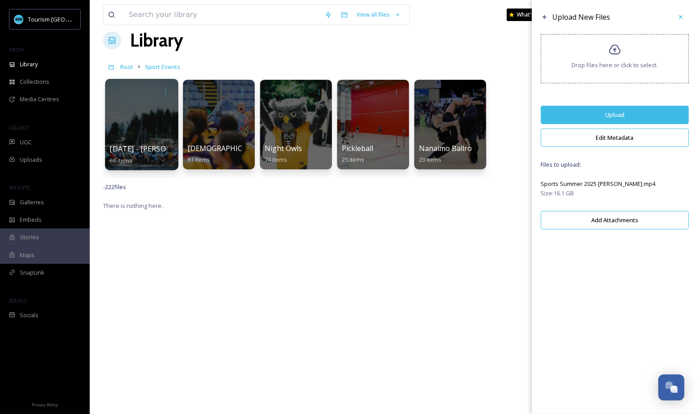
click at [601, 134] on button "Edit Metadata" at bounding box center [615, 138] width 148 height 18
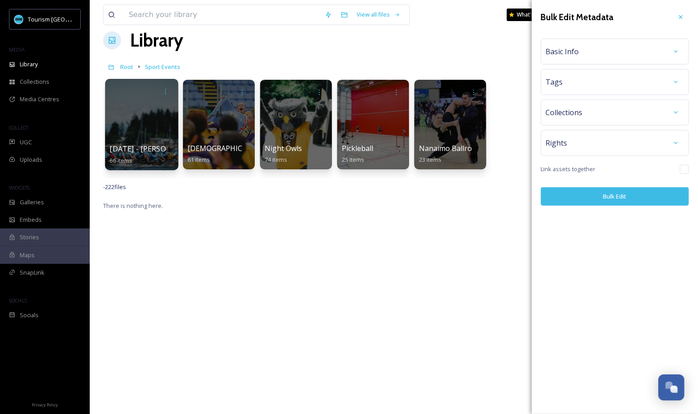
click at [623, 57] on div "Basic Info" at bounding box center [615, 52] width 138 height 16
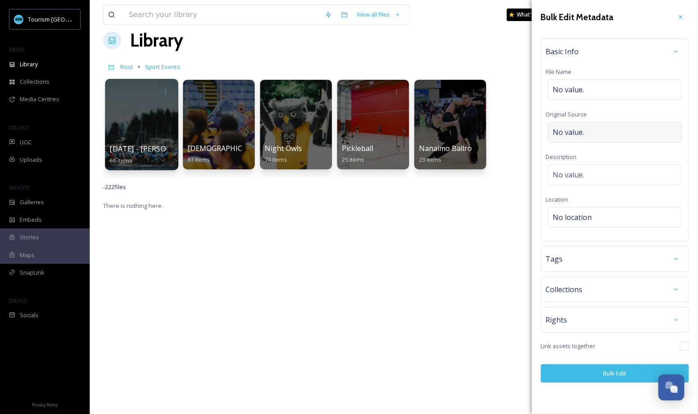
click at [590, 137] on div "No value." at bounding box center [615, 132] width 134 height 21
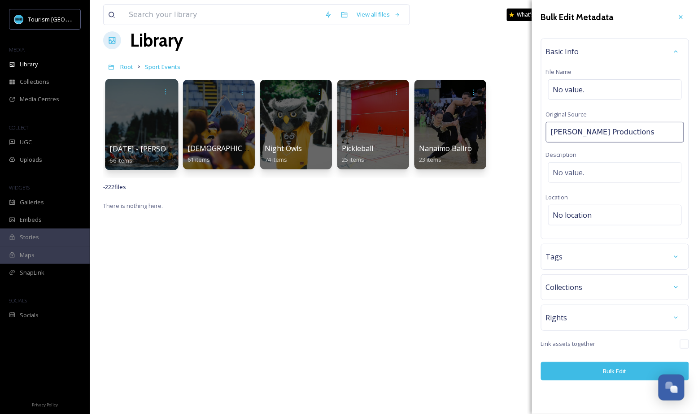
click at [582, 370] on button "Bulk Edit" at bounding box center [615, 371] width 148 height 18
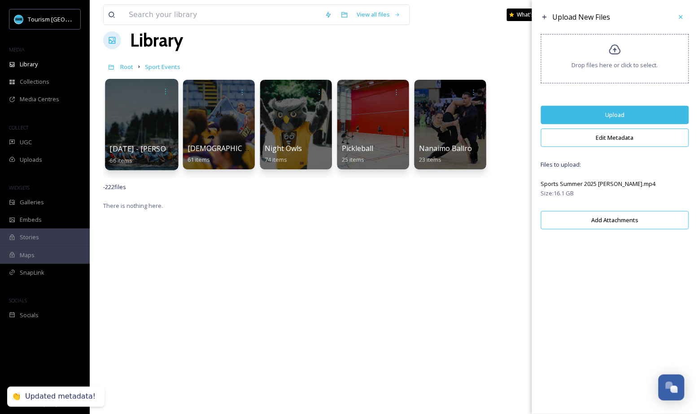
click at [666, 116] on button "Upload" at bounding box center [615, 115] width 148 height 18
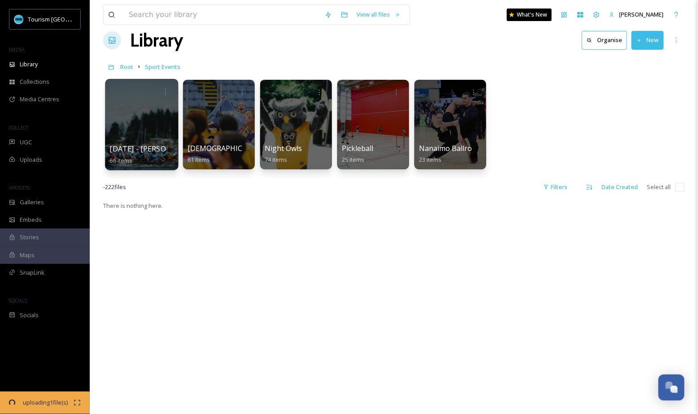
click at [273, 303] on div "There is nothing here." at bounding box center [393, 407] width 581 height 414
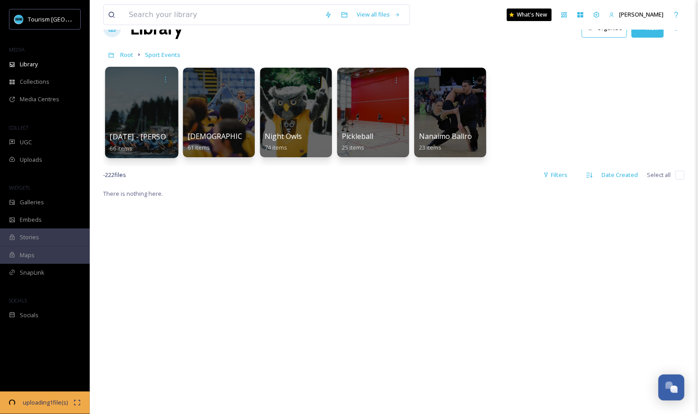
scroll to position [0, 0]
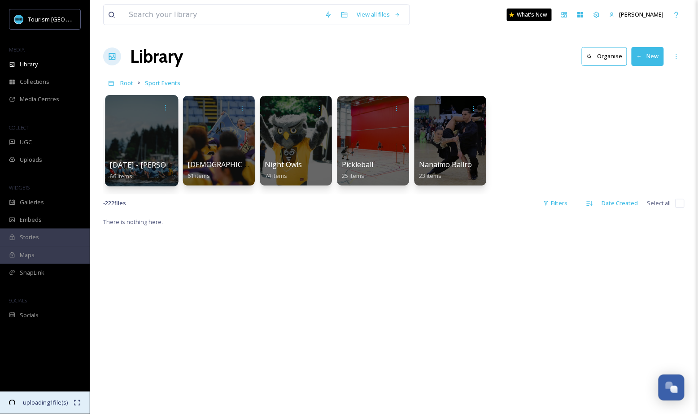
click at [48, 401] on span "uploading 1 file(s)" at bounding box center [45, 403] width 56 height 9
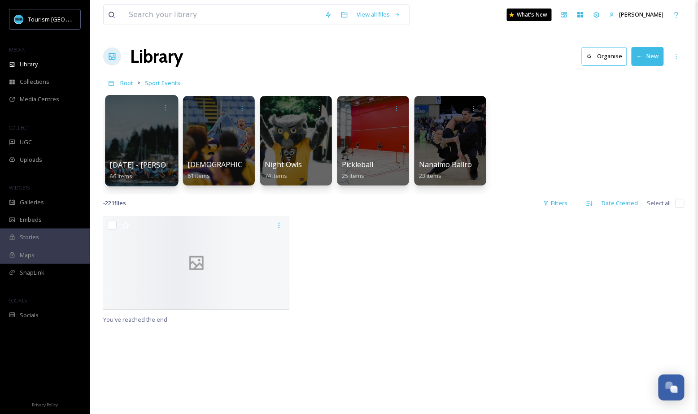
scroll to position [52, 0]
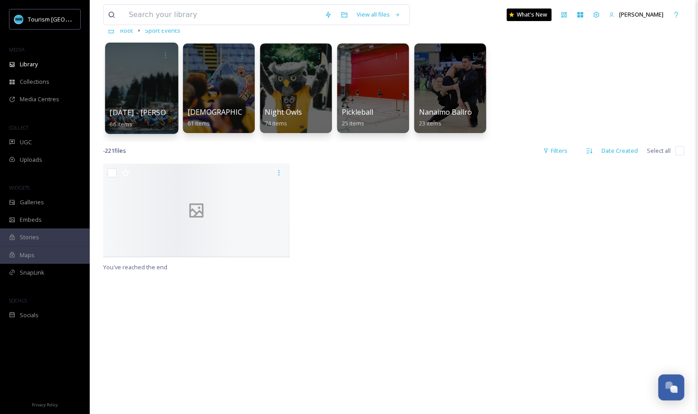
click at [322, 292] on div "You've reached the end" at bounding box center [393, 371] width 581 height 414
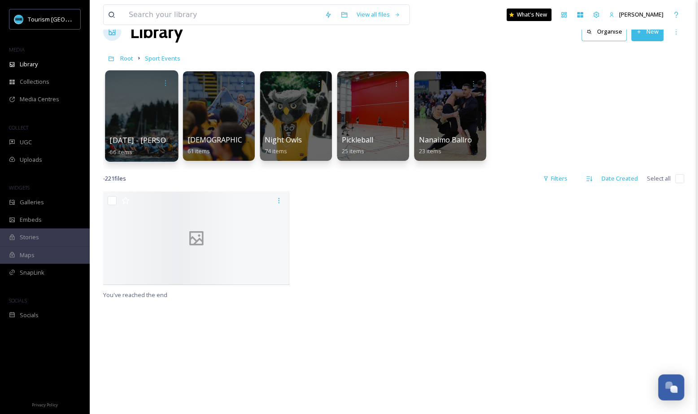
scroll to position [2, 0]
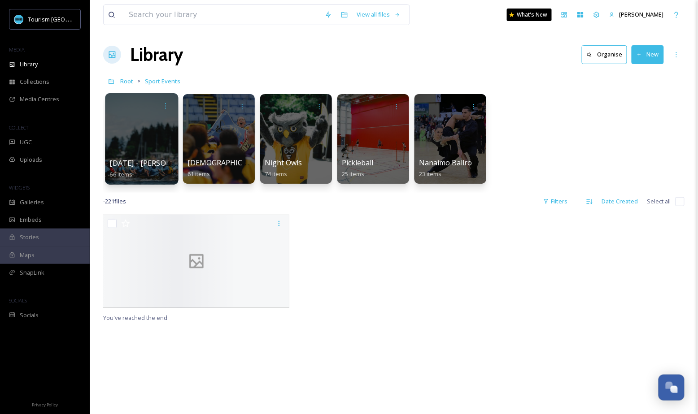
click at [155, 158] on span "[DATE] - [PERSON_NAME] [PERSON_NAME]" at bounding box center [185, 163] width 150 height 10
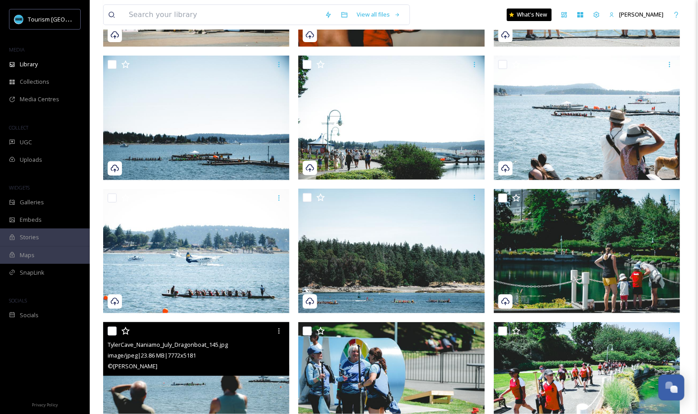
scroll to position [2228, 0]
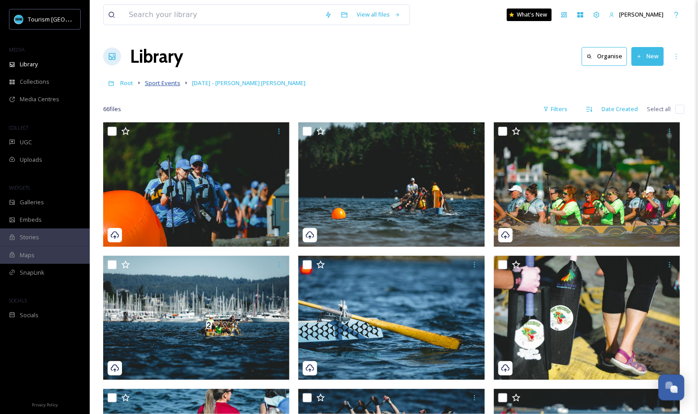
click at [174, 83] on span "Sport Events" at bounding box center [162, 83] width 35 height 8
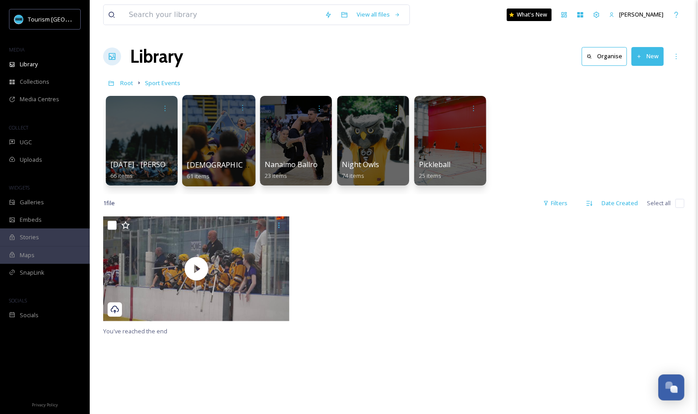
click at [216, 138] on div at bounding box center [218, 140] width 73 height 91
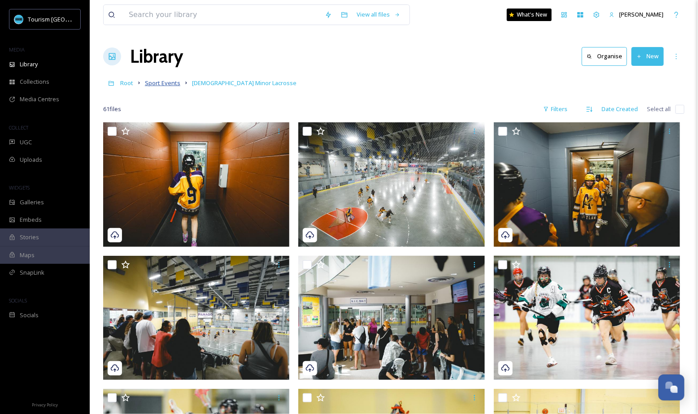
click at [173, 82] on span "Sport Events" at bounding box center [162, 83] width 35 height 8
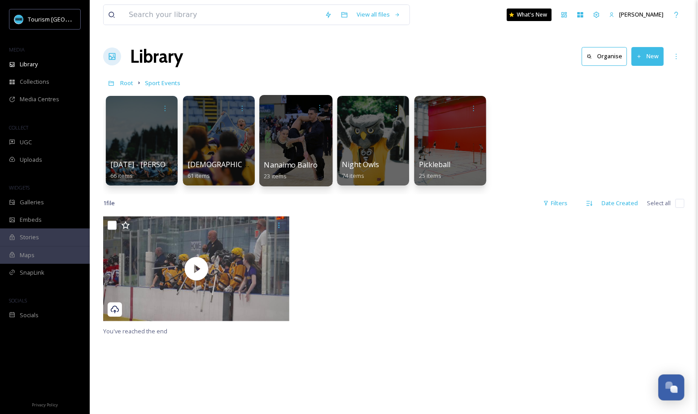
click at [313, 168] on span "Nanaimo Ballroom Dance Society" at bounding box center [321, 165] width 114 height 10
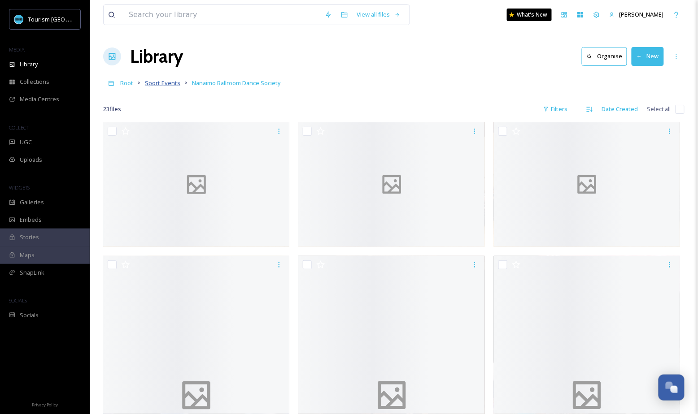
click at [171, 83] on span "Sport Events" at bounding box center [162, 83] width 35 height 8
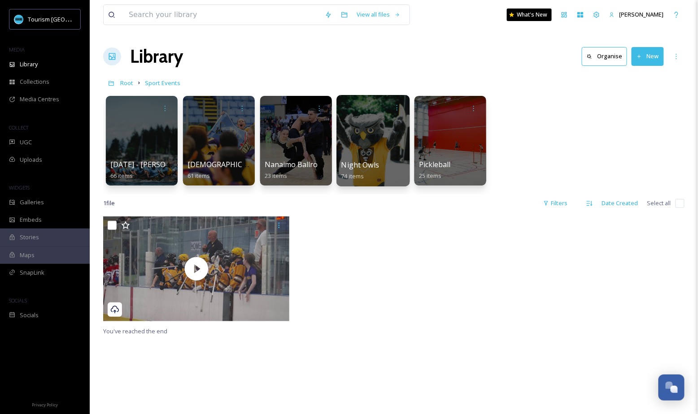
click at [363, 169] on span "Night Owls" at bounding box center [360, 165] width 38 height 10
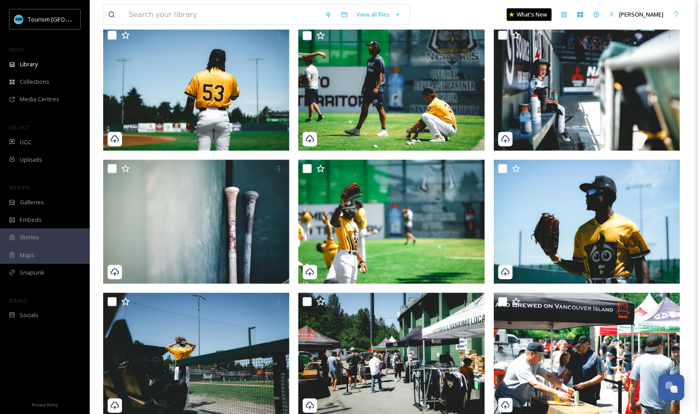
scroll to position [498, 0]
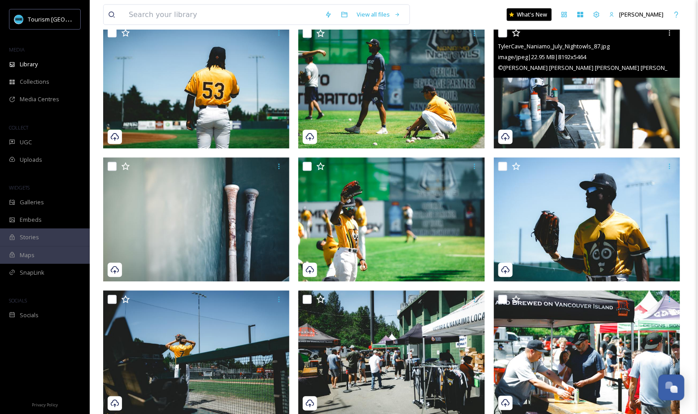
click at [594, 103] on img at bounding box center [587, 86] width 187 height 125
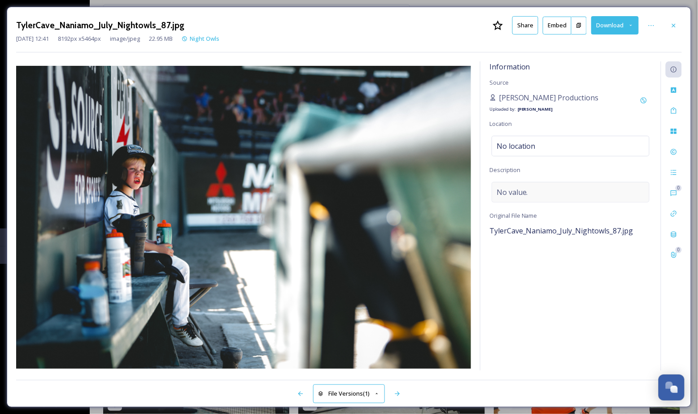
click at [494, 187] on div "No value." at bounding box center [571, 192] width 158 height 21
click at [675, 26] on icon at bounding box center [673, 25] width 7 height 7
